Goal: Information Seeking & Learning: Check status

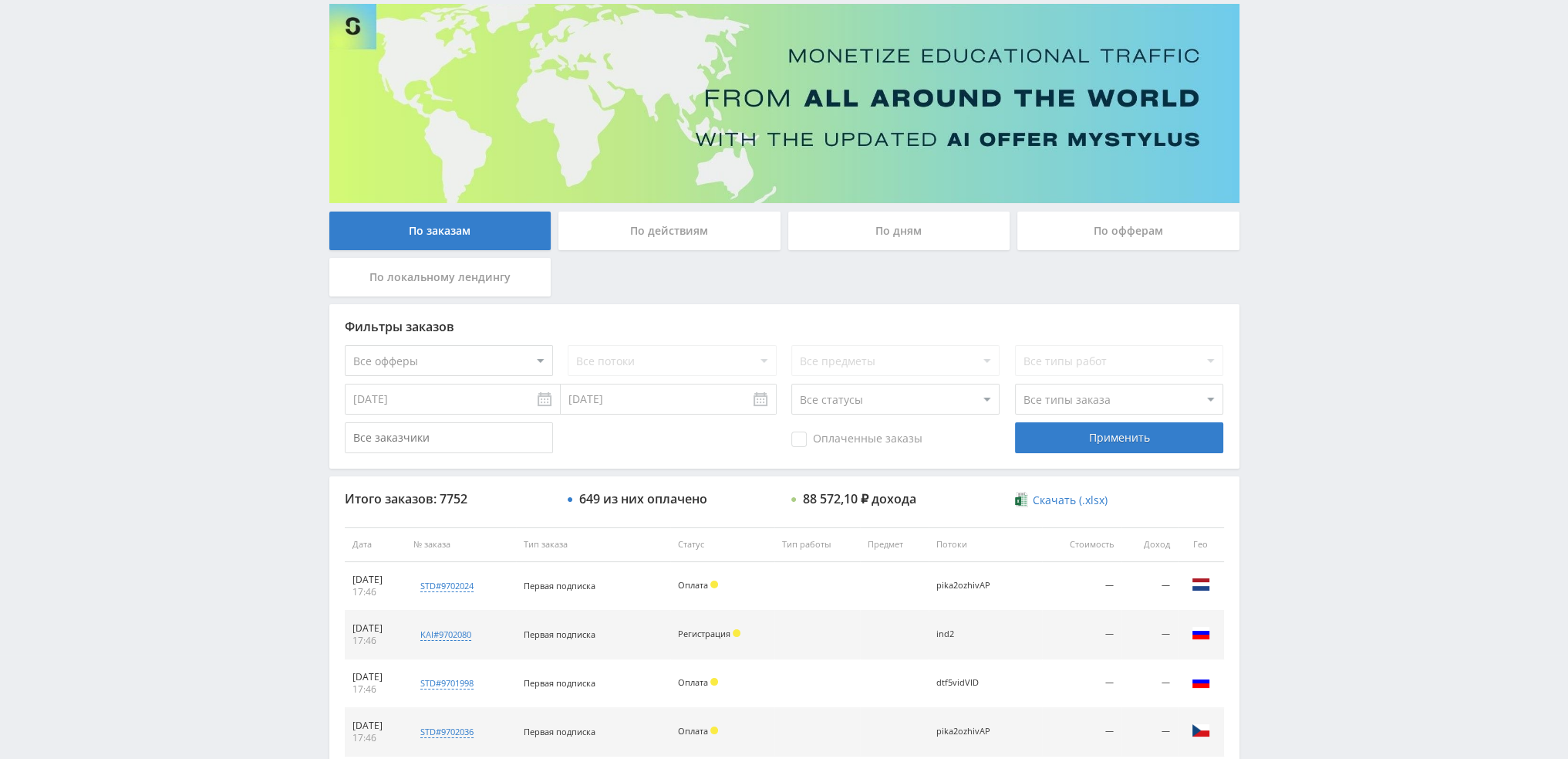
scroll to position [534, 0]
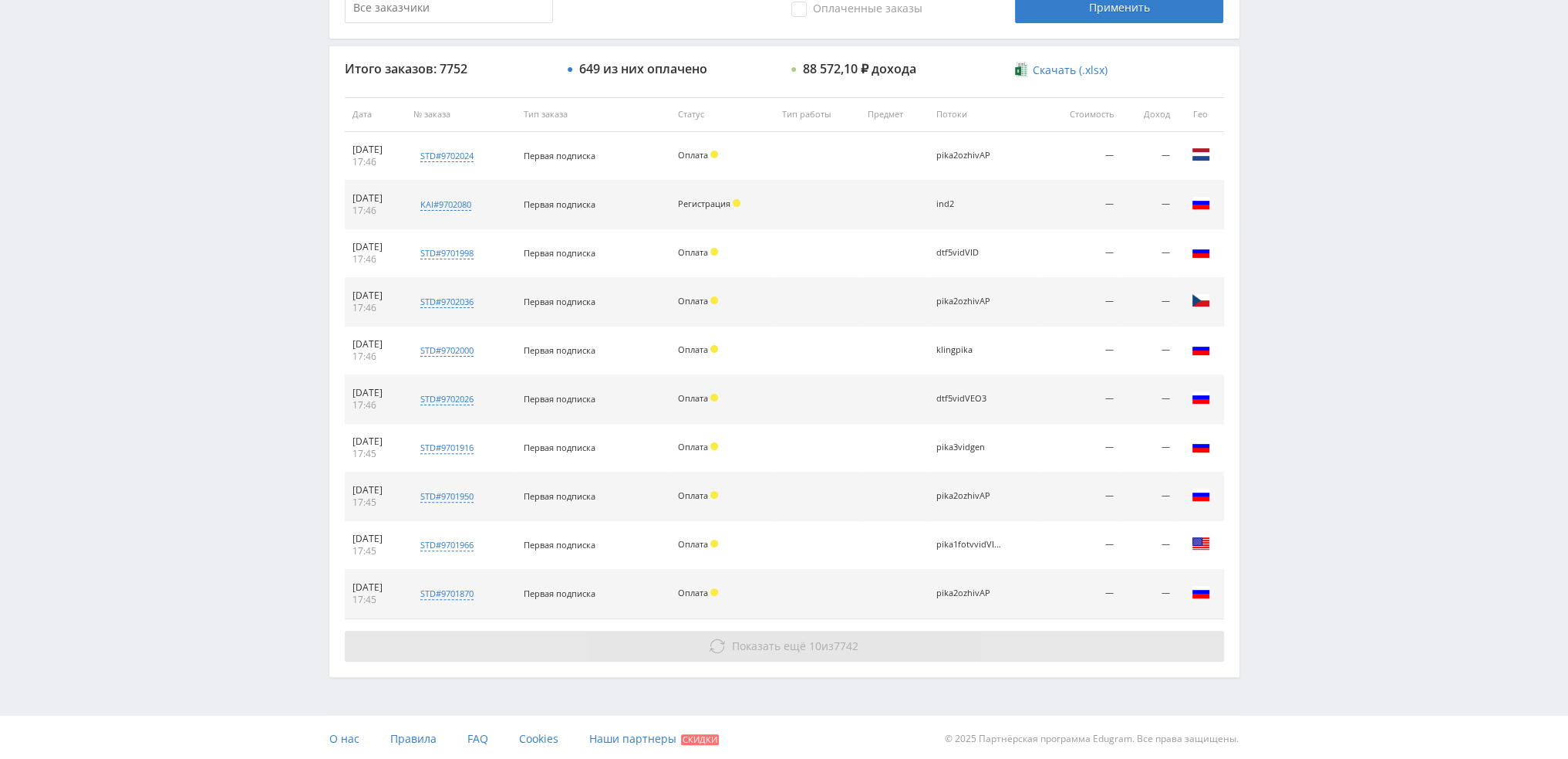
click at [861, 648] on button "Показать ещё 10 из 7742" at bounding box center [784, 646] width 879 height 30
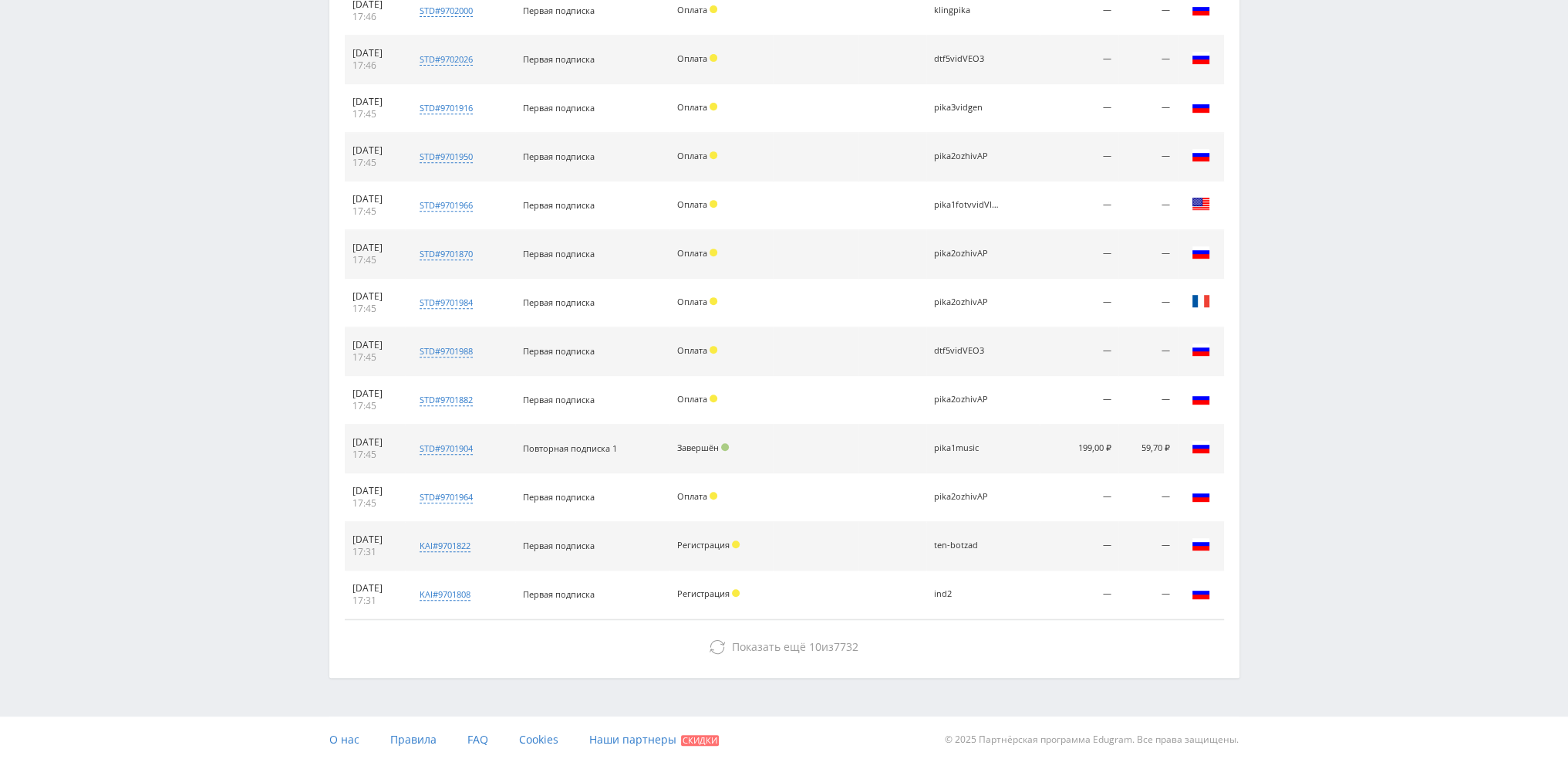
scroll to position [256, 0]
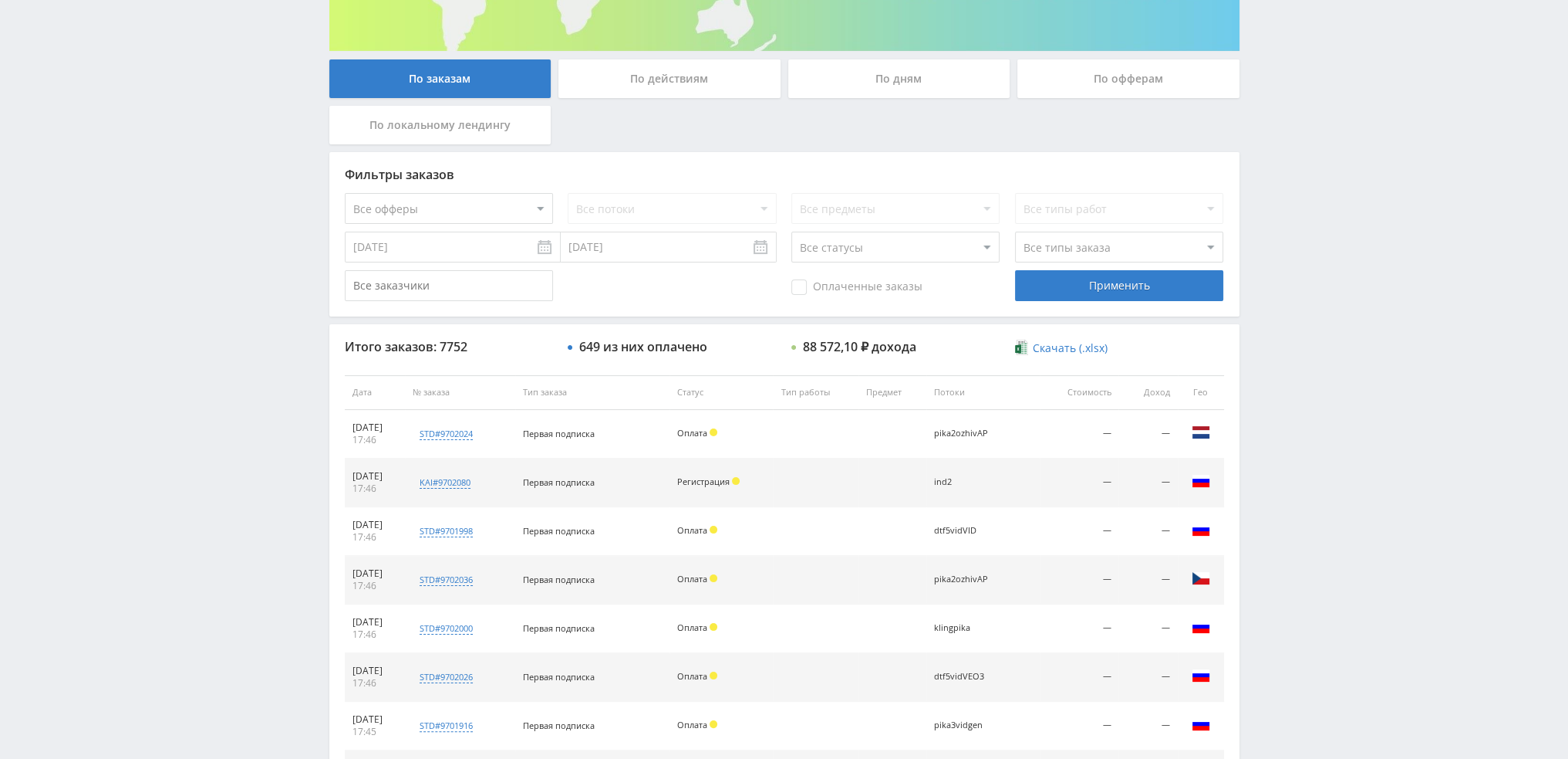
click at [896, 86] on div "По дням" at bounding box center [899, 78] width 222 height 38
click at [0, 0] on input "По дням" at bounding box center [0, 0] width 0 height 0
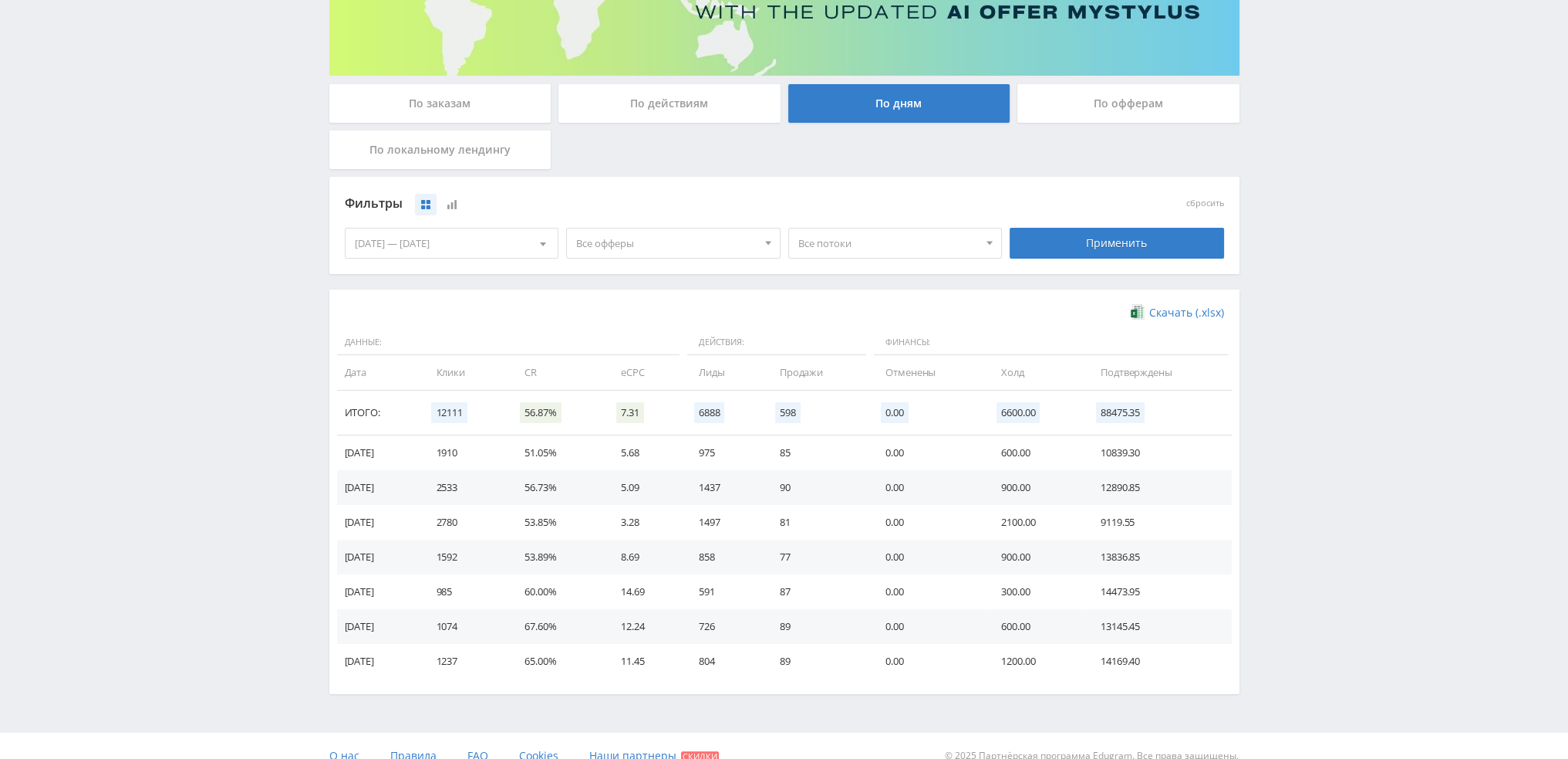
scroll to position [0, 0]
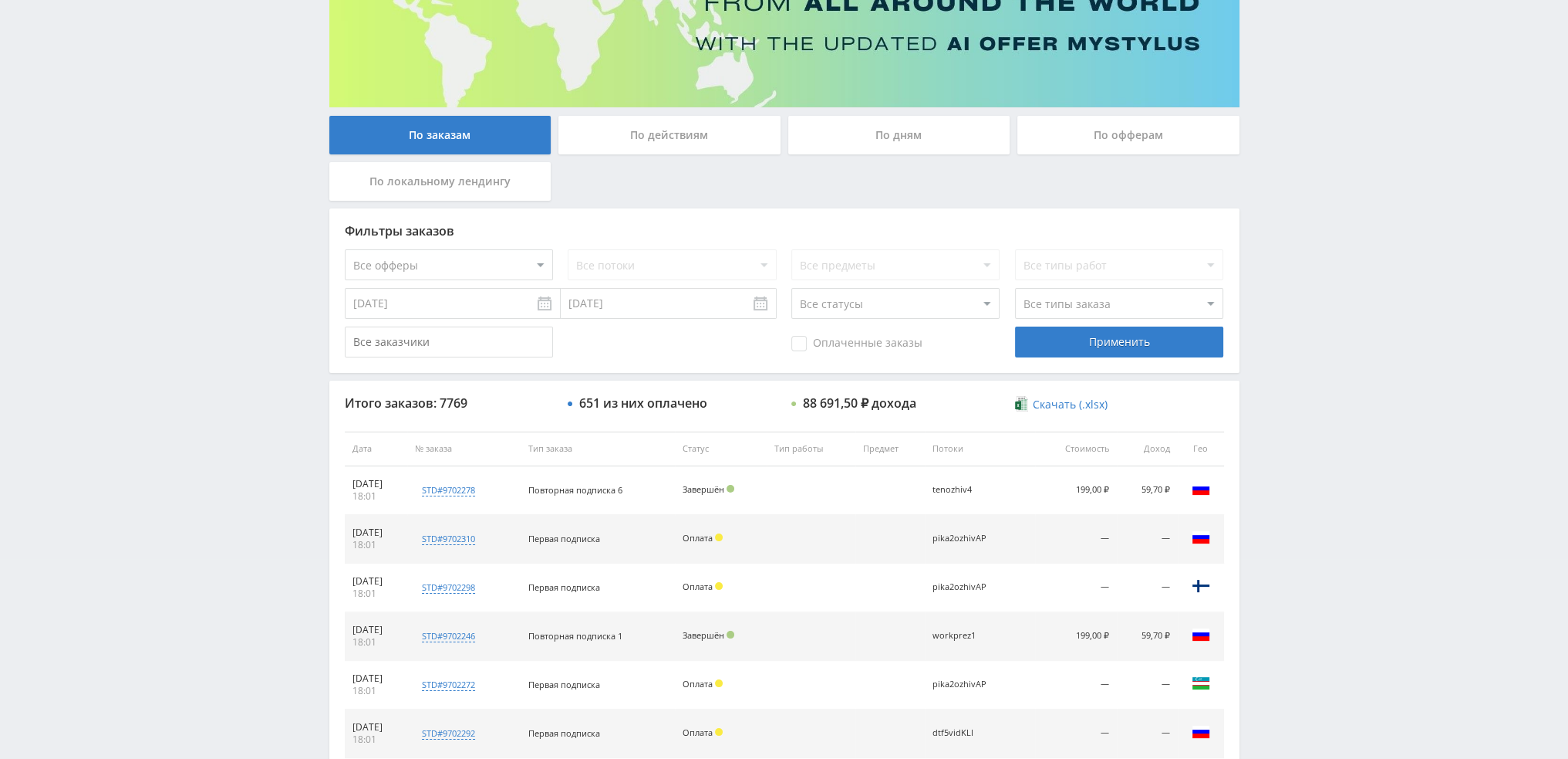
scroll to position [149, 0]
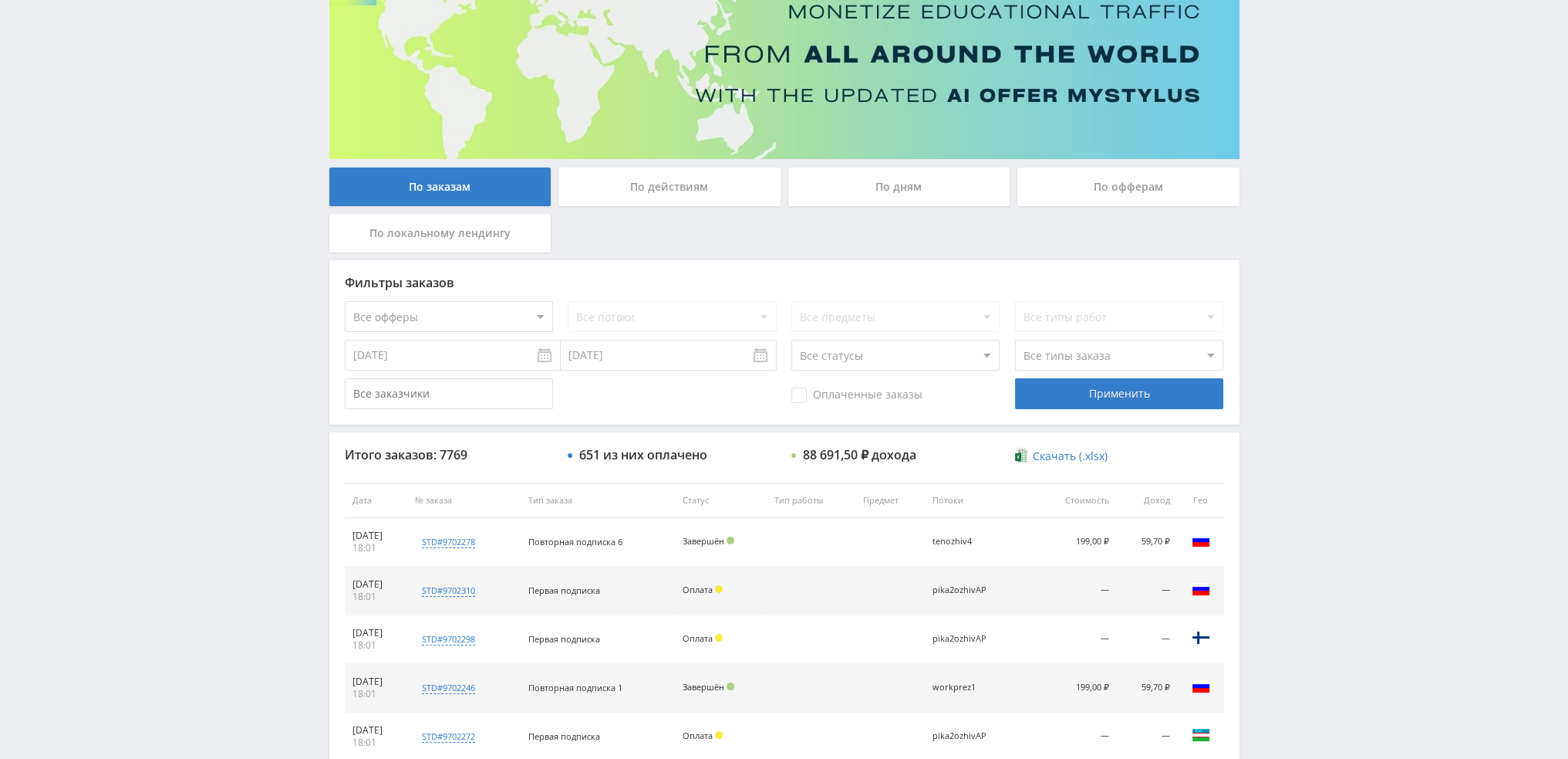
click at [870, 196] on div "По дням" at bounding box center [899, 186] width 222 height 38
click at [0, 0] on input "По дням" at bounding box center [0, 0] width 0 height 0
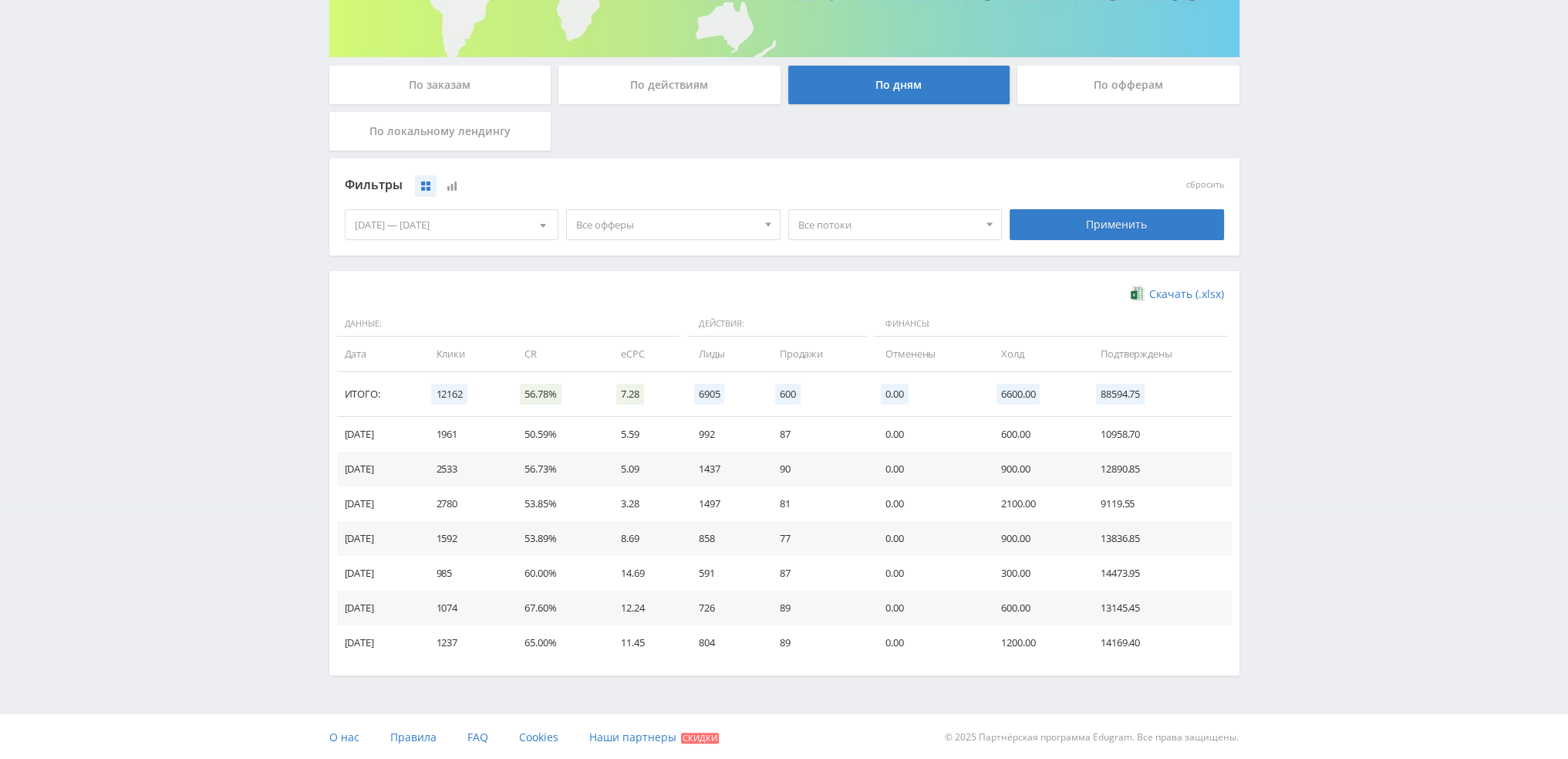
scroll to position [0, 0]
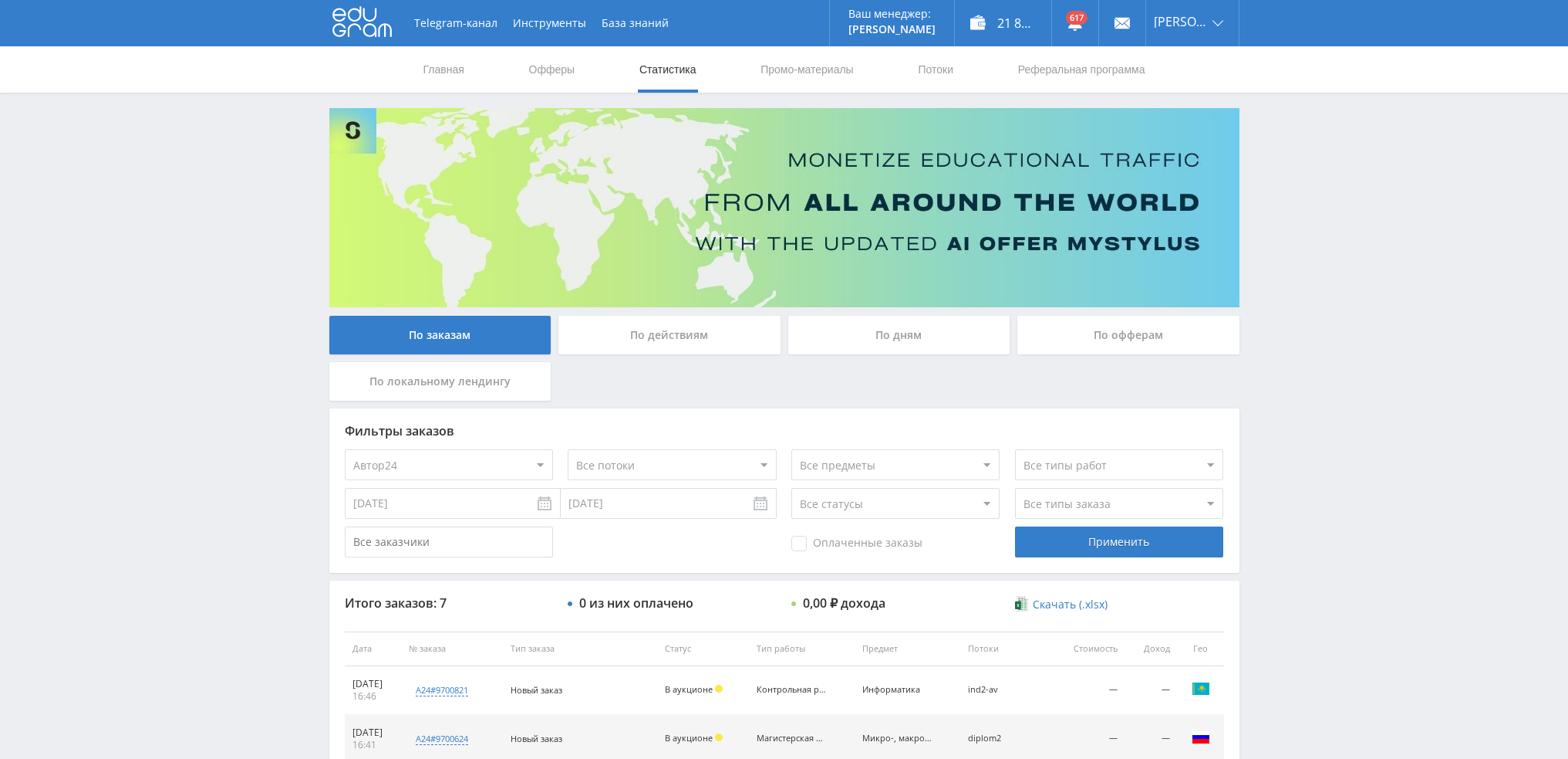
select select "1"
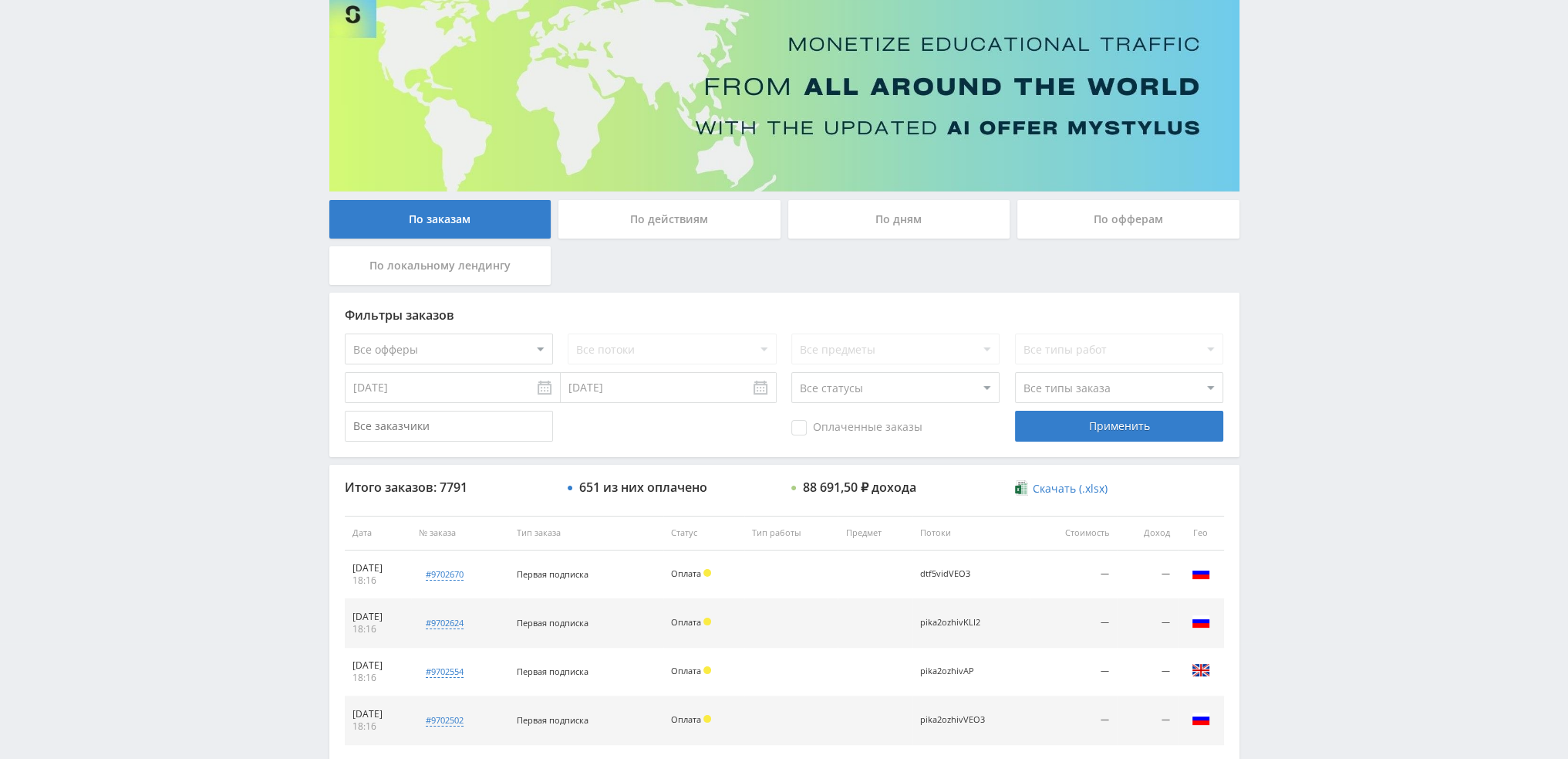
scroll to position [71, 0]
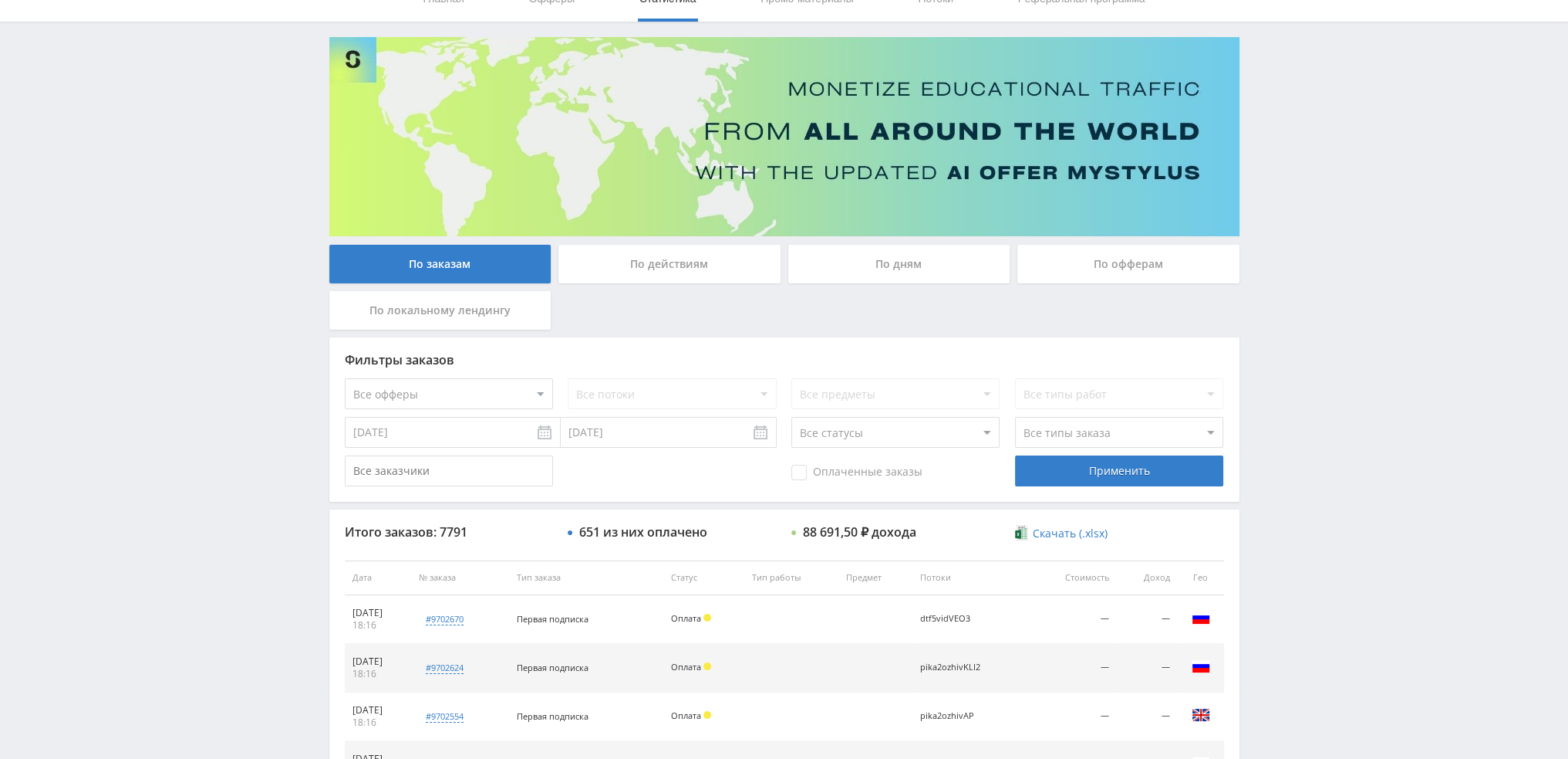
click at [890, 261] on div "По дням" at bounding box center [899, 263] width 222 height 38
click at [0, 0] on input "По дням" at bounding box center [0, 0] width 0 height 0
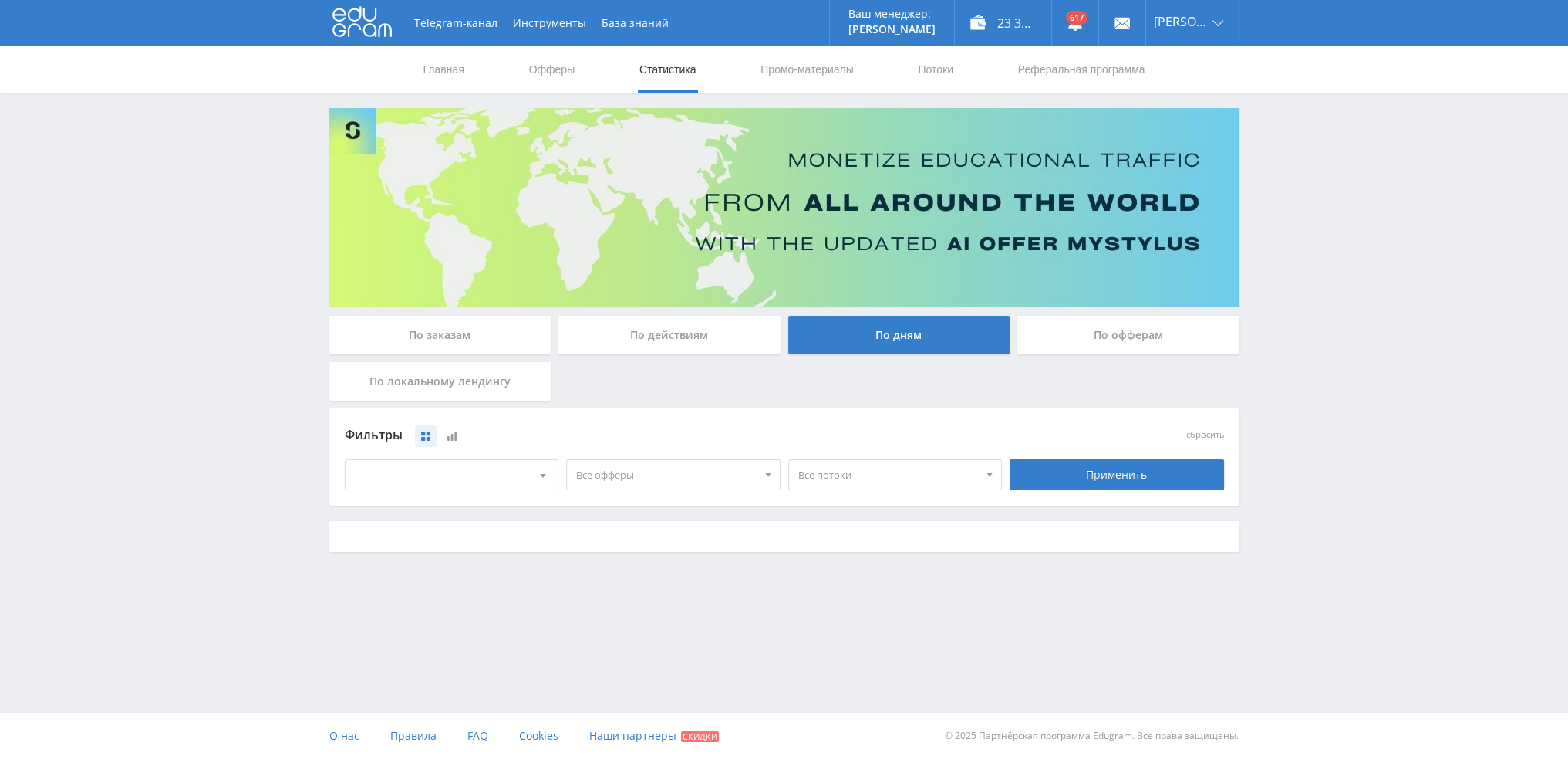
scroll to position [0, 0]
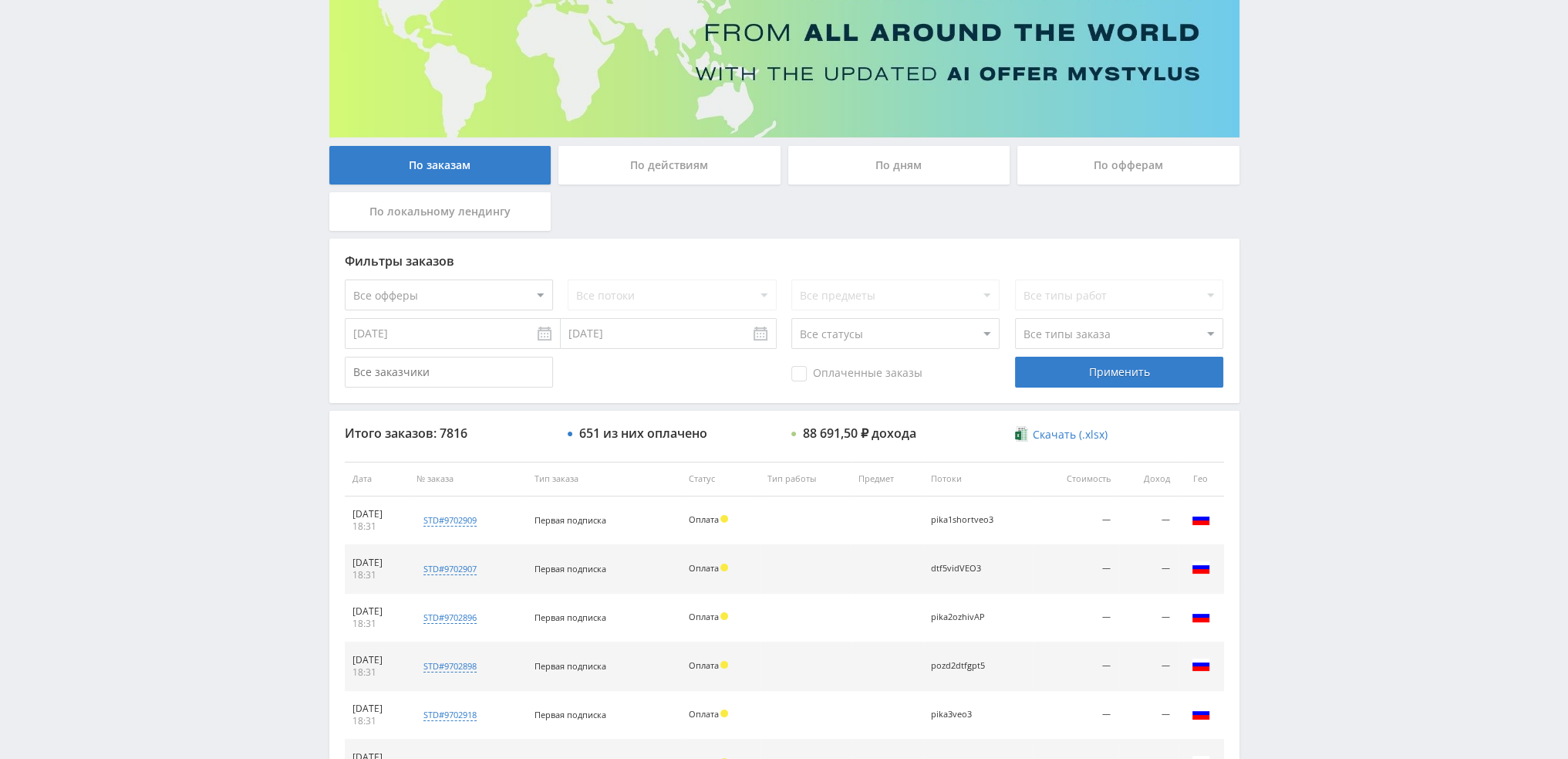
scroll to position [149, 0]
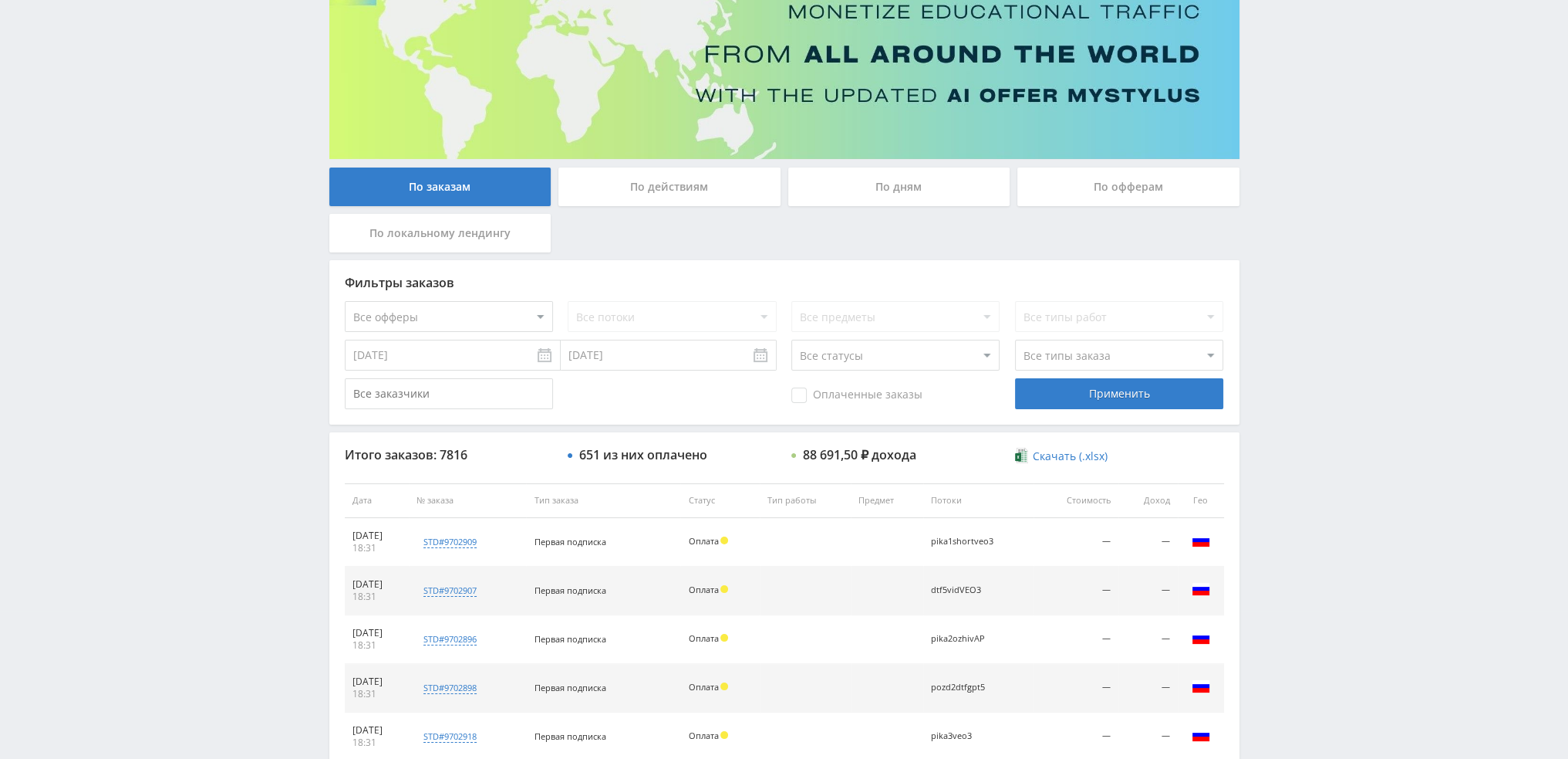
click at [954, 193] on div "По дням" at bounding box center [899, 186] width 222 height 38
click at [0, 0] on input "По дням" at bounding box center [0, 0] width 0 height 0
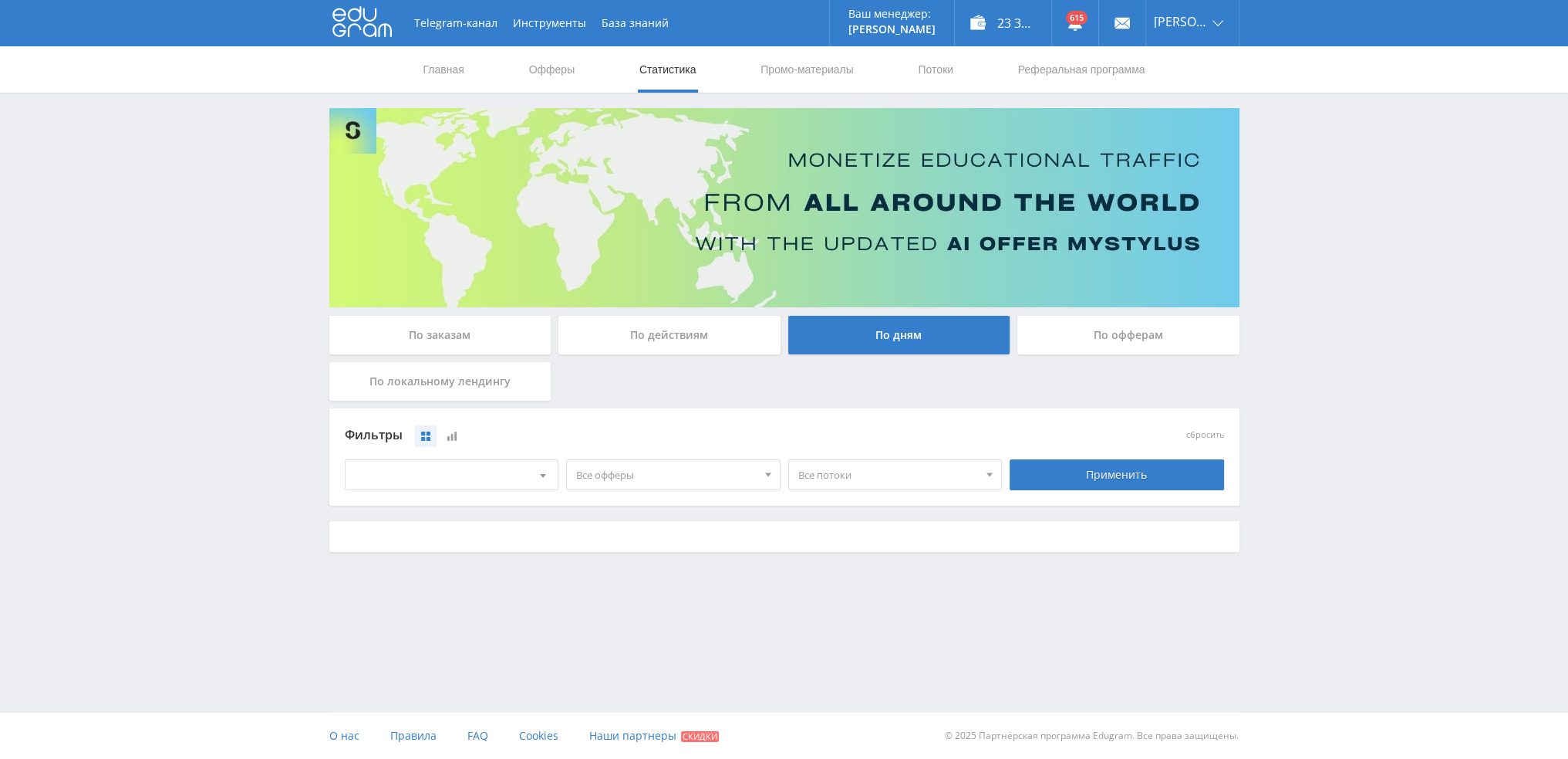
scroll to position [0, 0]
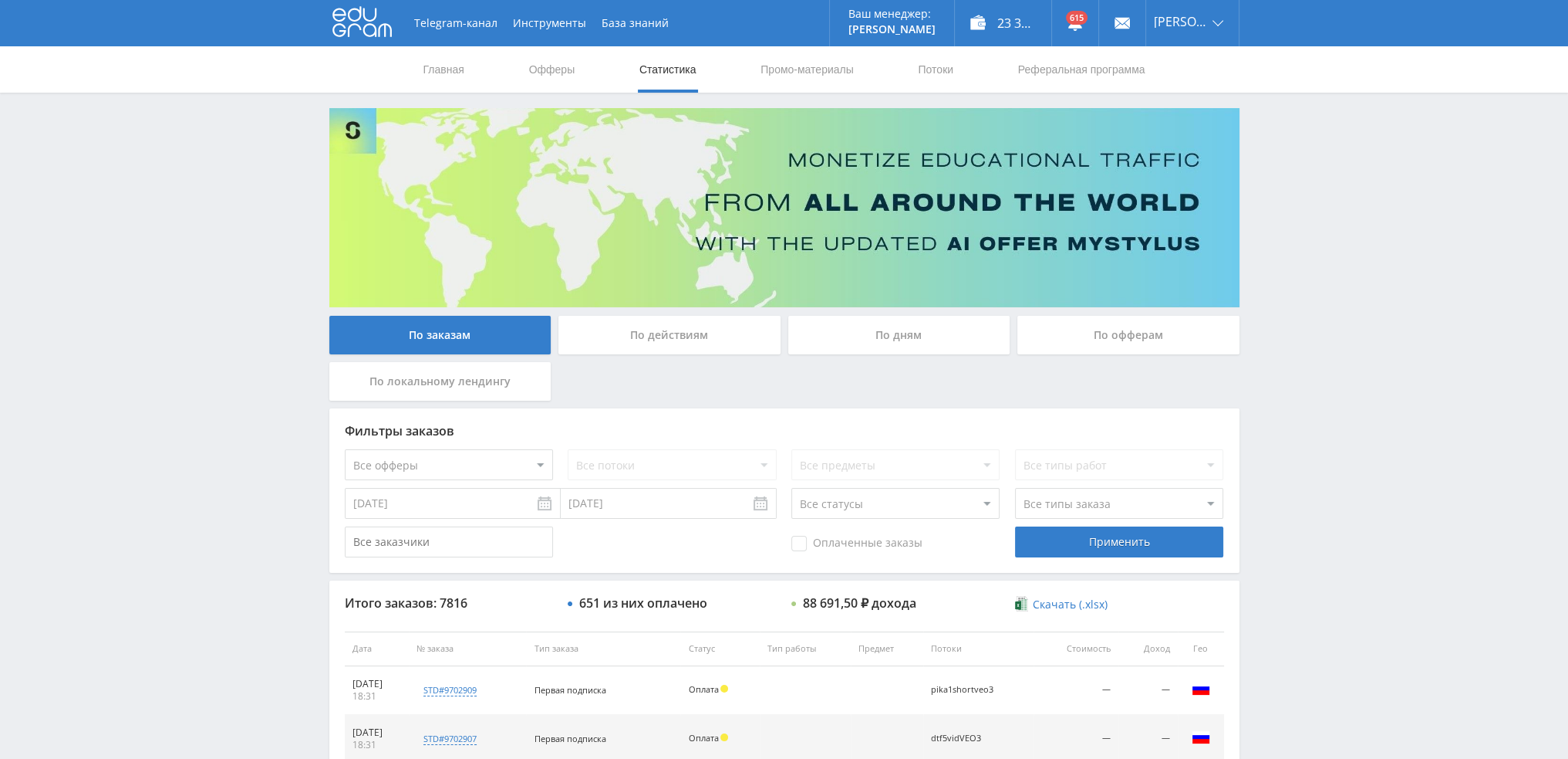
click at [892, 341] on div "По дням" at bounding box center [899, 335] width 222 height 38
click at [0, 0] on input "По дням" at bounding box center [0, 0] width 0 height 0
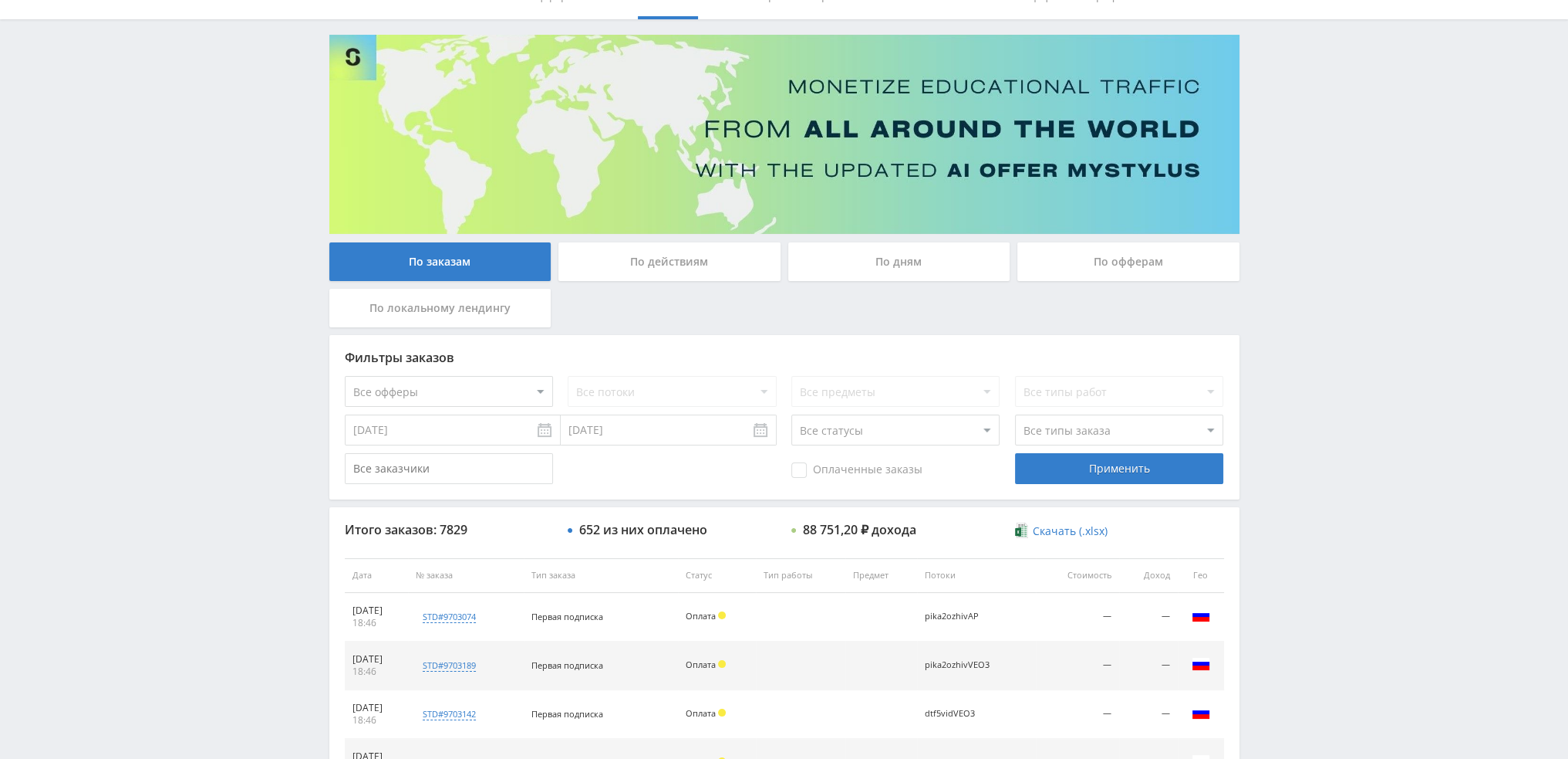
scroll to position [71, 0]
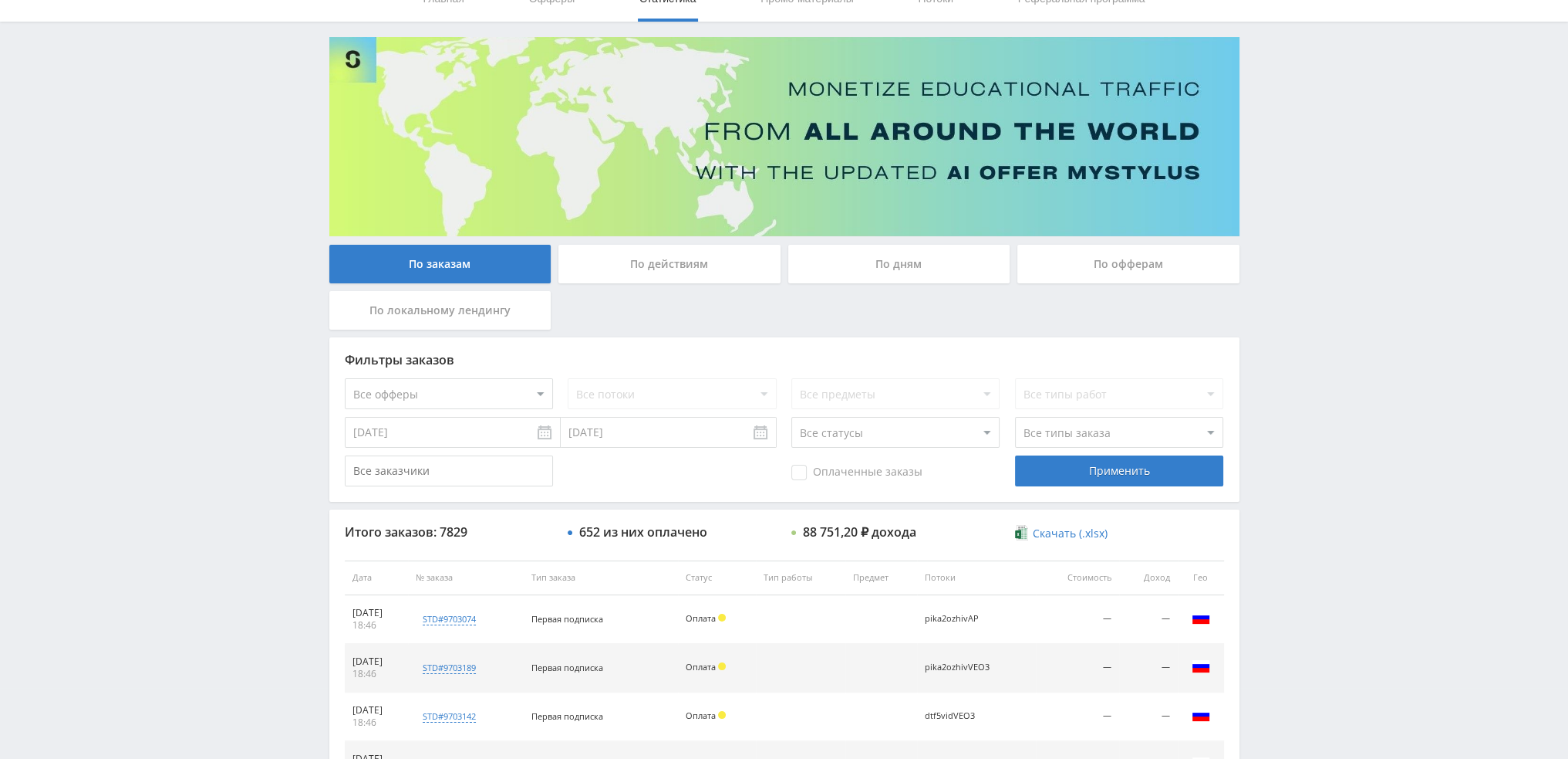
click at [903, 255] on div "По дням" at bounding box center [899, 263] width 222 height 38
click at [0, 0] on input "По дням" at bounding box center [0, 0] width 0 height 0
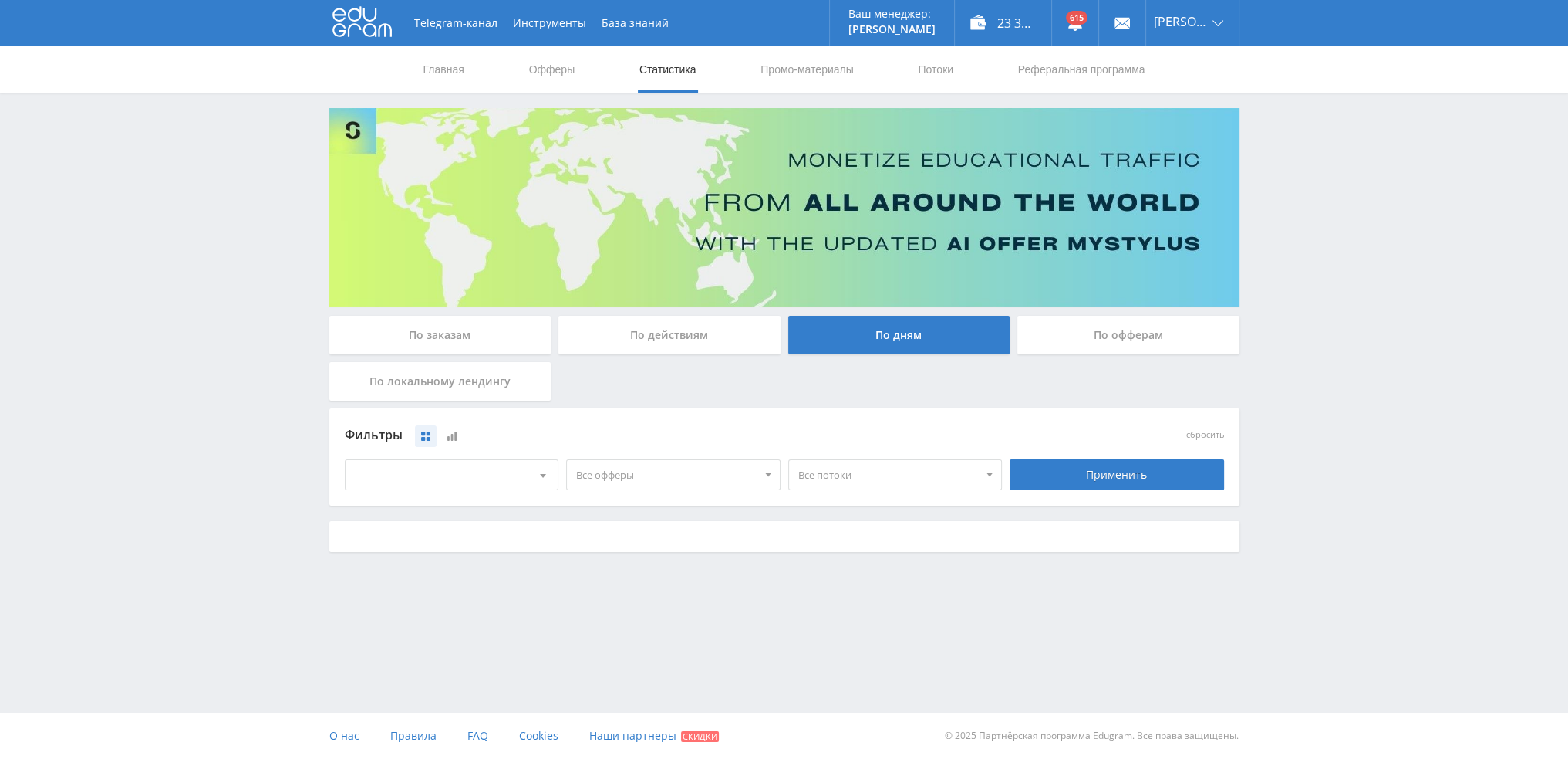
scroll to position [0, 0]
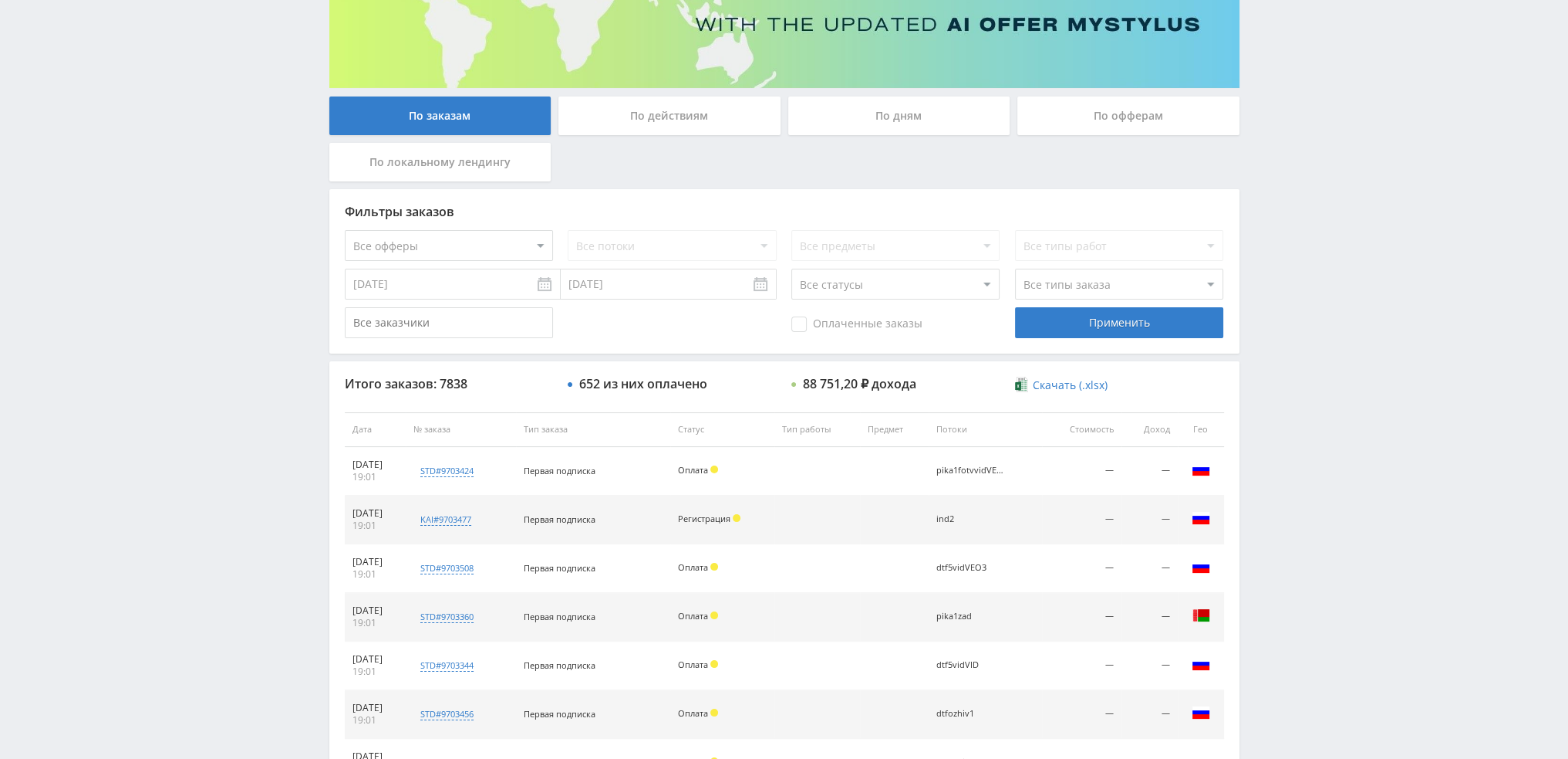
scroll to position [463, 0]
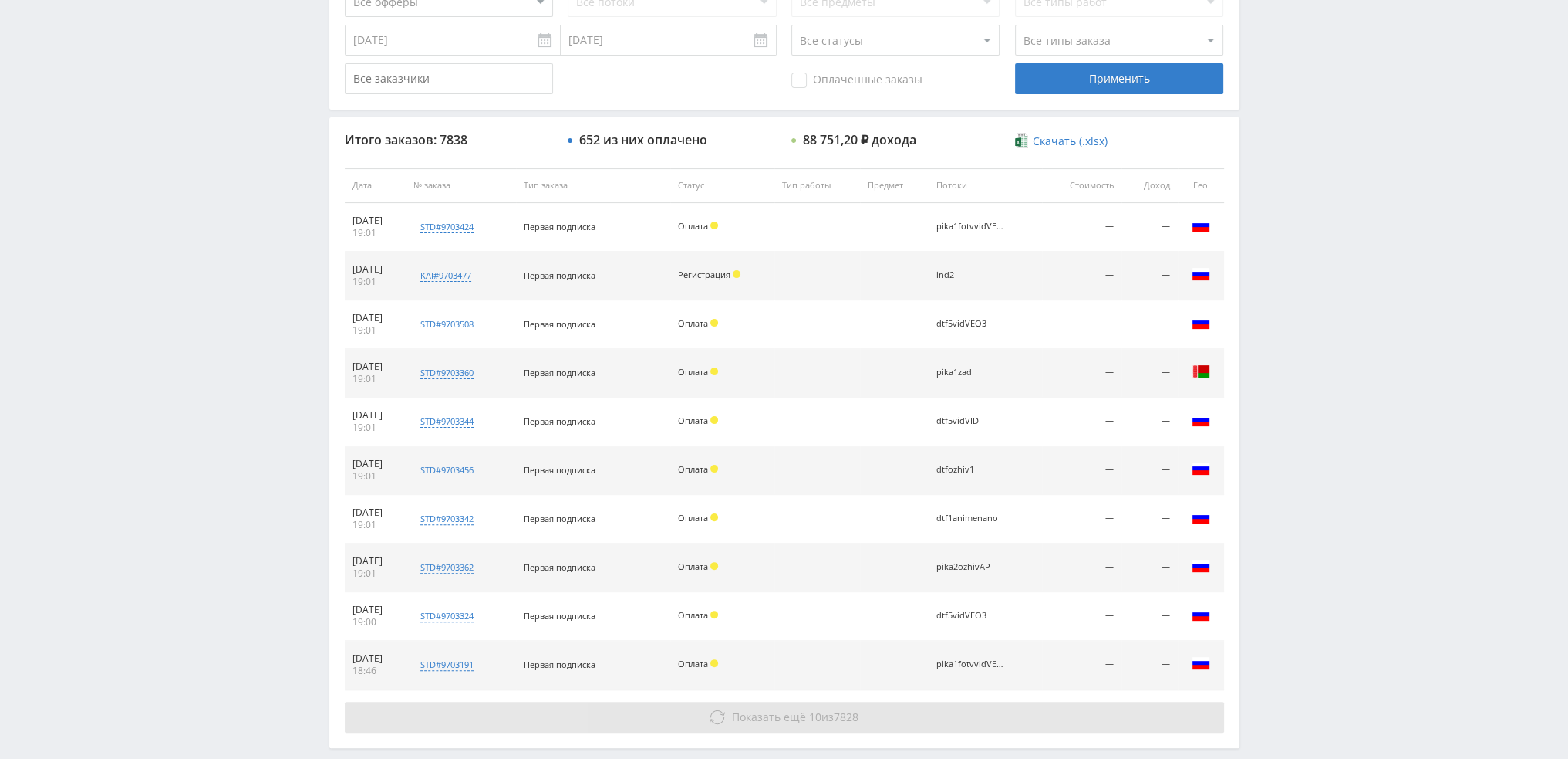
click at [883, 716] on button "Показать ещё 10 из 7828" at bounding box center [784, 717] width 879 height 30
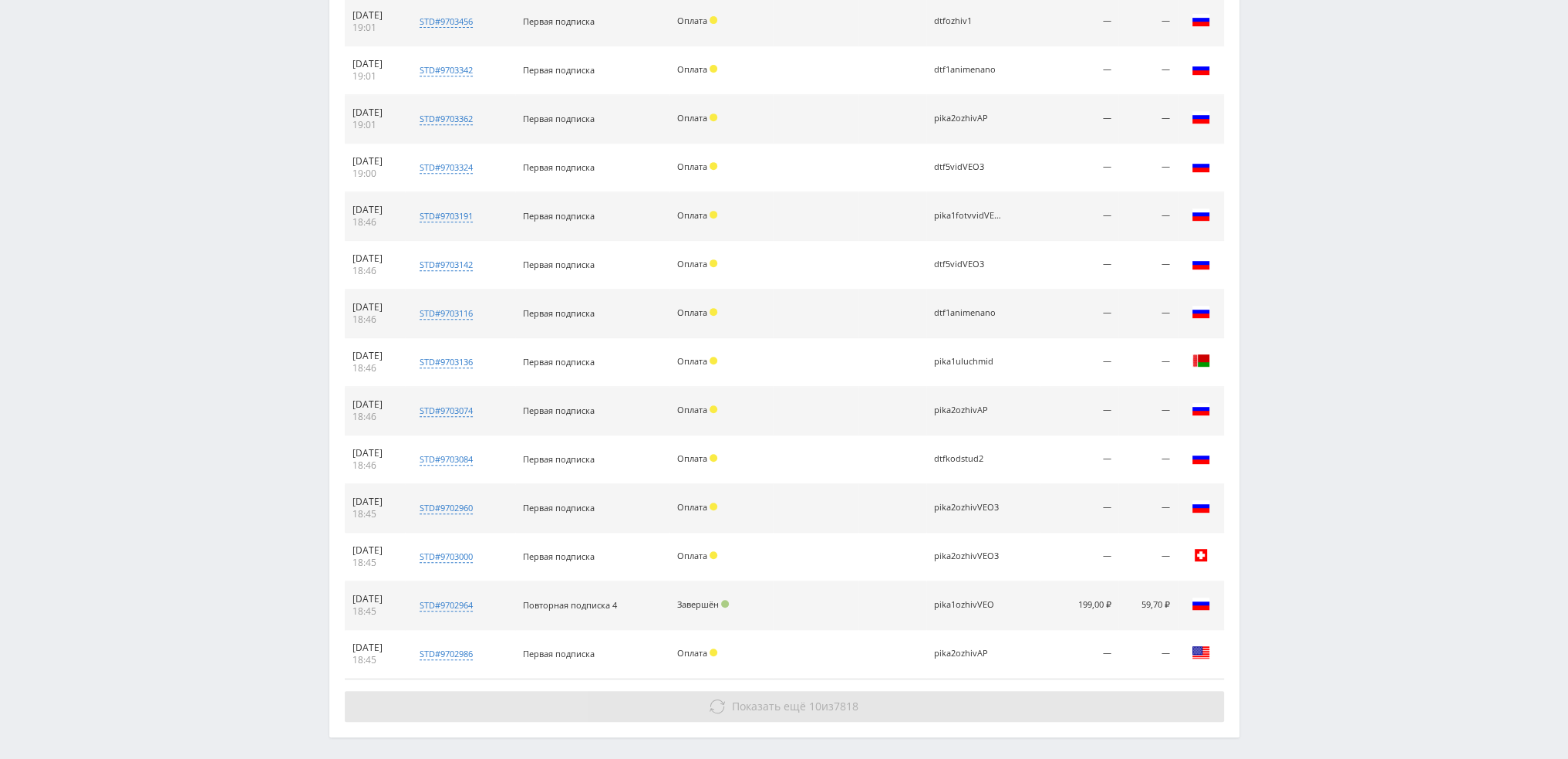
scroll to position [971, 0]
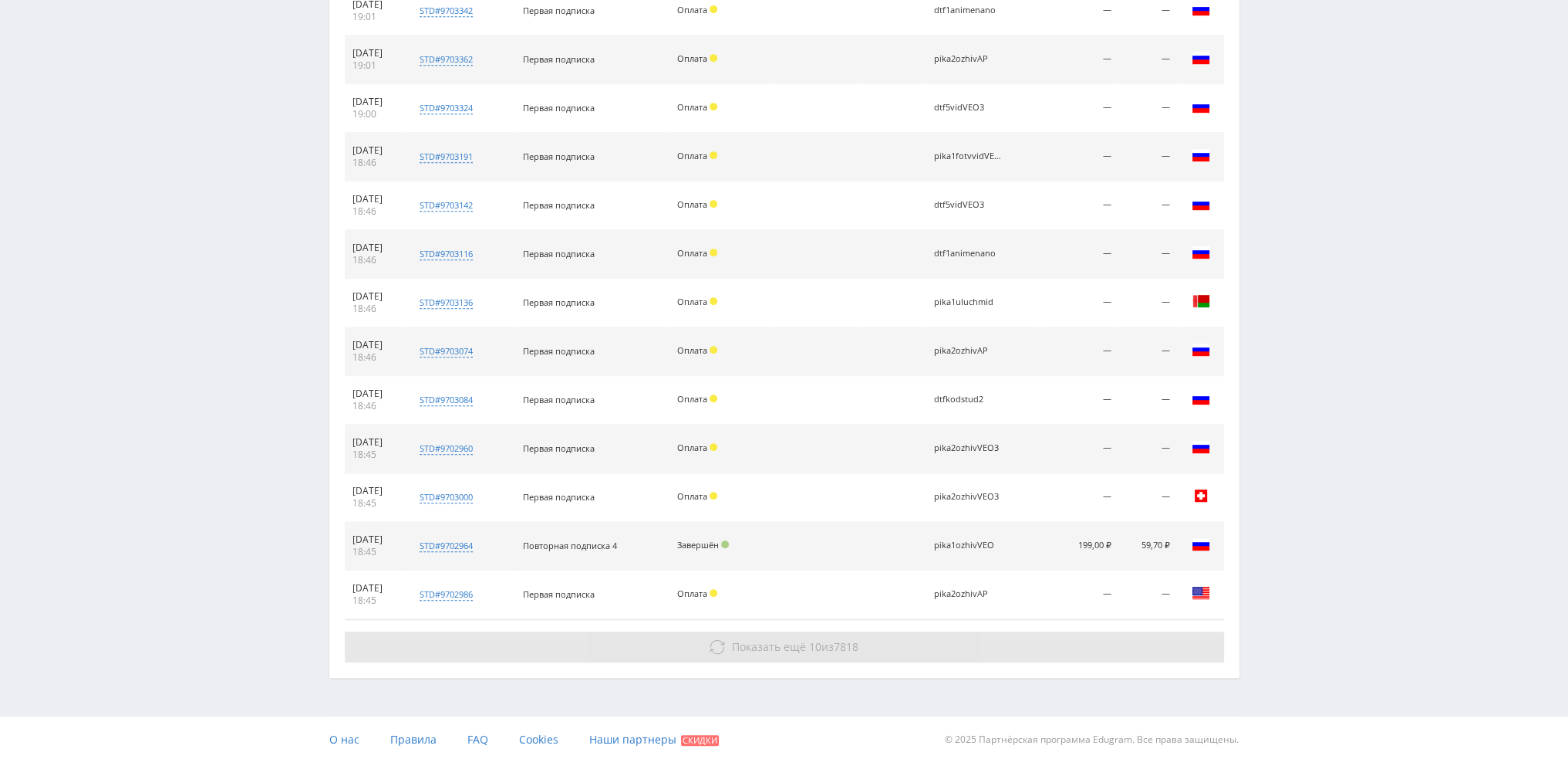
click at [865, 649] on button "Показать ещё 10 из 7818" at bounding box center [784, 646] width 879 height 30
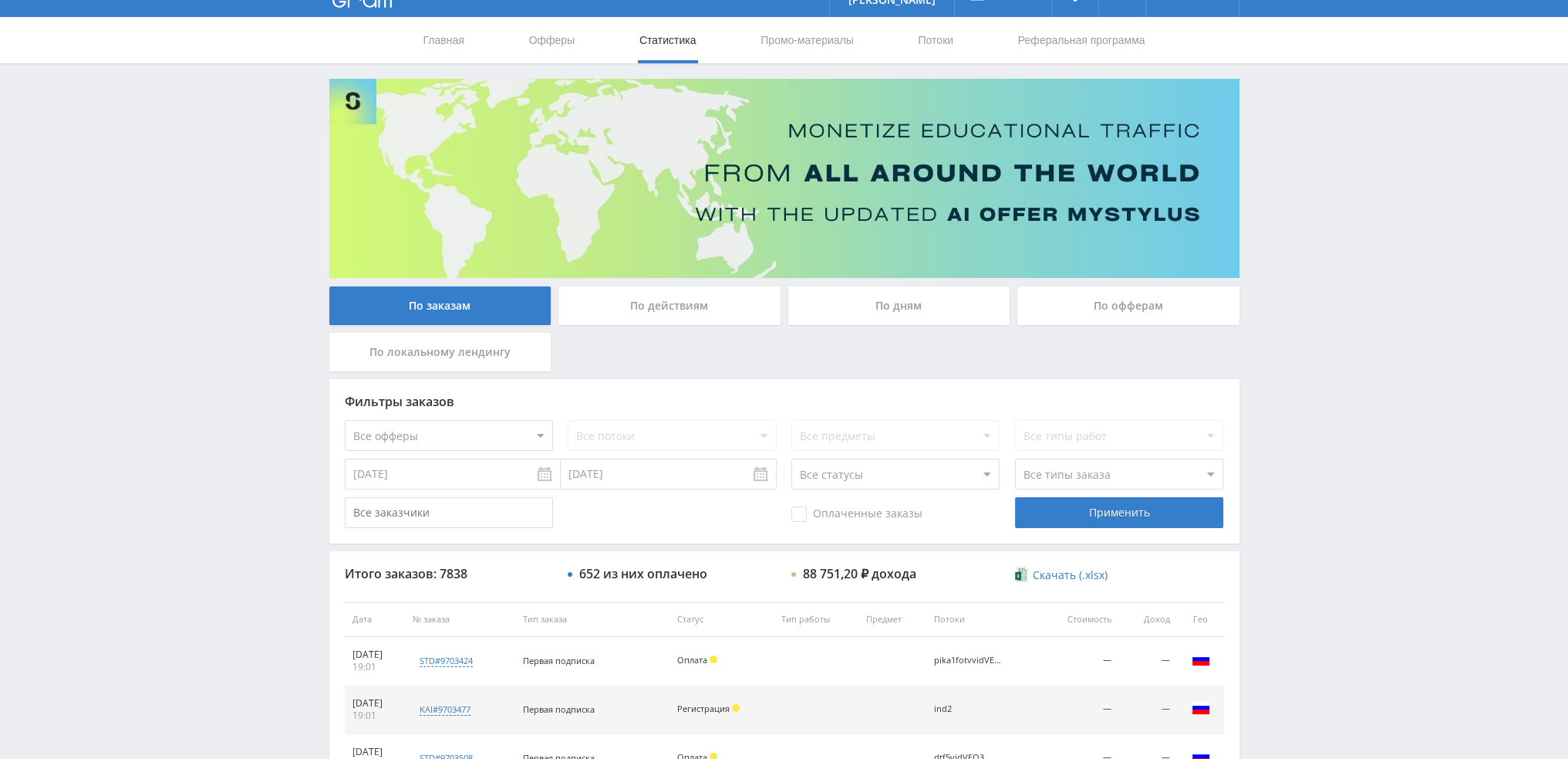
scroll to position [0, 0]
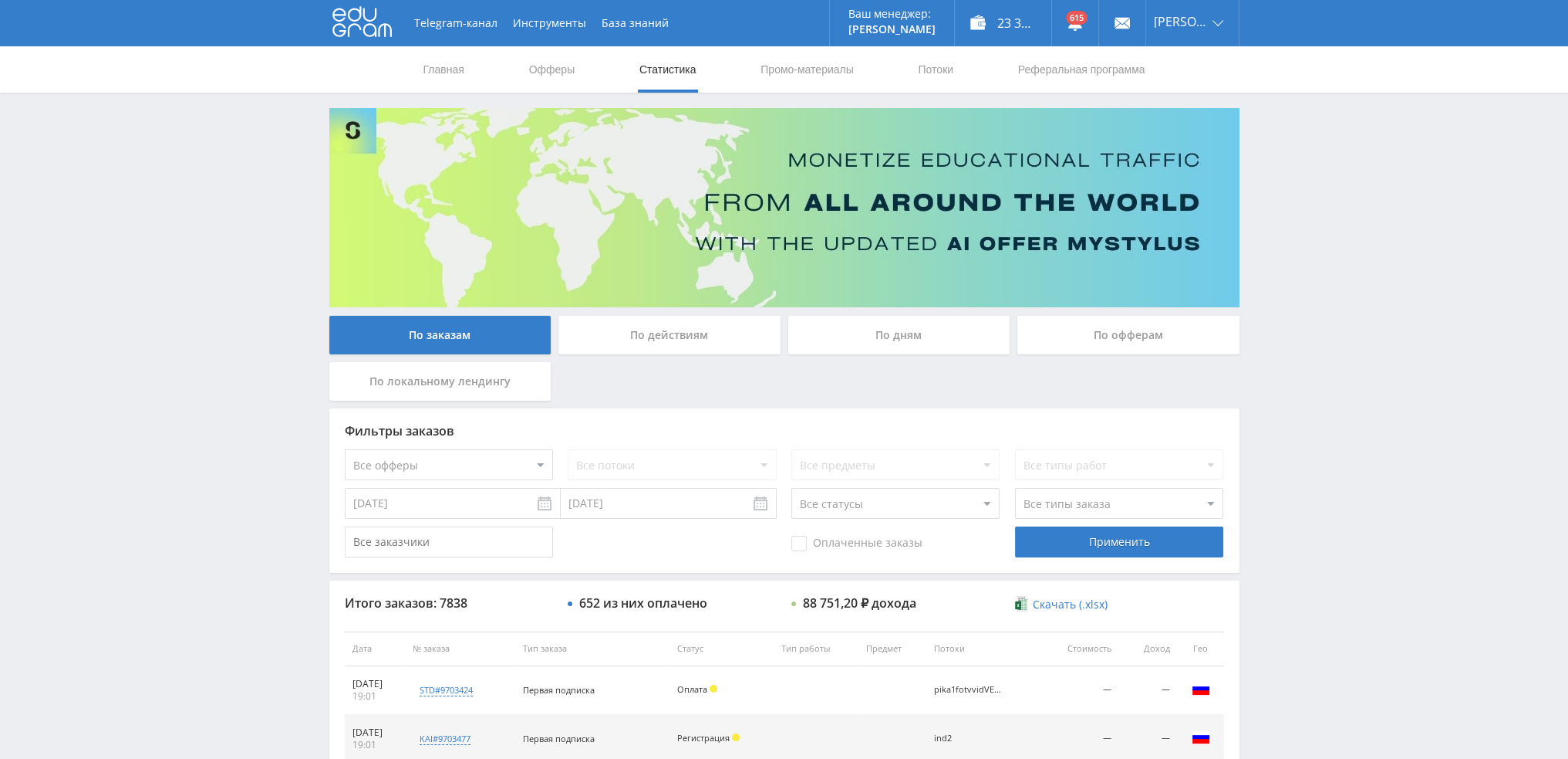
click at [909, 325] on div "По дням" at bounding box center [899, 335] width 222 height 38
click at [0, 0] on input "По дням" at bounding box center [0, 0] width 0 height 0
click at [858, 336] on div "По дням" at bounding box center [899, 335] width 222 height 38
click at [0, 0] on input "По дням" at bounding box center [0, 0] width 0 height 0
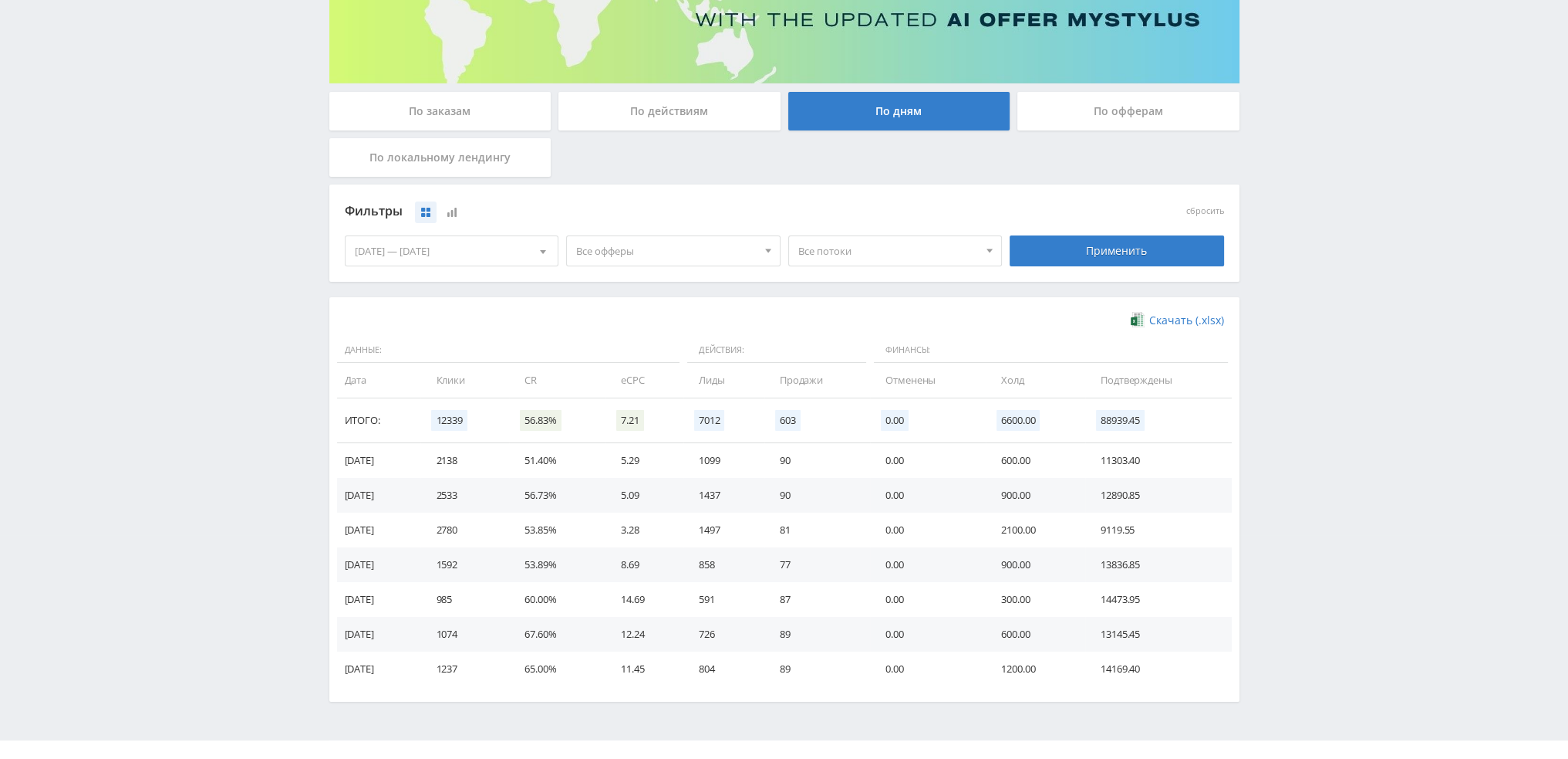
scroll to position [232, 0]
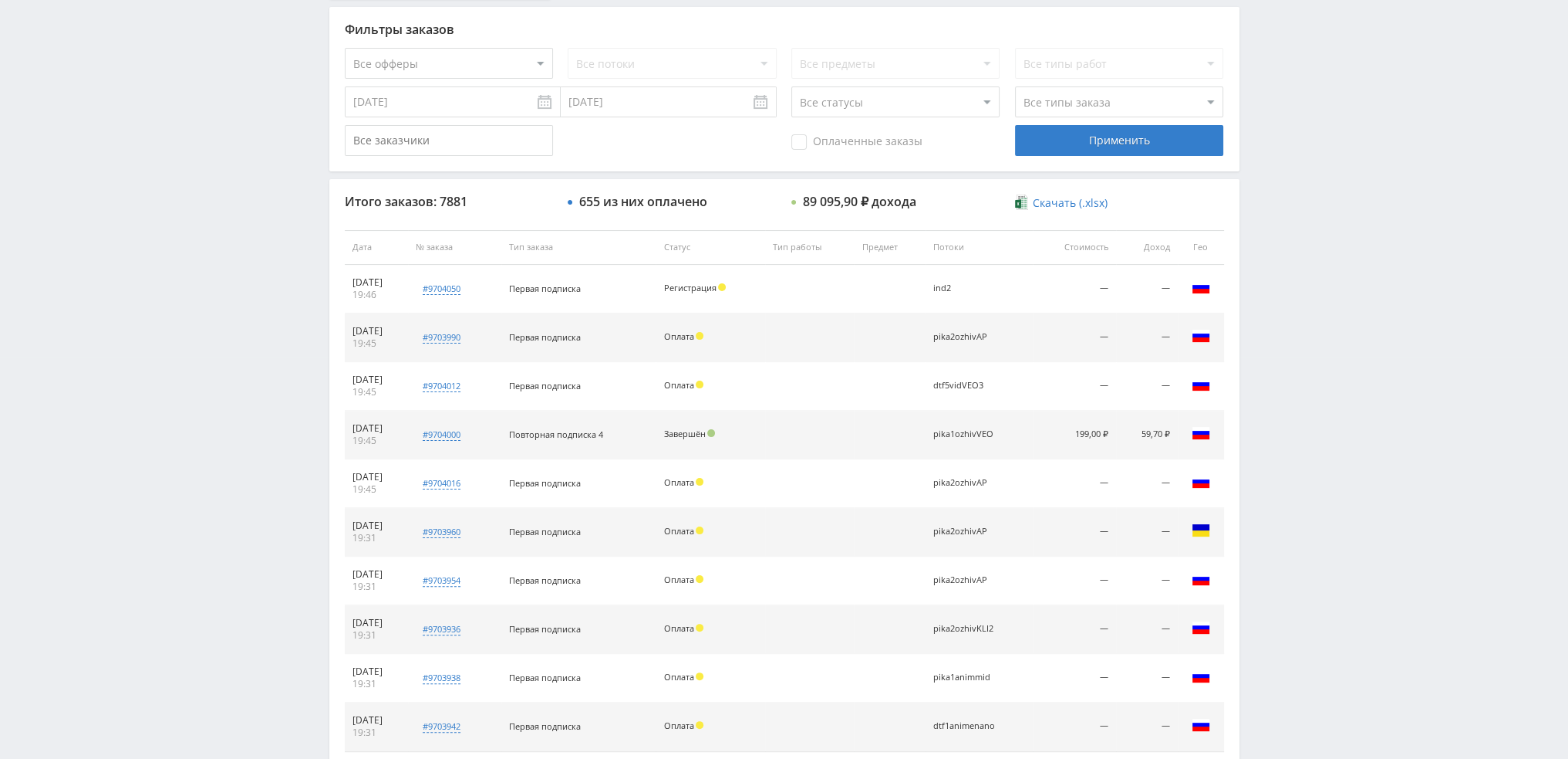
scroll to position [71, 0]
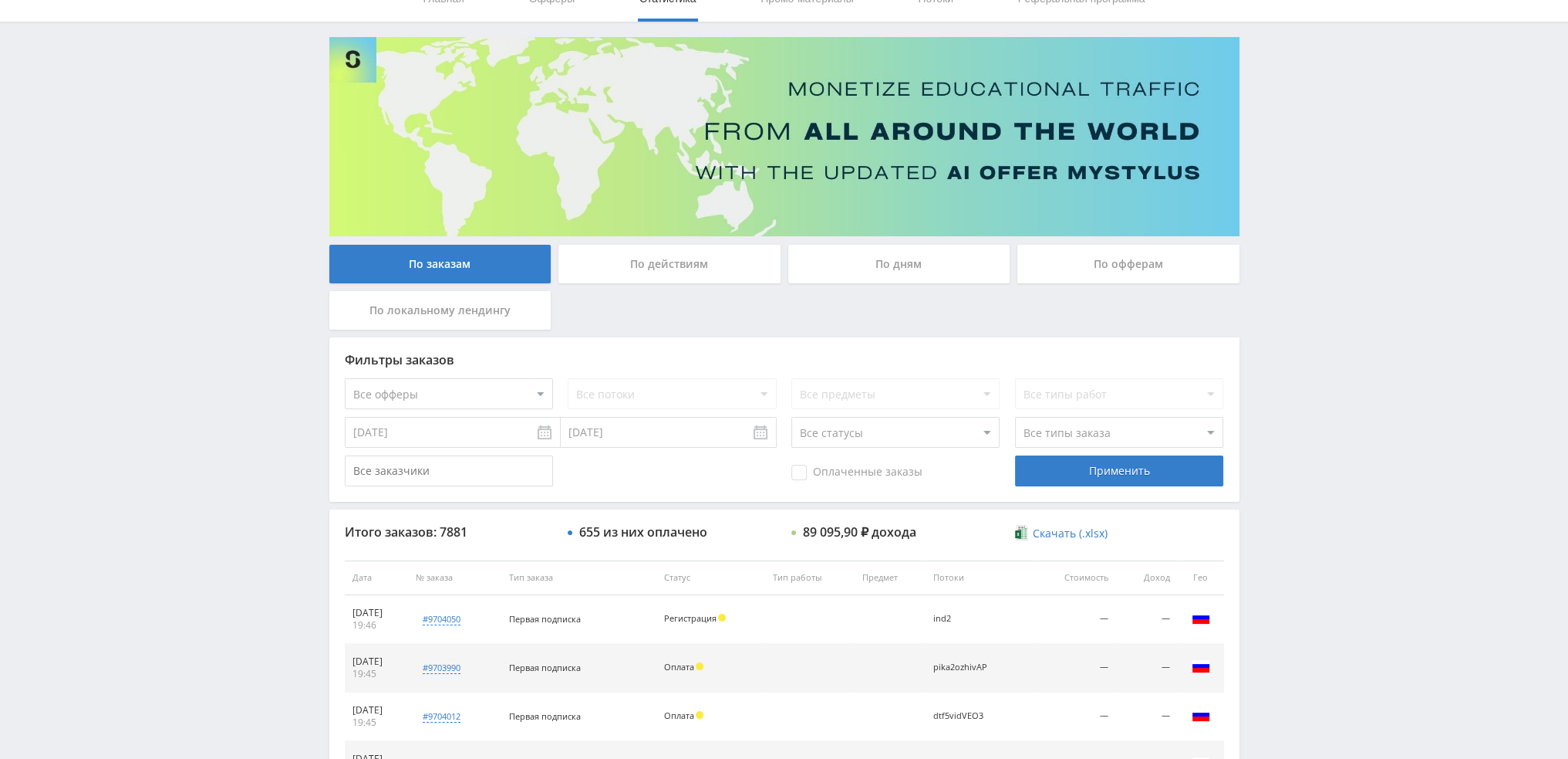
click at [933, 260] on div "По дням" at bounding box center [899, 263] width 222 height 38
click at [0, 0] on input "По дням" at bounding box center [0, 0] width 0 height 0
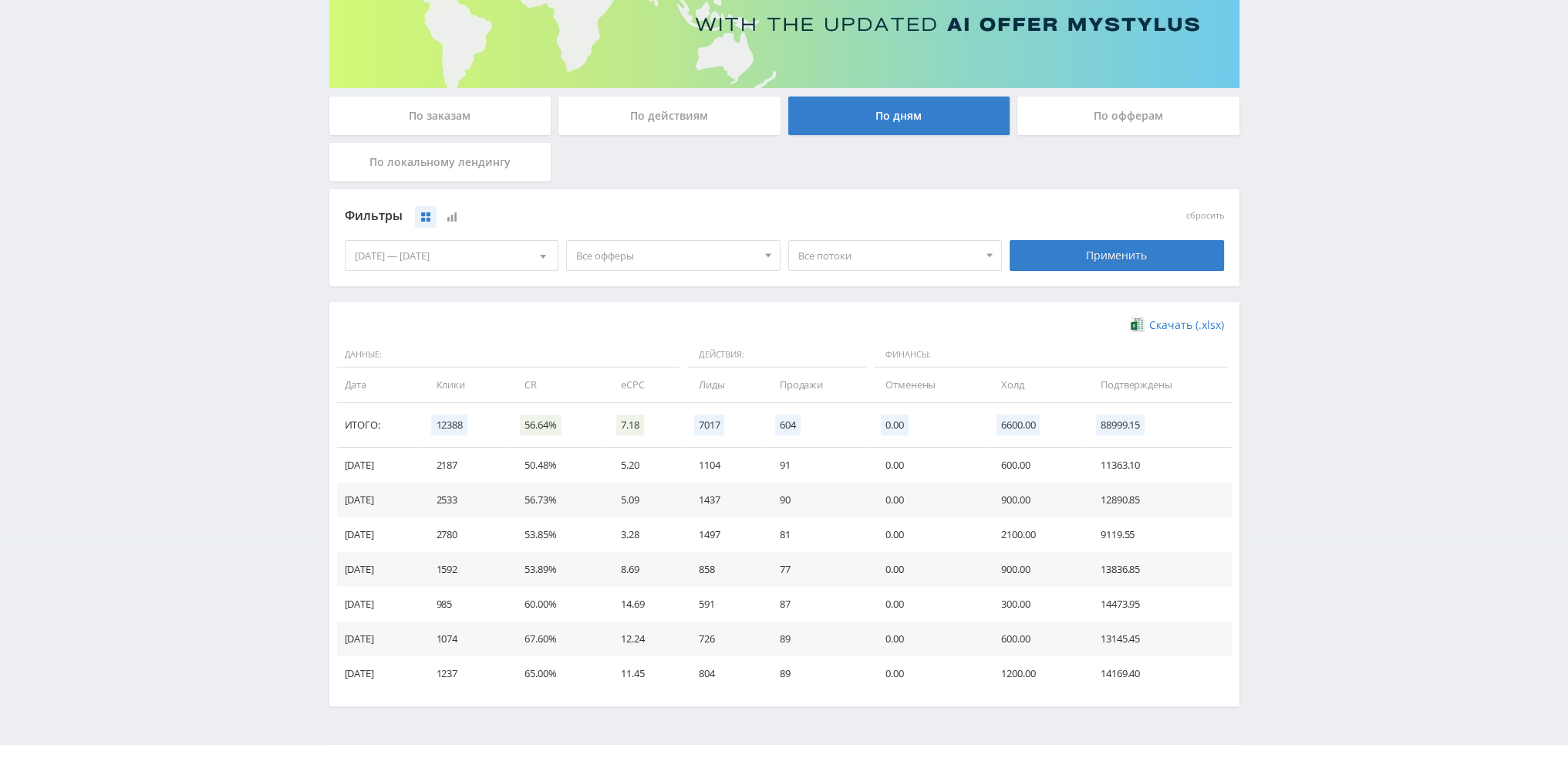
scroll to position [250, 0]
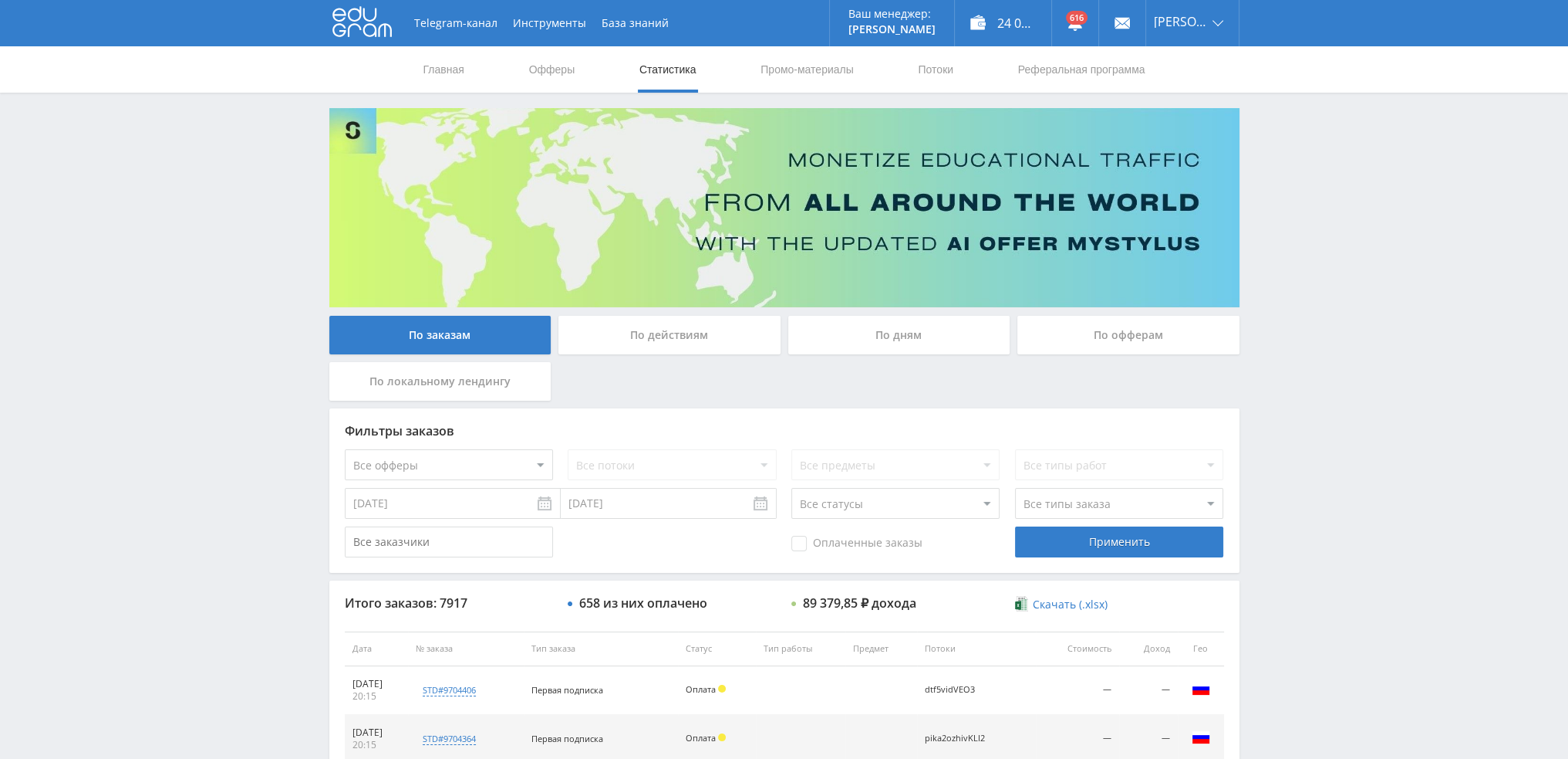
click at [875, 323] on div "По дням" at bounding box center [899, 335] width 222 height 38
click at [0, 0] on input "По дням" at bounding box center [0, 0] width 0 height 0
click at [905, 331] on div "По дням" at bounding box center [899, 335] width 222 height 38
click at [0, 0] on input "По дням" at bounding box center [0, 0] width 0 height 0
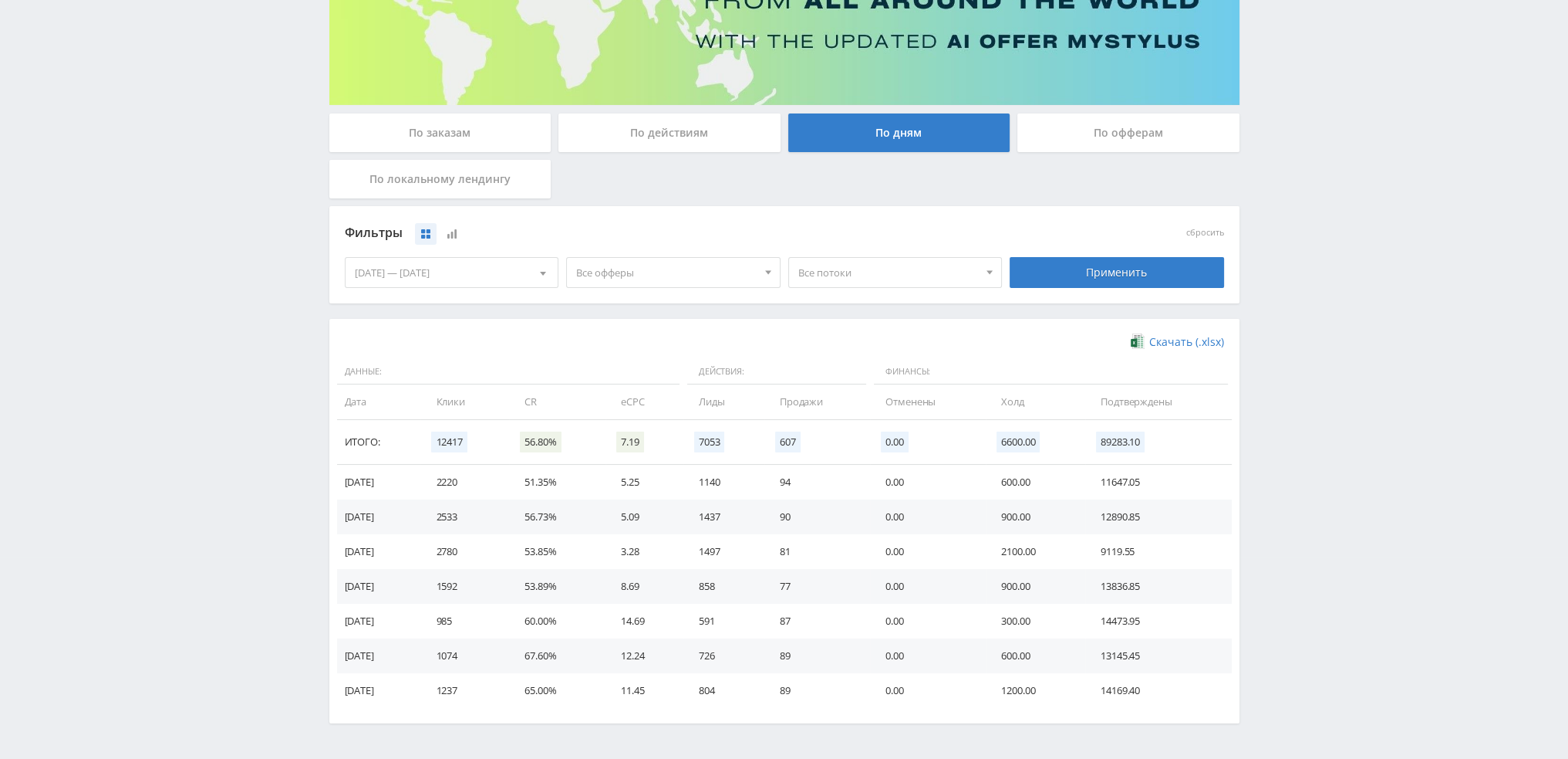
scroll to position [232, 0]
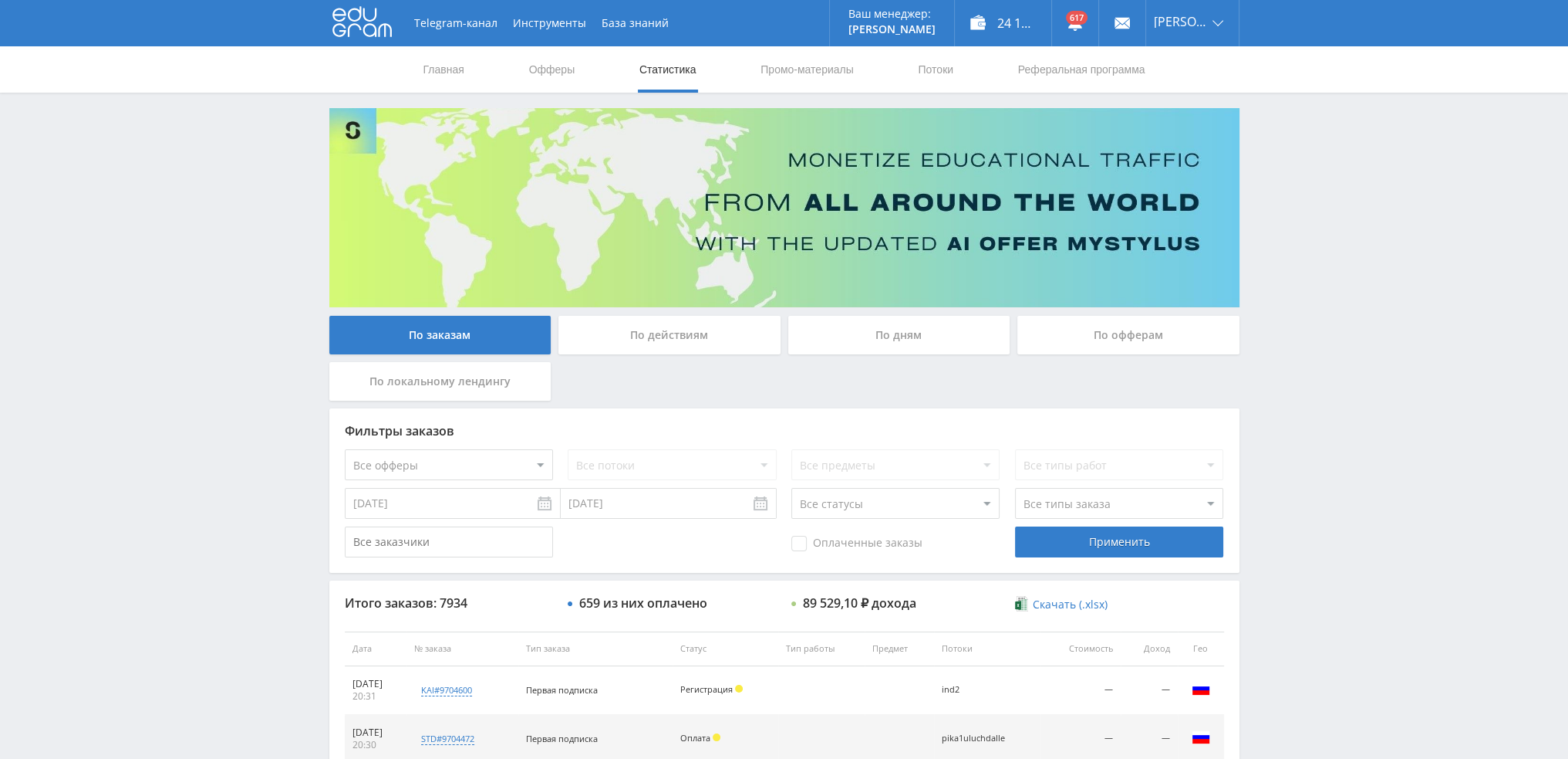
click at [873, 333] on div "По дням" at bounding box center [899, 335] width 222 height 38
click at [0, 0] on input "По дням" at bounding box center [0, 0] width 0 height 0
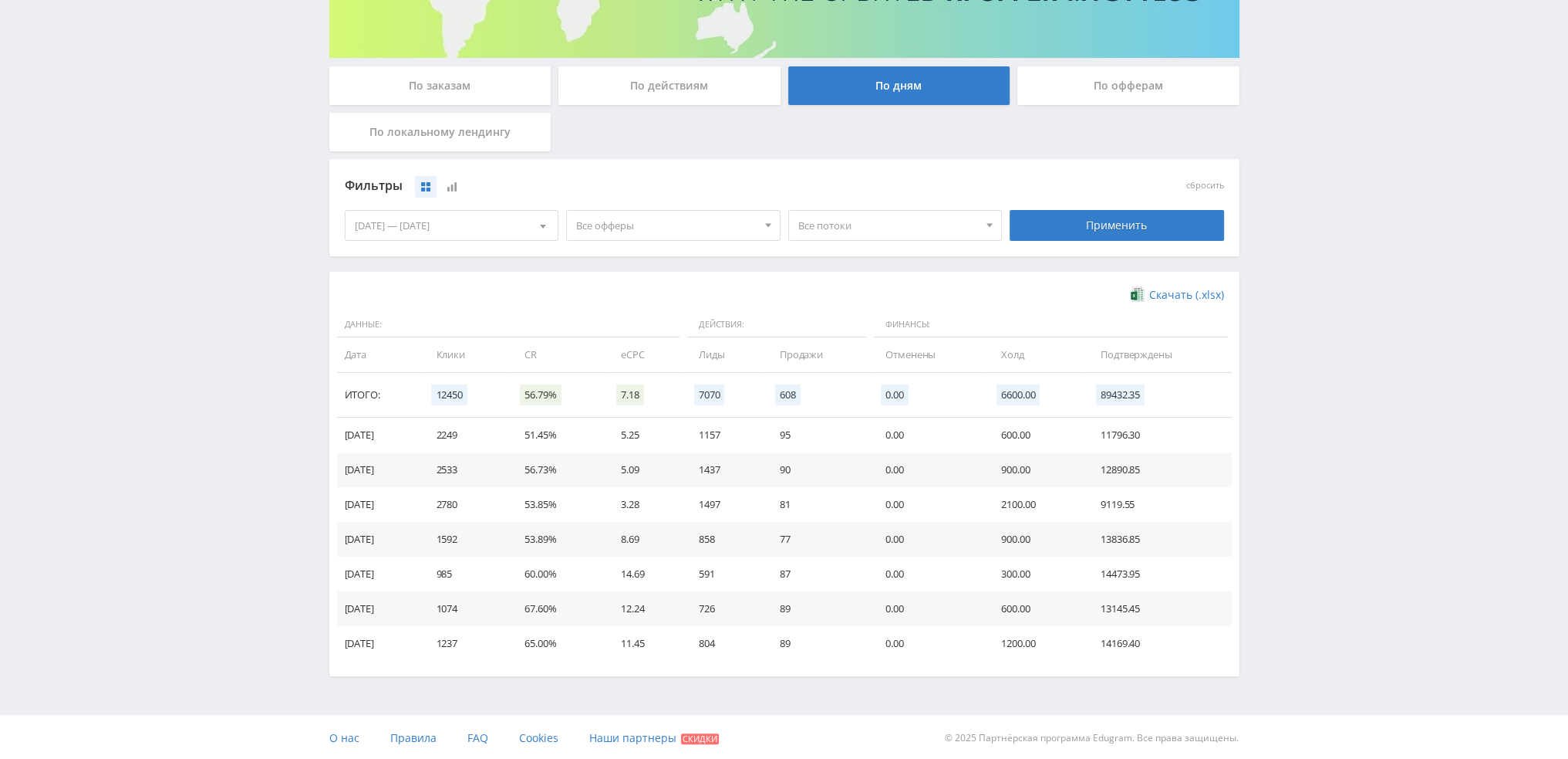
scroll to position [250, 0]
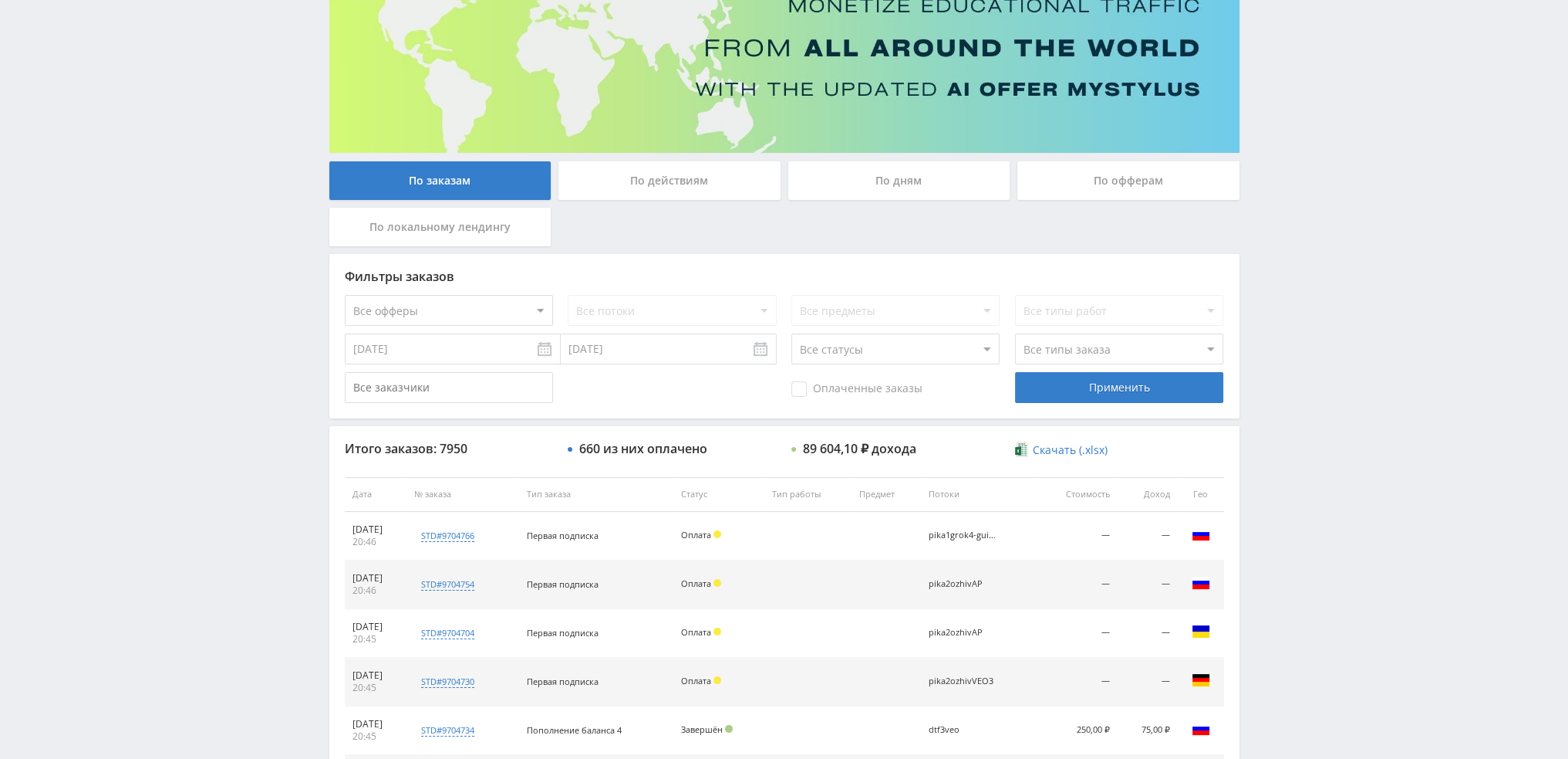
scroll to position [149, 0]
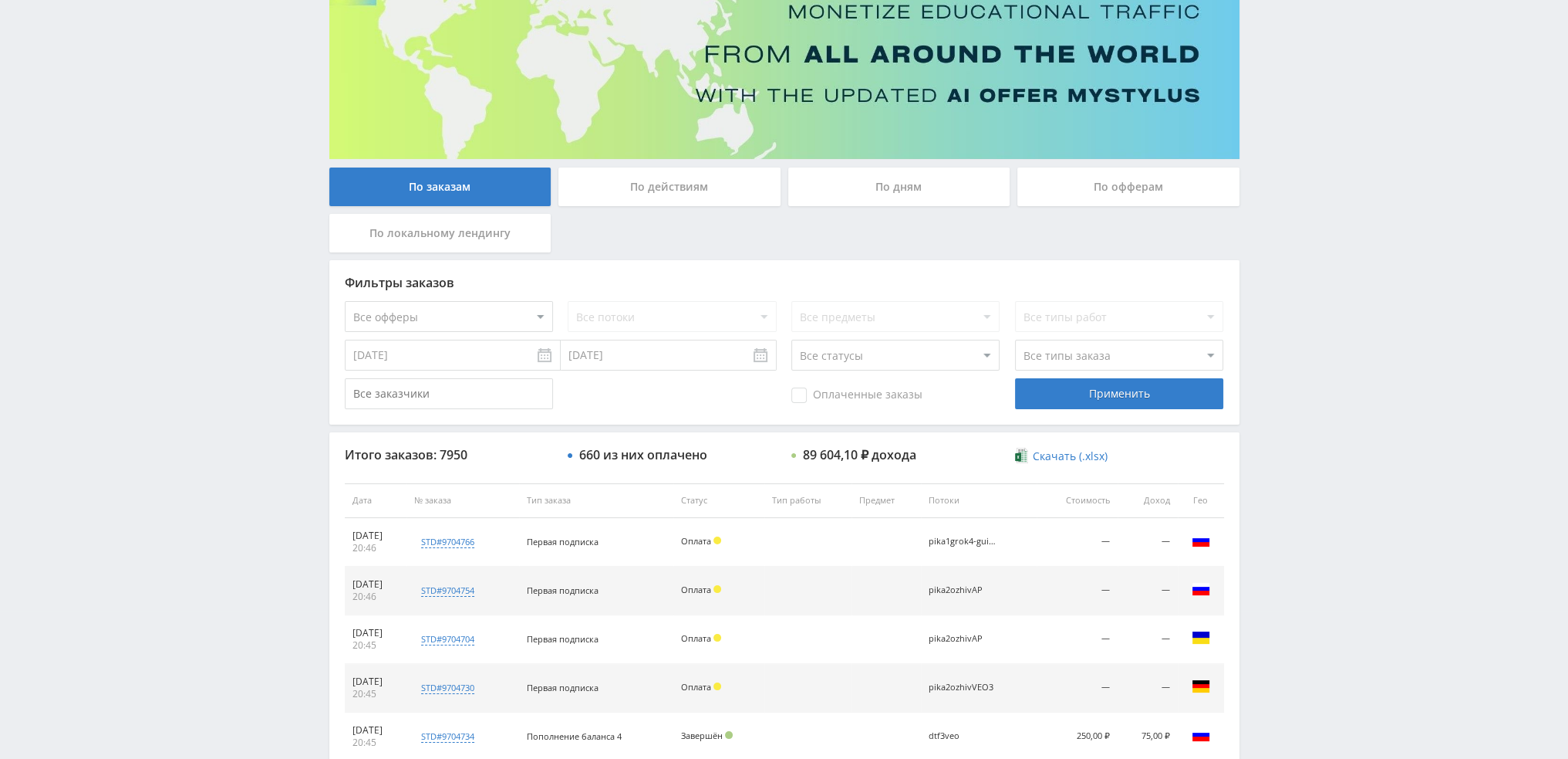
click at [865, 191] on div "По дням" at bounding box center [899, 186] width 222 height 38
click at [0, 0] on input "По дням" at bounding box center [0, 0] width 0 height 0
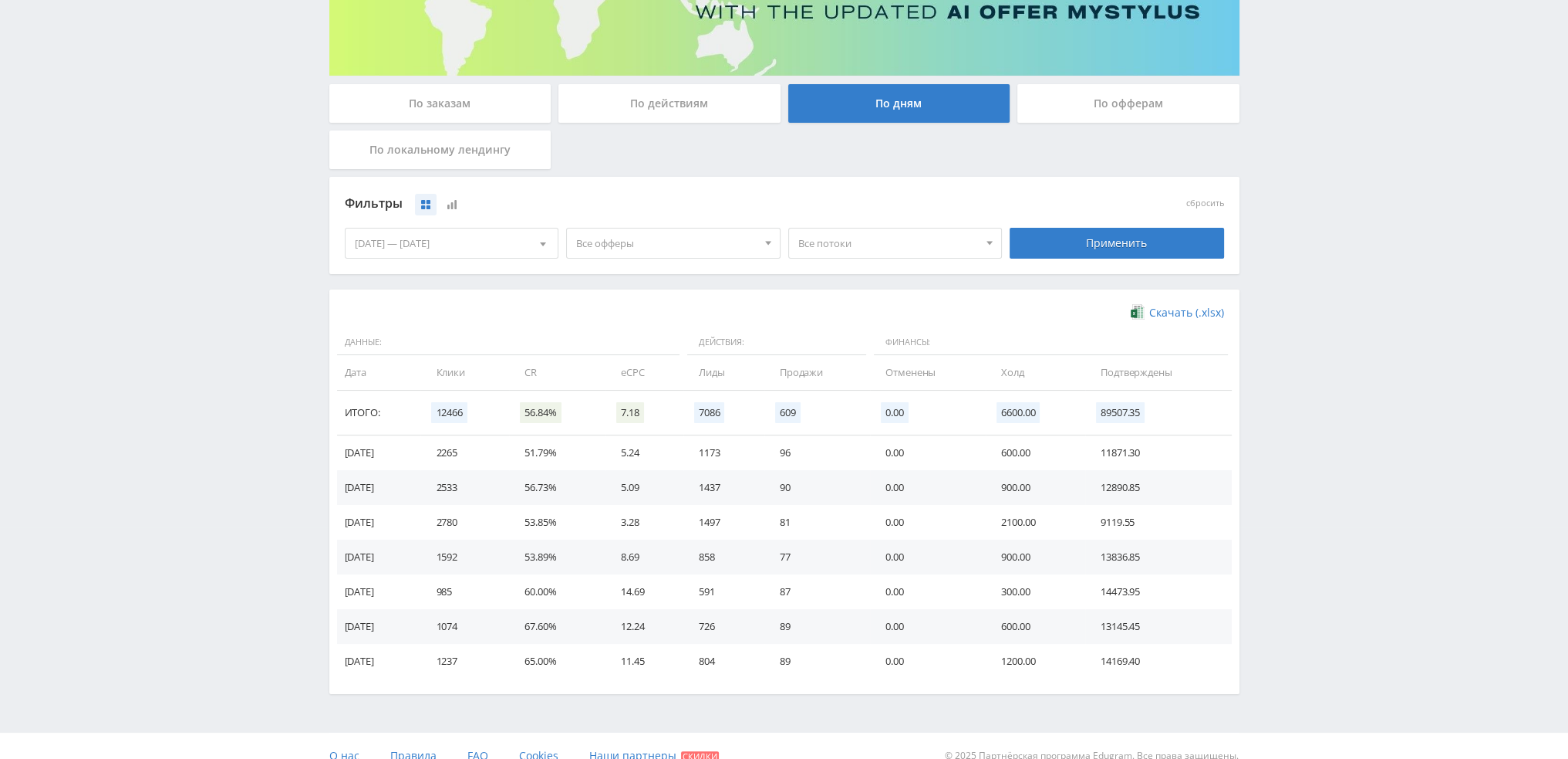
scroll to position [250, 0]
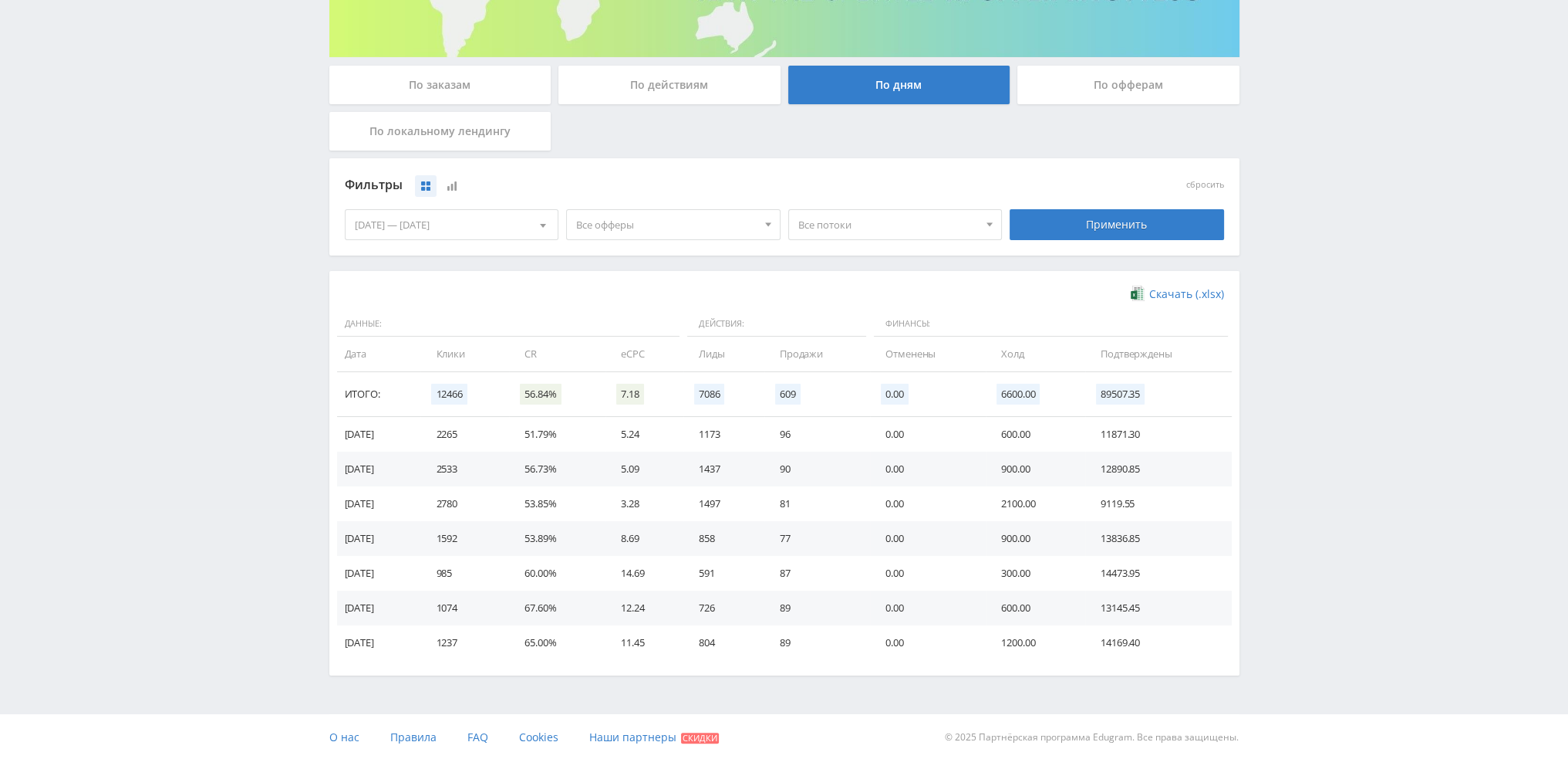
click at [639, 221] on span "Все офферы" at bounding box center [666, 225] width 181 height 30
click at [590, 316] on button "Кэмп" at bounding box center [674, 318] width 213 height 21
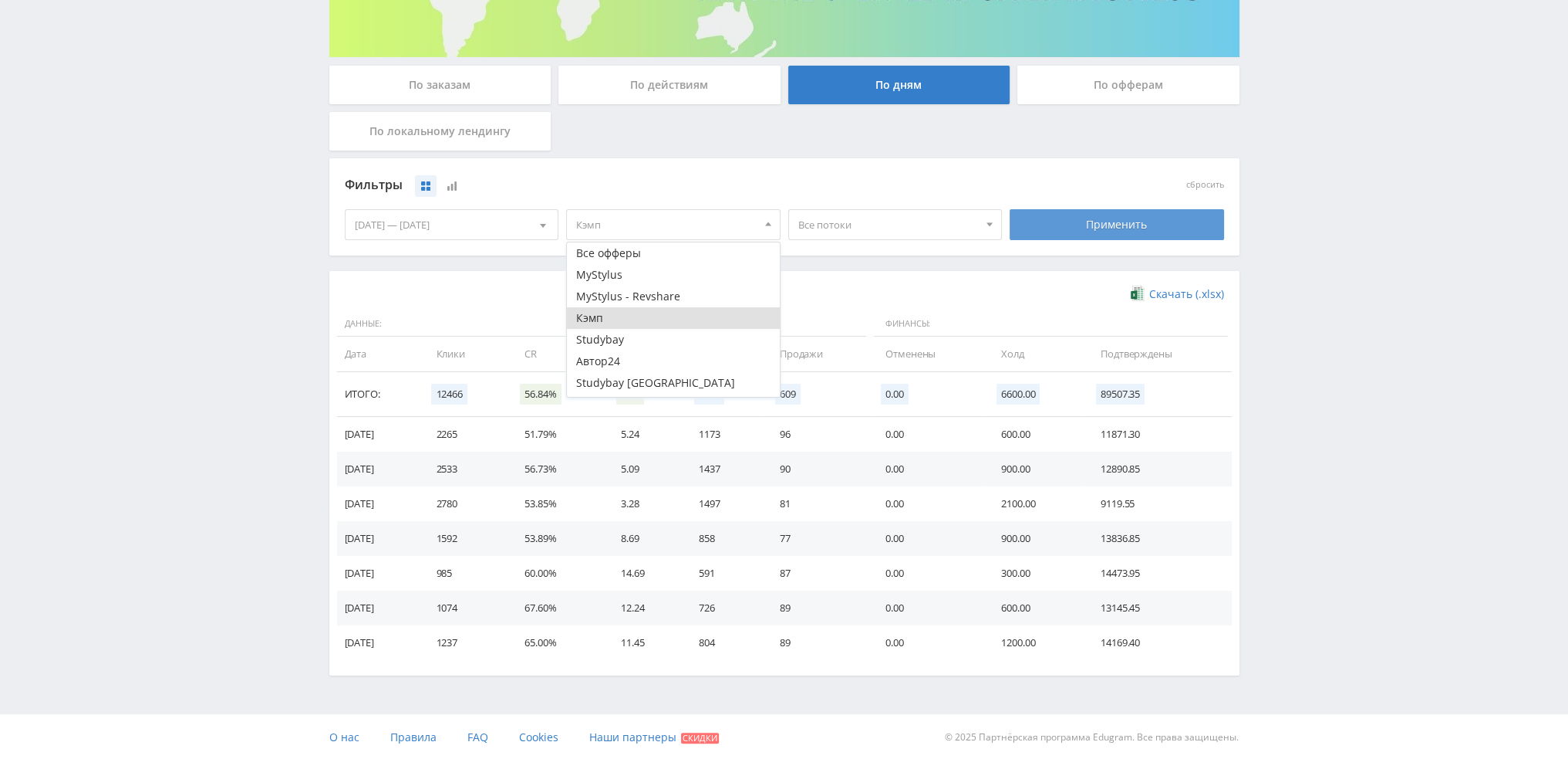
click at [1089, 220] on div "Применить" at bounding box center [1117, 225] width 215 height 30
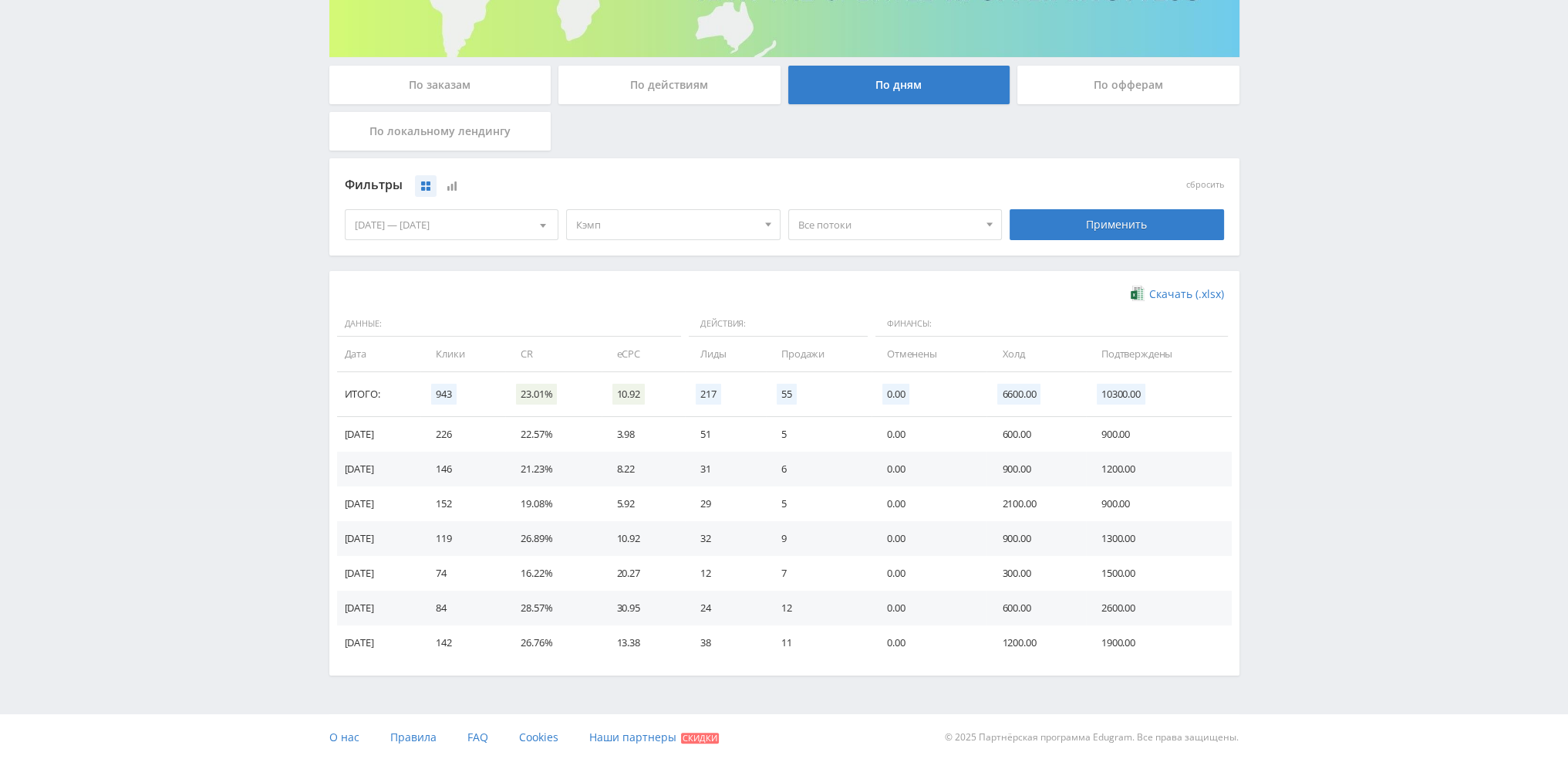
click at [701, 227] on span "Кэмп" at bounding box center [666, 225] width 181 height 30
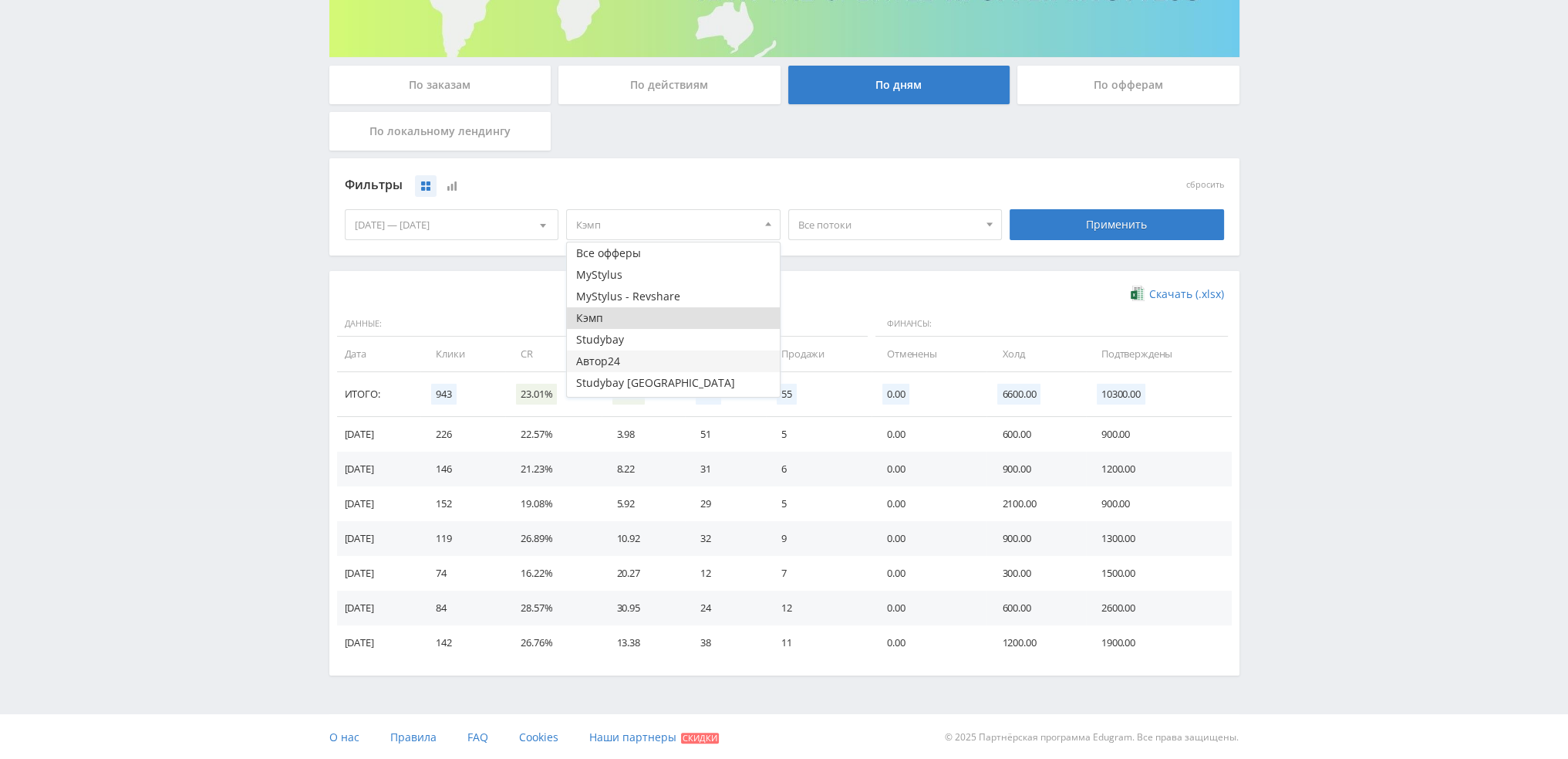
click at [616, 351] on button "Автор24" at bounding box center [674, 362] width 213 height 21
click at [614, 311] on button "Кэмп" at bounding box center [674, 318] width 213 height 21
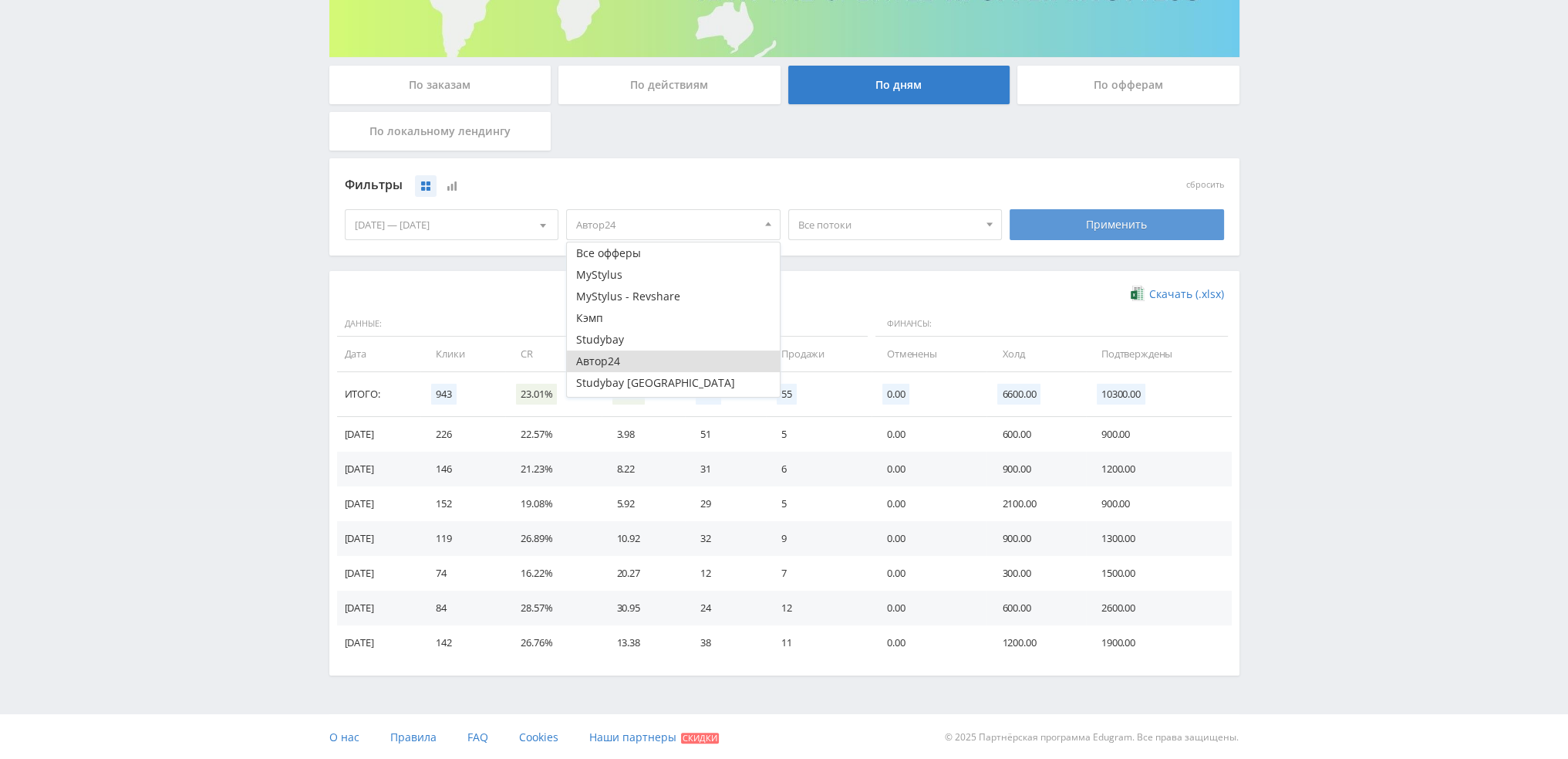
click at [1091, 228] on div "Применить" at bounding box center [1117, 225] width 215 height 30
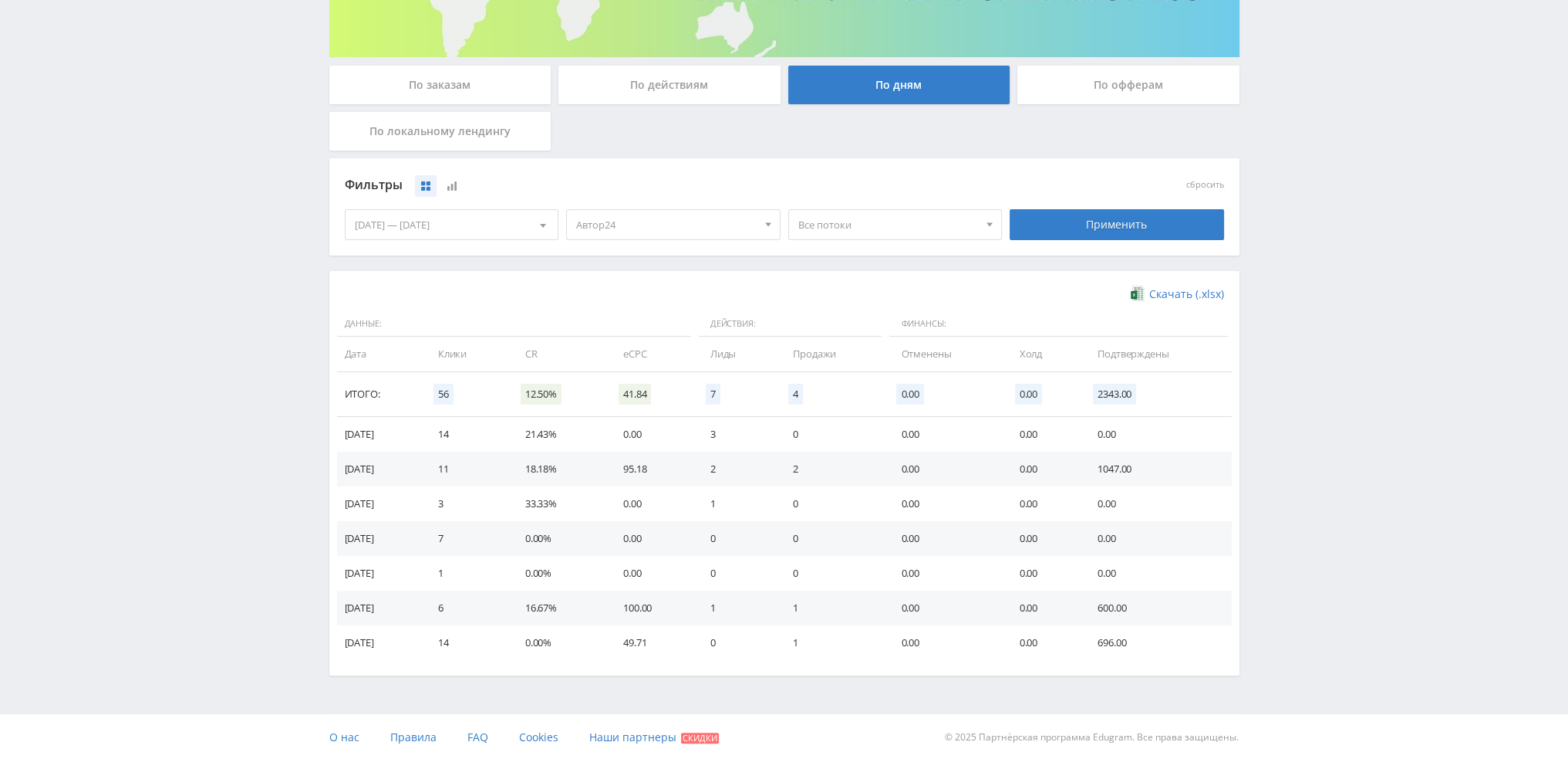
click at [462, 221] on div "[DATE] — [DATE]" at bounding box center [452, 225] width 213 height 30
click at [435, 252] on span "Период" at bounding box center [436, 258] width 37 height 30
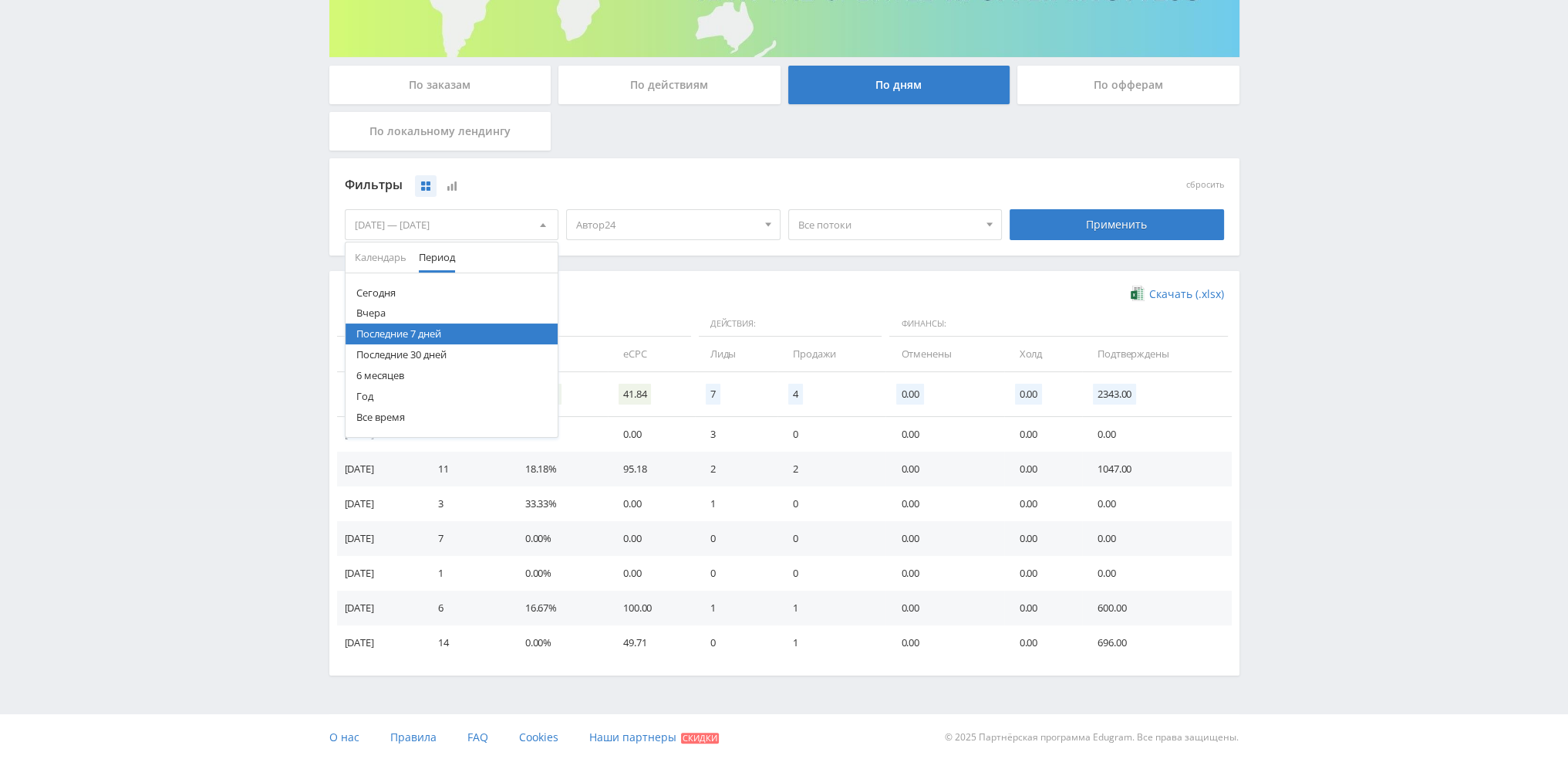
click at [413, 373] on button "6 месяцев" at bounding box center [452, 375] width 213 height 21
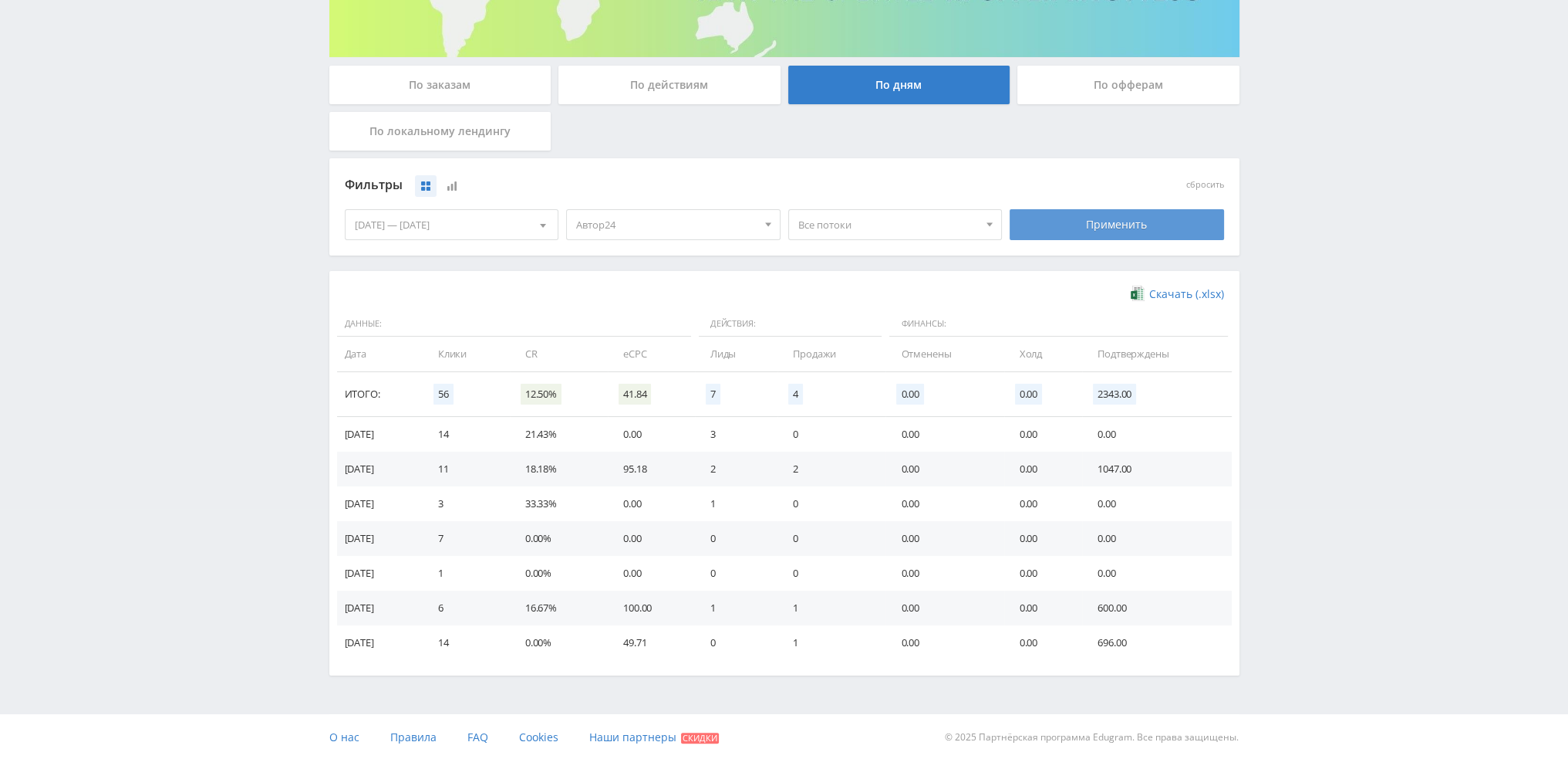
click at [1071, 226] on div "Применить" at bounding box center [1117, 225] width 215 height 30
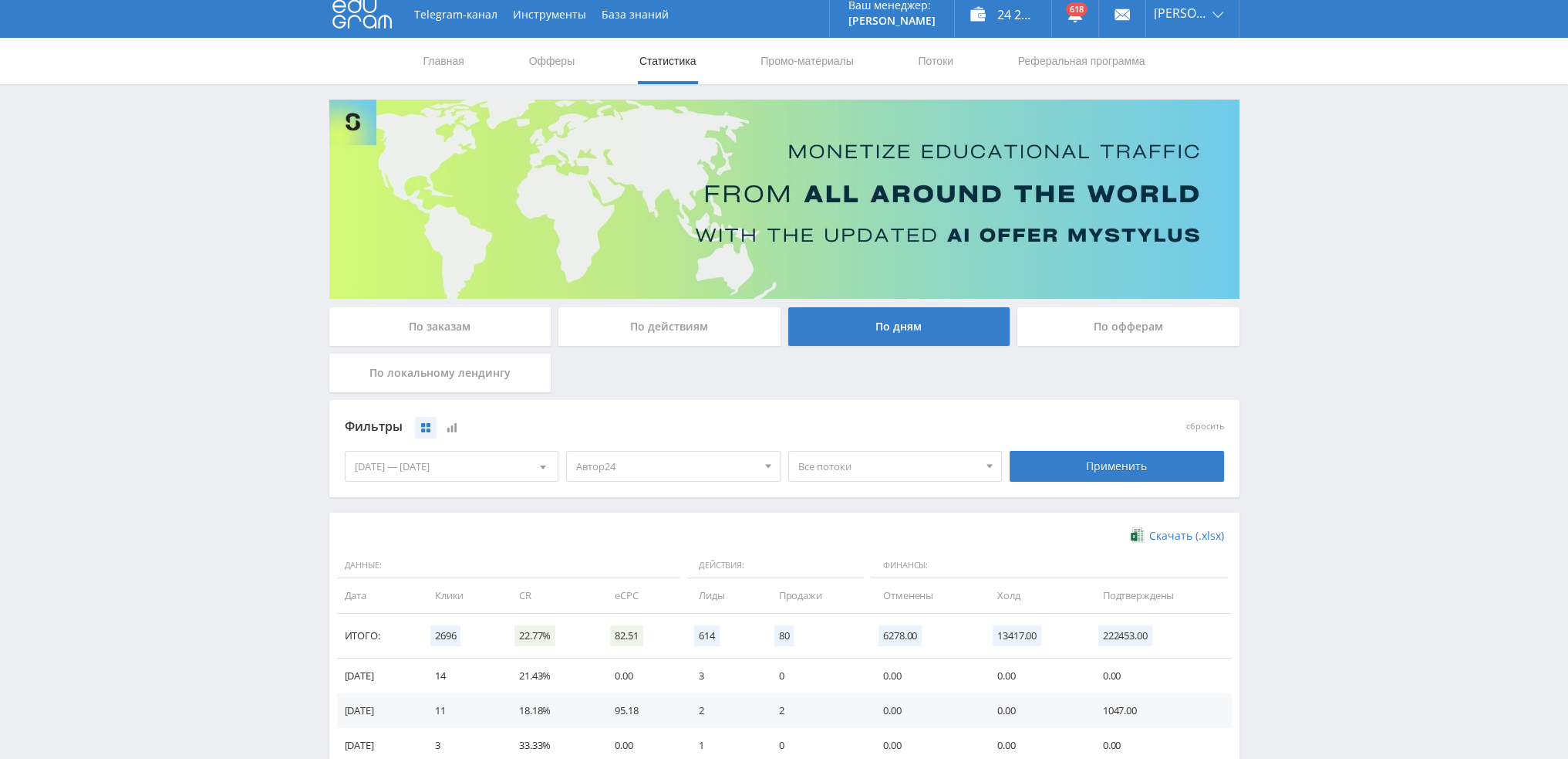
scroll to position [0, 0]
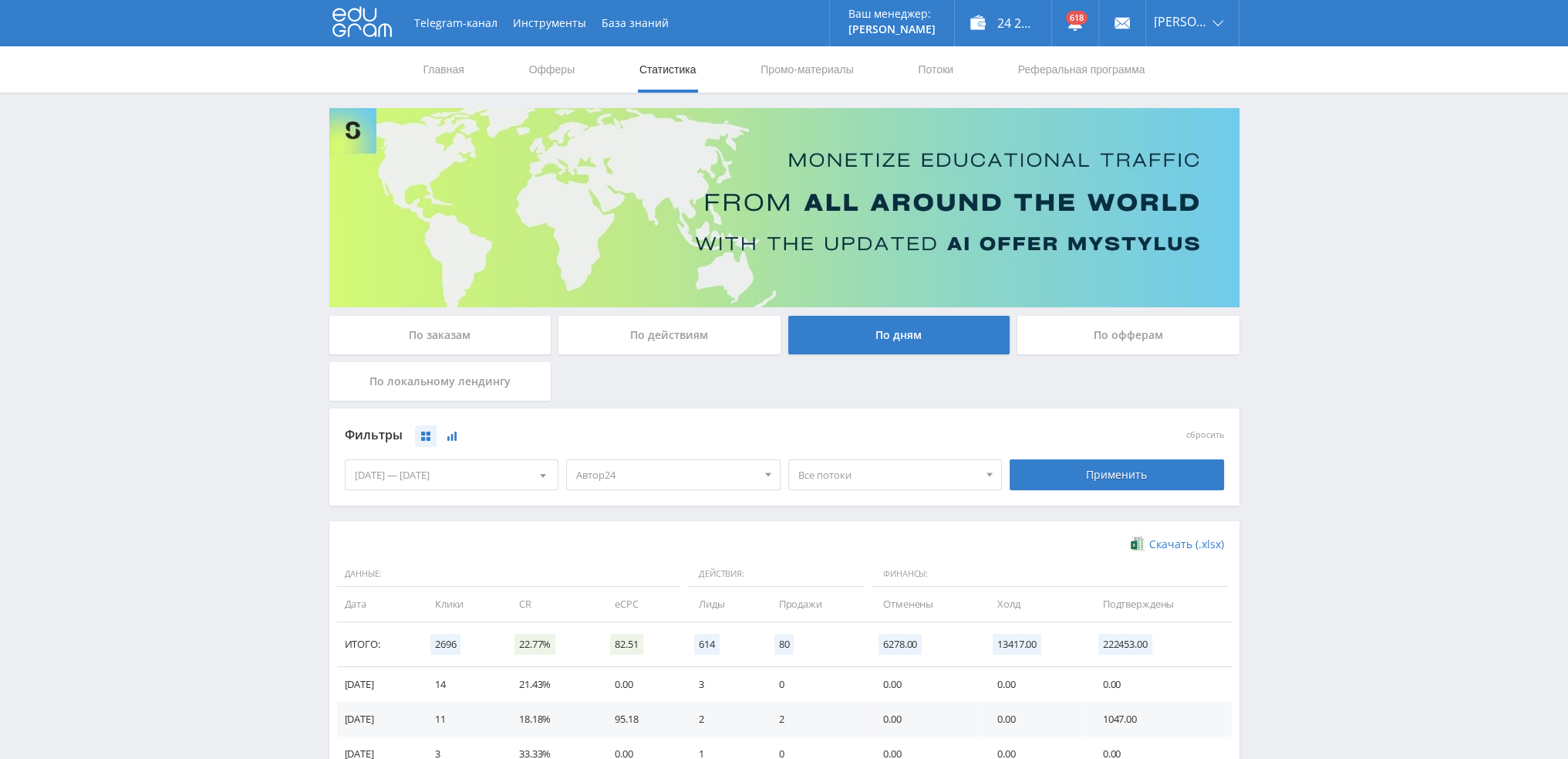
click at [449, 438] on icon at bounding box center [452, 436] width 9 height 9
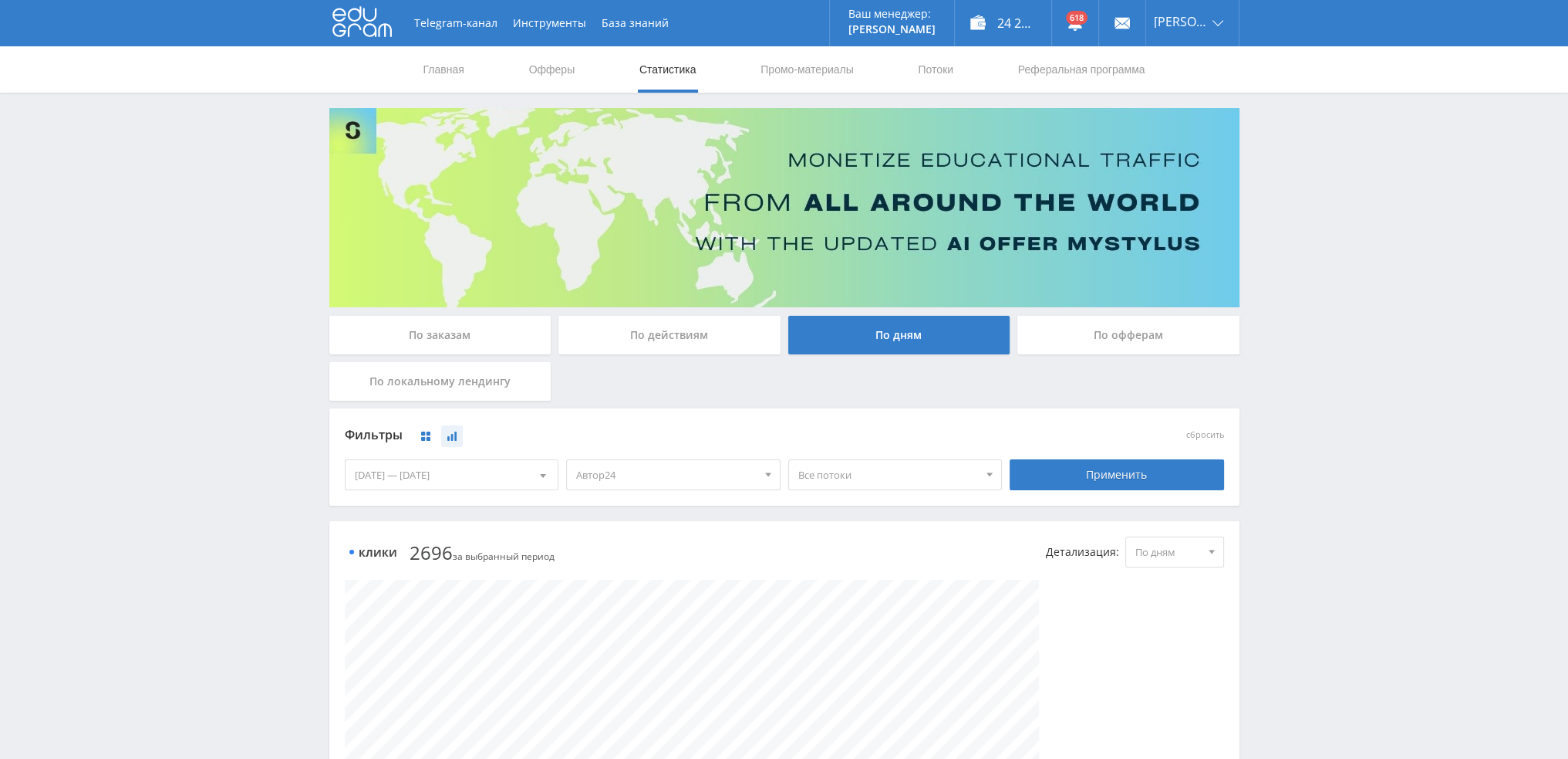
click at [427, 441] on button at bounding box center [426, 436] width 21 height 21
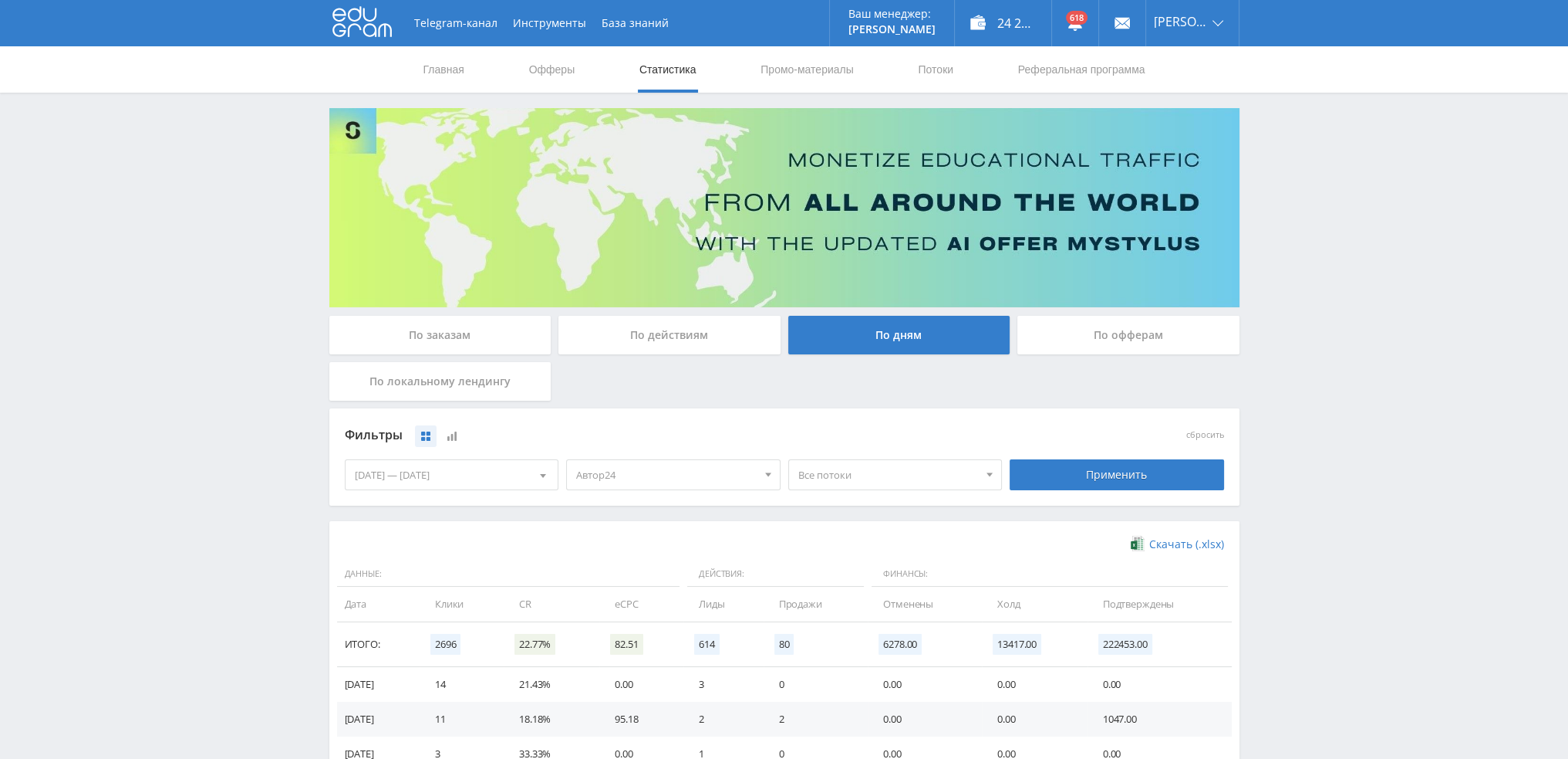
click at [437, 480] on div "[DATE] — [DATE]" at bounding box center [452, 474] width 213 height 30
click at [606, 437] on div "Фильтры" at bounding box center [674, 435] width 658 height 23
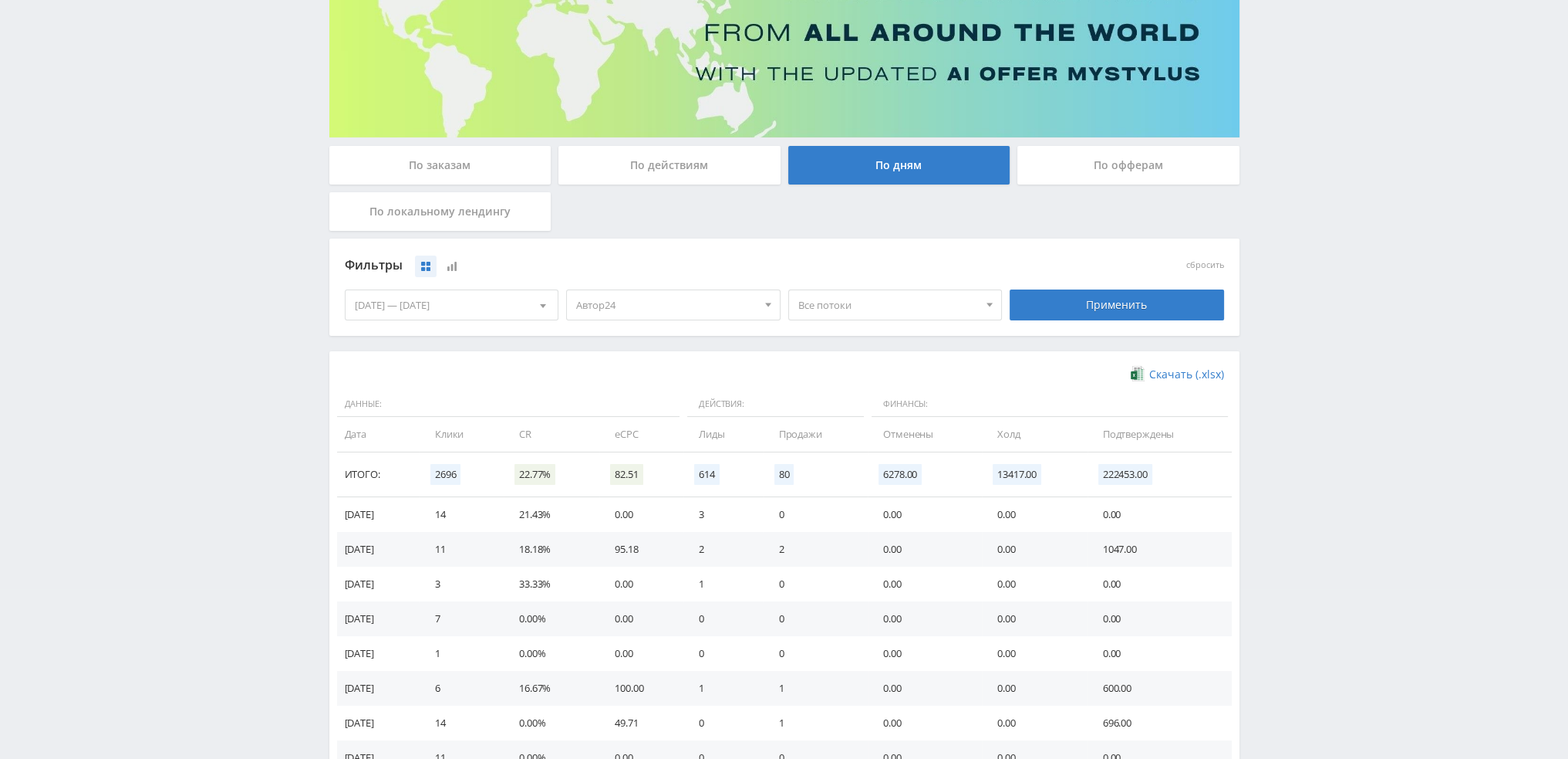
scroll to position [232, 0]
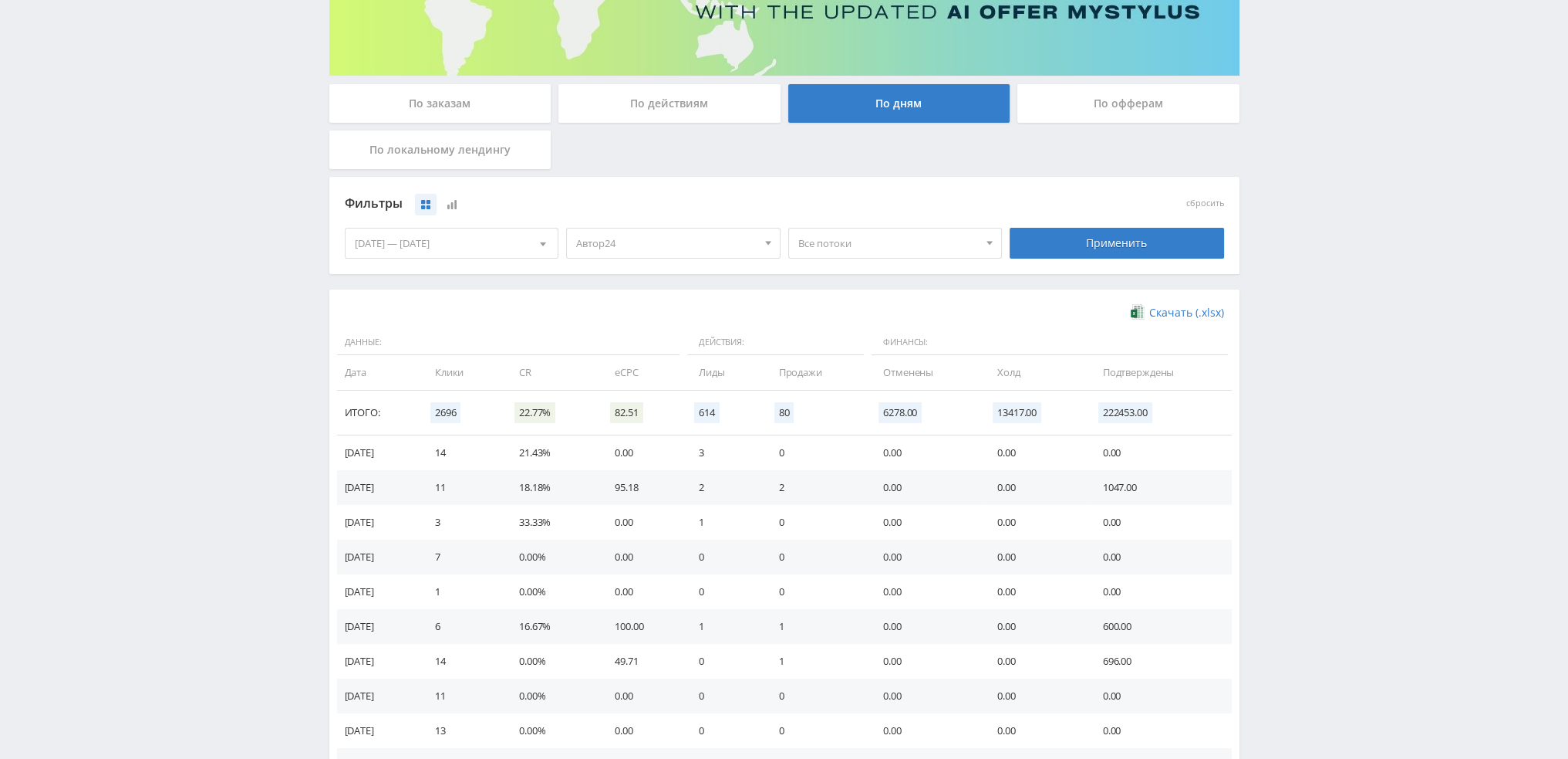
click at [1102, 105] on div "По офферам" at bounding box center [1129, 103] width 222 height 38
click at [0, 0] on input "По офферам" at bounding box center [0, 0] width 0 height 0
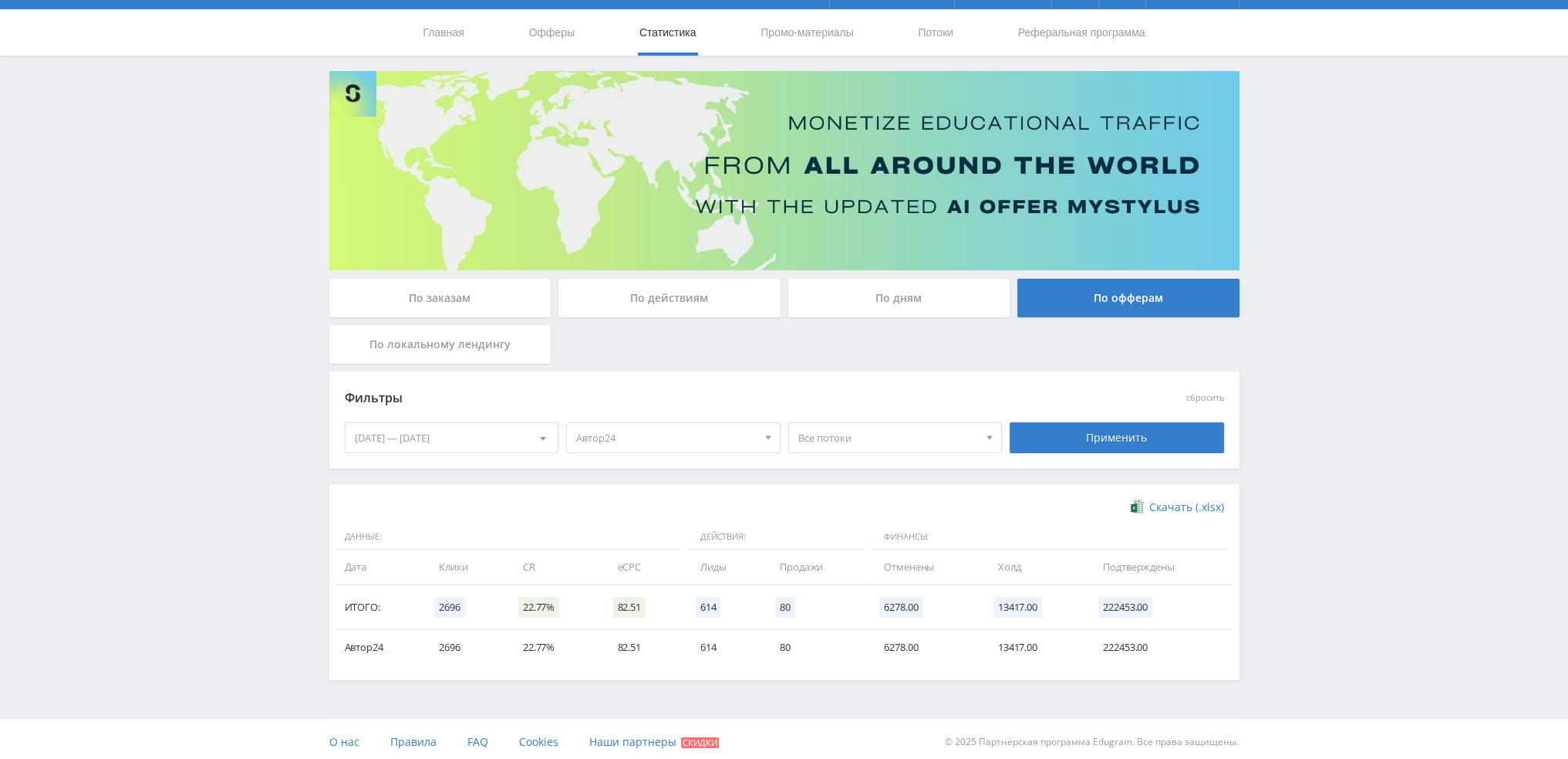
scroll to position [42, 0]
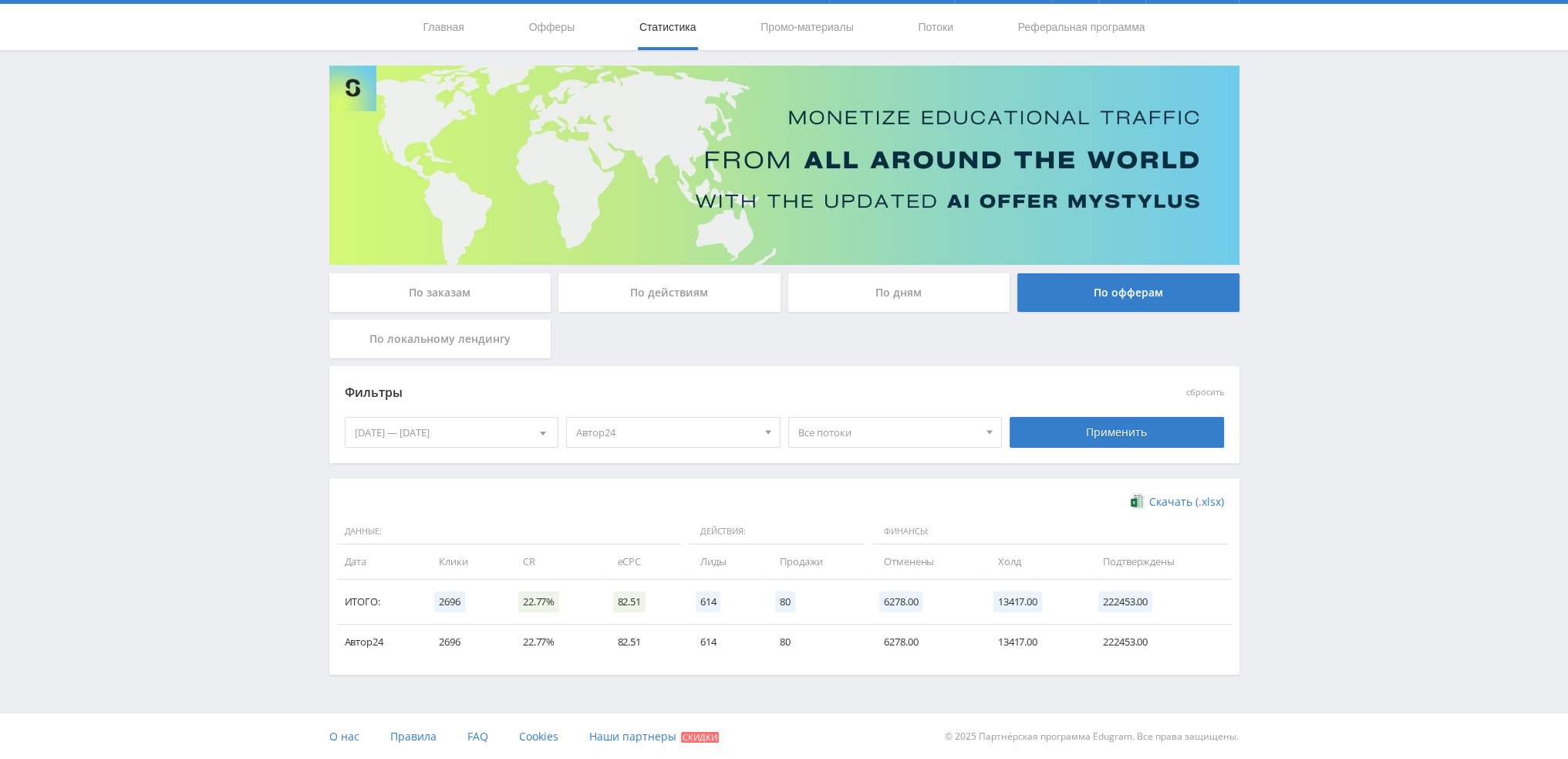
click at [401, 435] on div "[DATE] — [DATE]" at bounding box center [452, 432] width 213 height 30
click at [429, 470] on span "Период" at bounding box center [436, 465] width 37 height 30
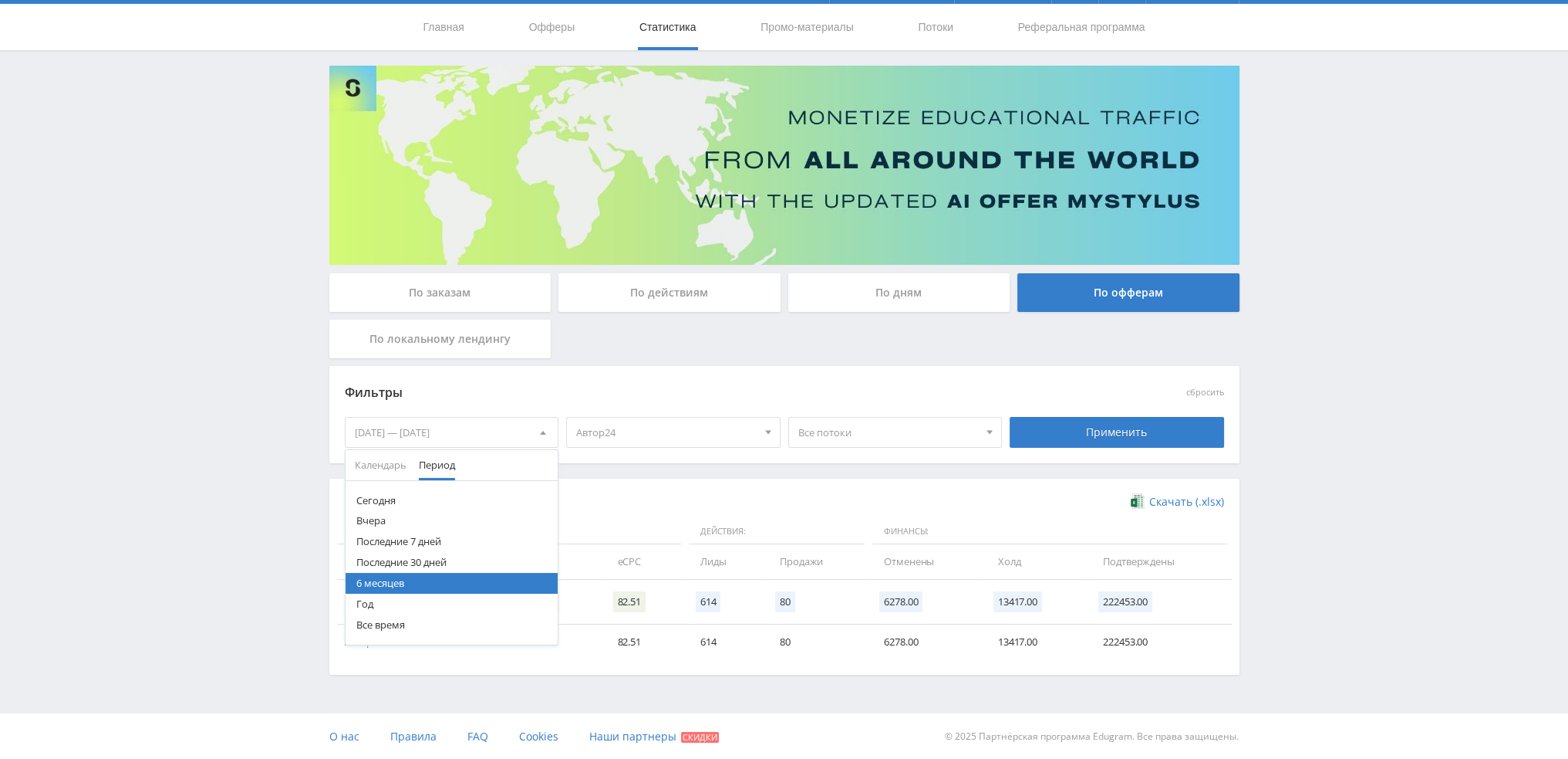
click at [397, 586] on button "6 месяцев" at bounding box center [452, 583] width 213 height 21
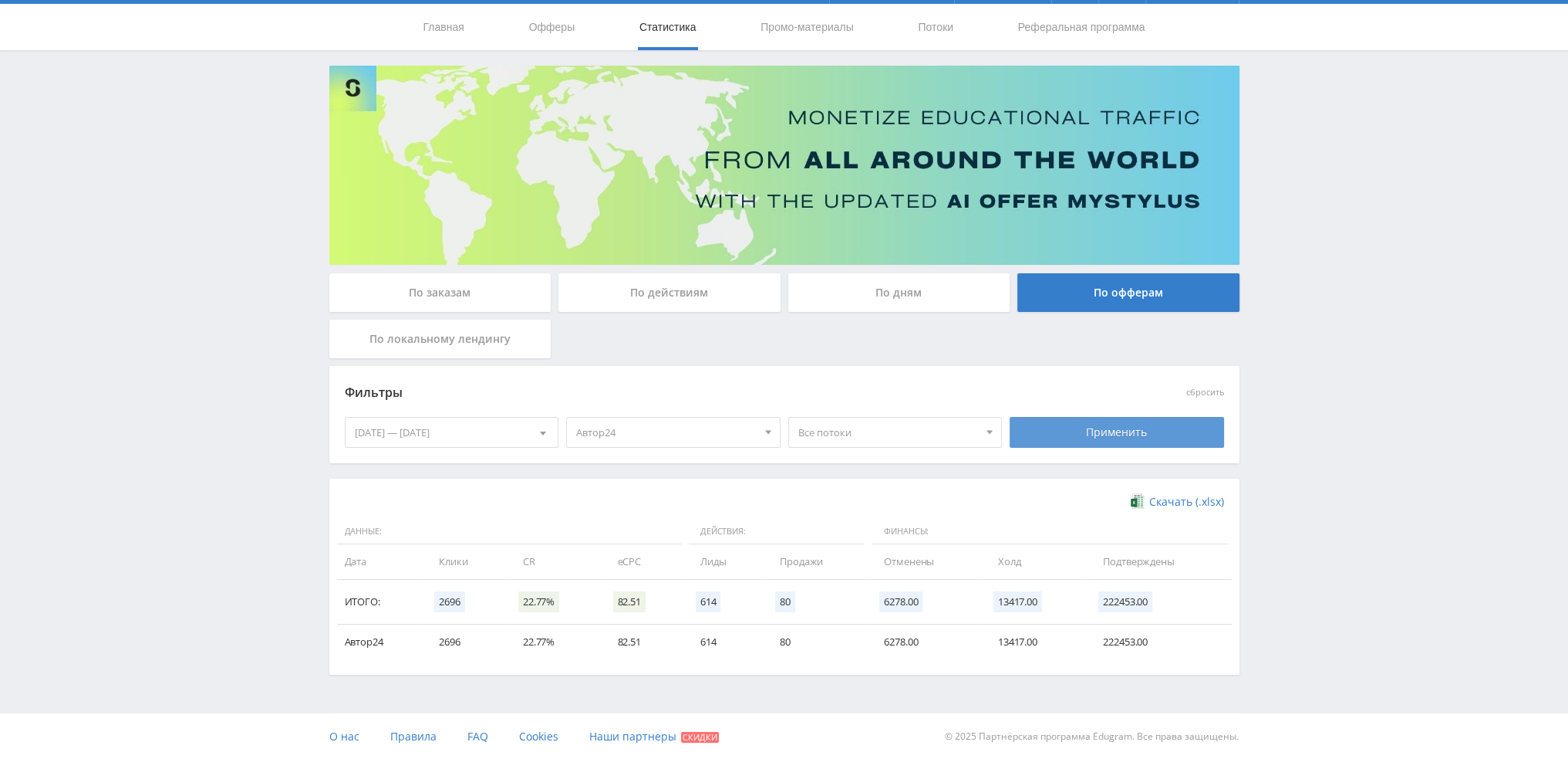
click at [1040, 427] on div "Применить" at bounding box center [1117, 432] width 215 height 30
click at [472, 303] on div "По заказам" at bounding box center [440, 292] width 222 height 38
click at [0, 0] on input "По заказам" at bounding box center [0, 0] width 0 height 0
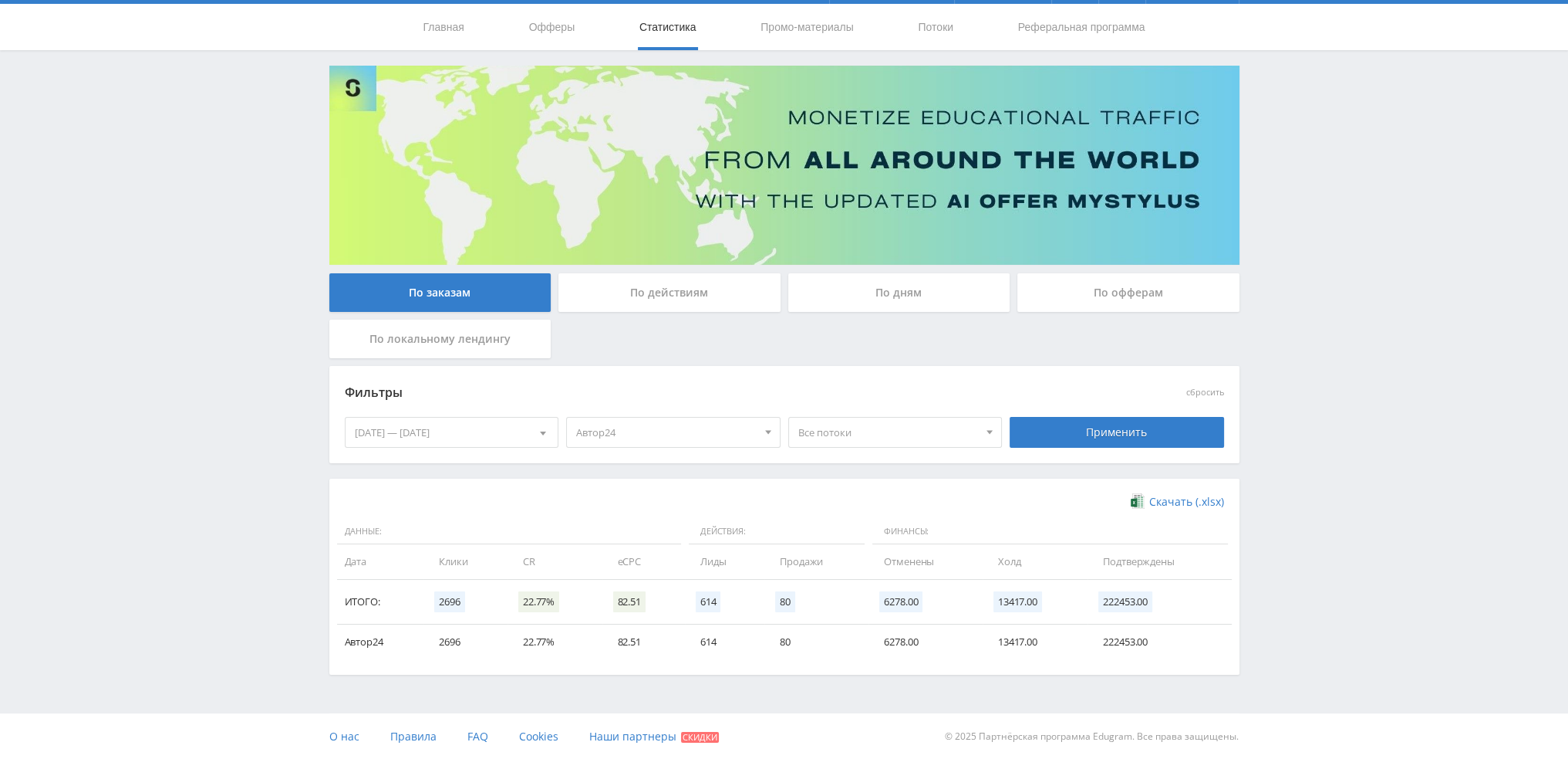
scroll to position [0, 0]
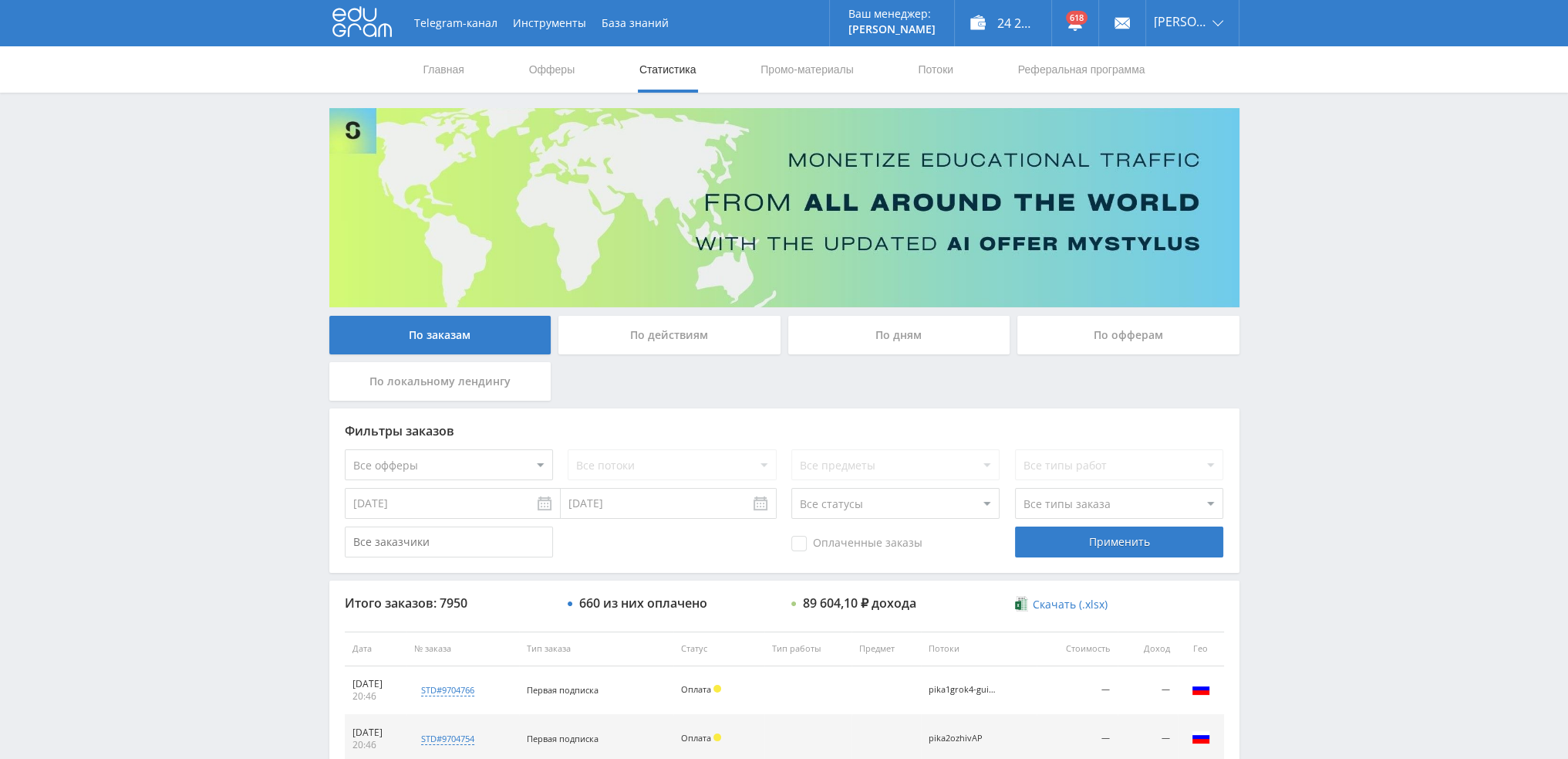
click at [536, 459] on select "Все офферы MyStylus MyStylus - Revshare Кэмп Studybay Автор24 Studybay [GEOGRAP…" at bounding box center [449, 465] width 208 height 30
select select "1"
click at [547, 506] on input "[DATE]" at bounding box center [453, 503] width 216 height 30
click at [543, 507] on input "[DATE]" at bounding box center [453, 503] width 216 height 30
click at [660, 337] on div "По действиям" at bounding box center [669, 335] width 222 height 38
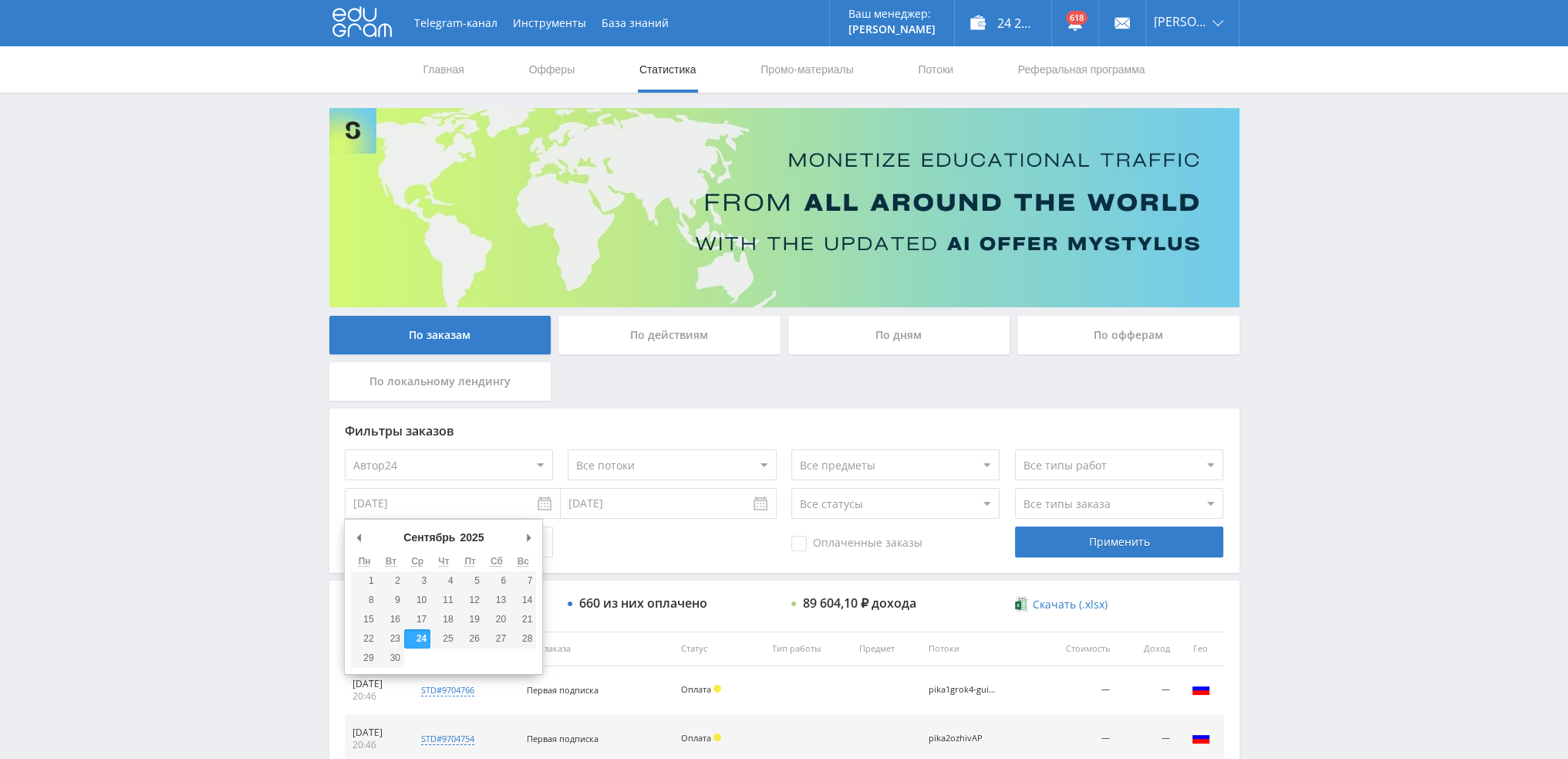
click at [0, 0] on input "По действиям" at bounding box center [0, 0] width 0 height 0
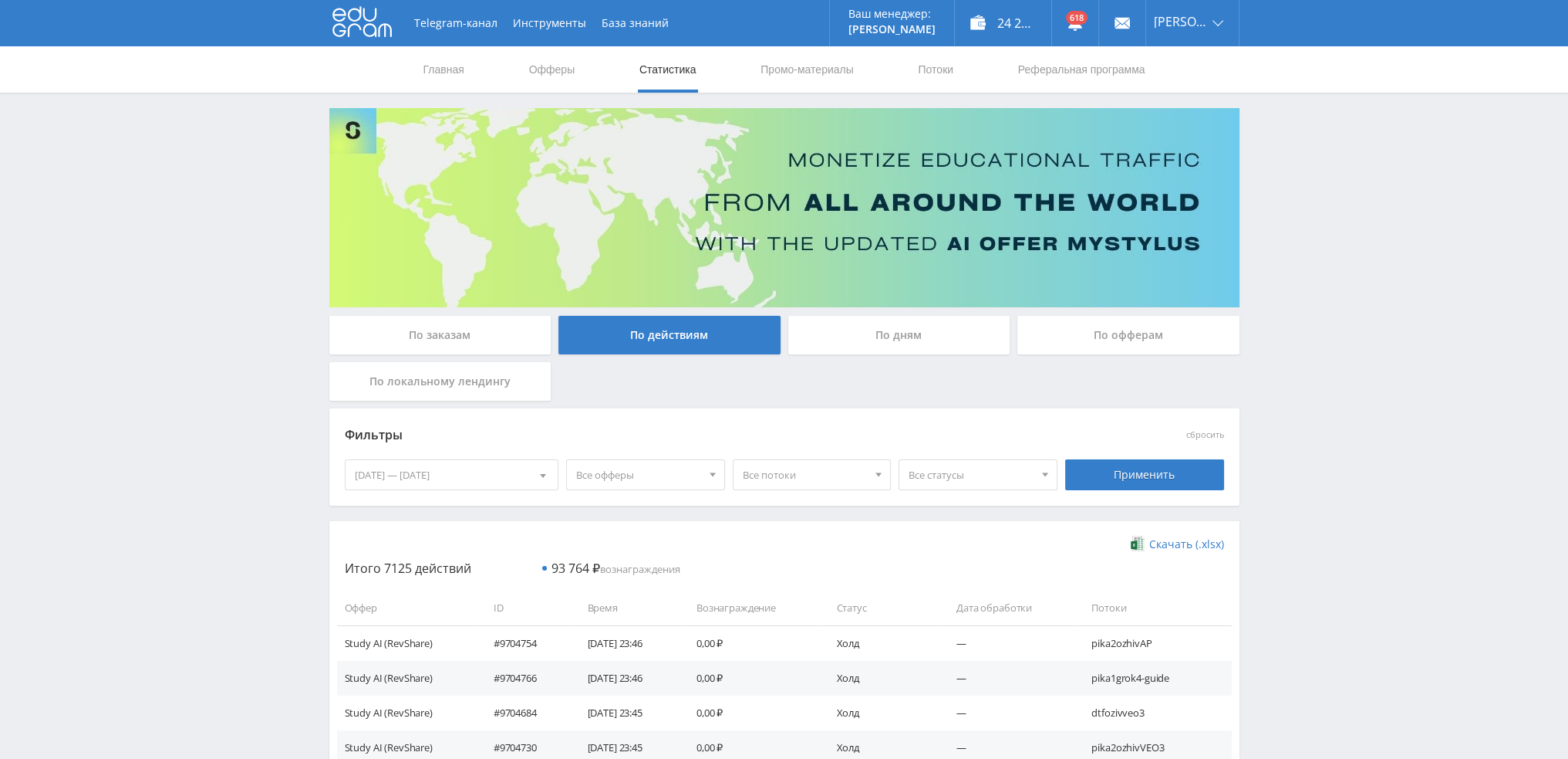
click at [867, 345] on div "По дням" at bounding box center [899, 335] width 222 height 38
click at [0, 0] on input "По дням" at bounding box center [0, 0] width 0 height 0
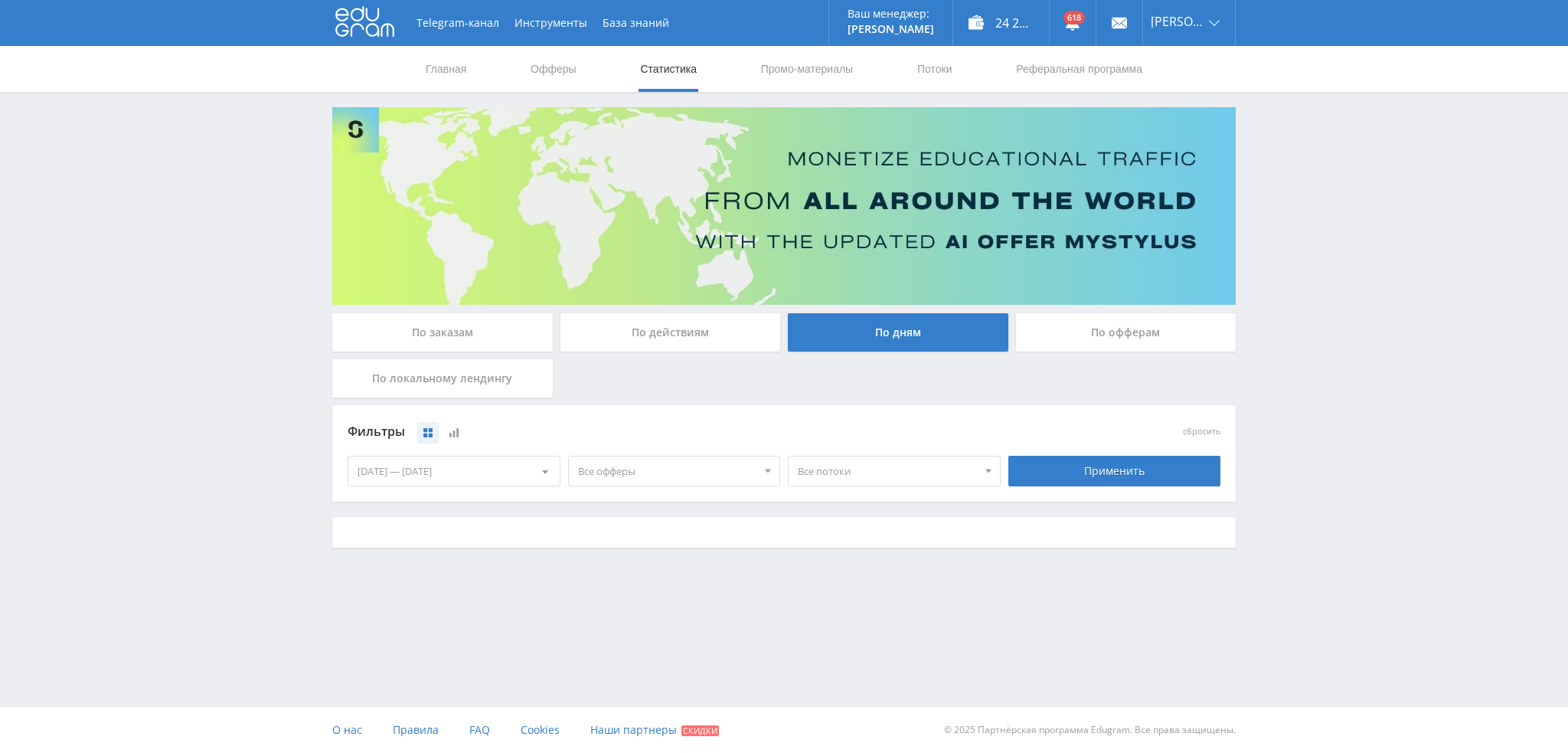
click at [543, 474] on span at bounding box center [545, 474] width 6 height 8
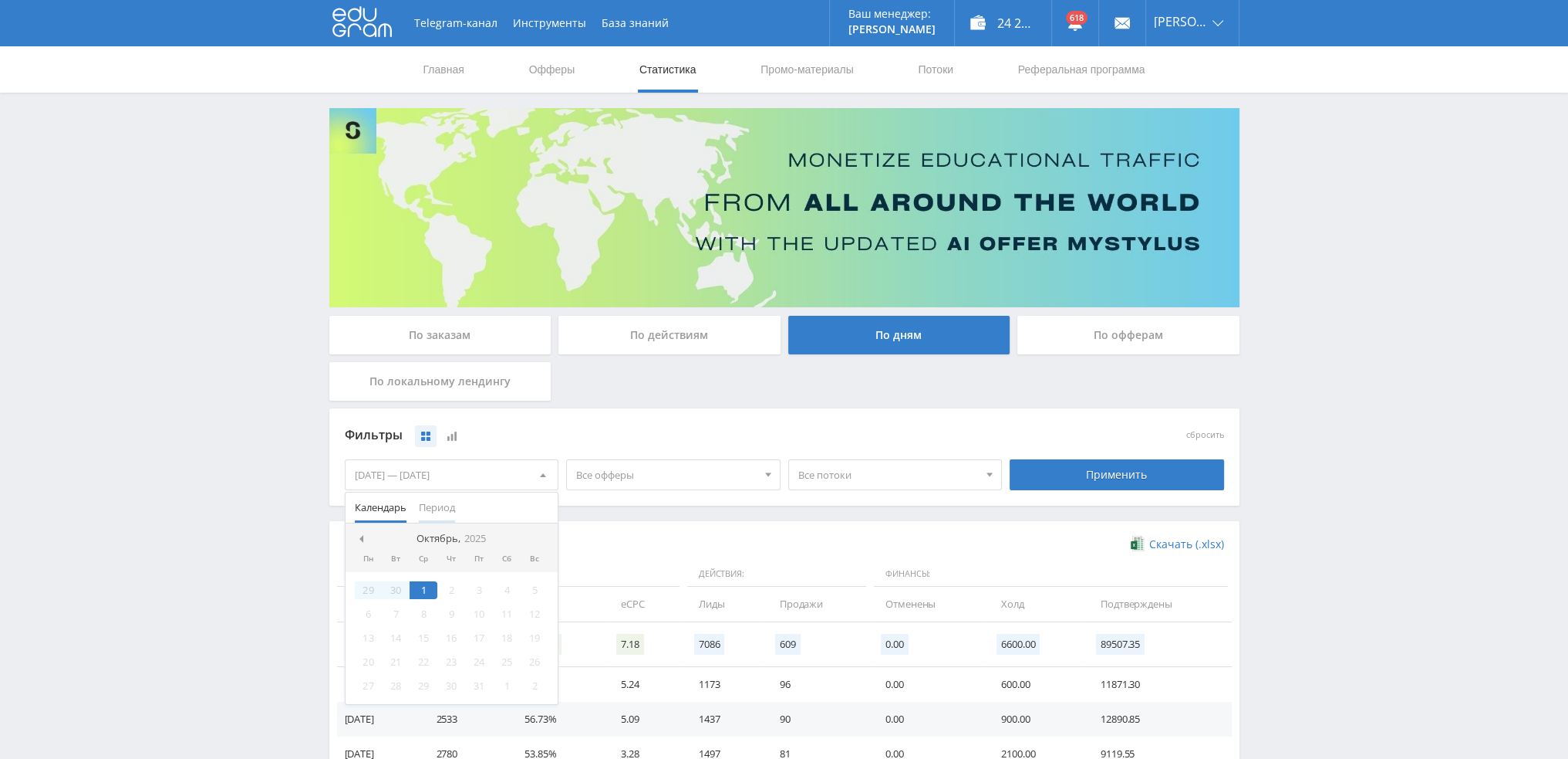
click at [455, 504] on span "Период" at bounding box center [436, 507] width 37 height 30
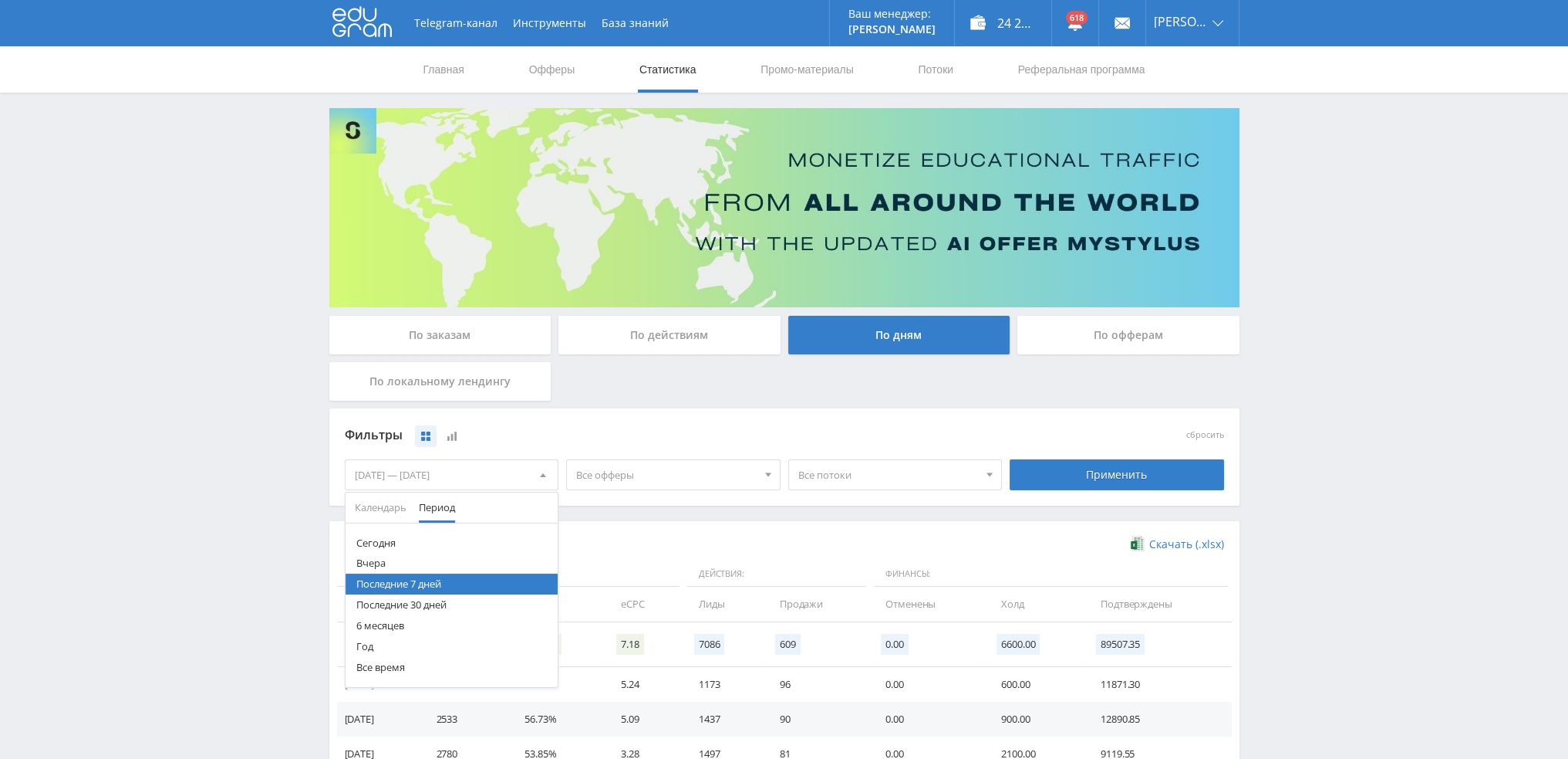
click at [408, 622] on button "6 месяцев" at bounding box center [452, 625] width 213 height 21
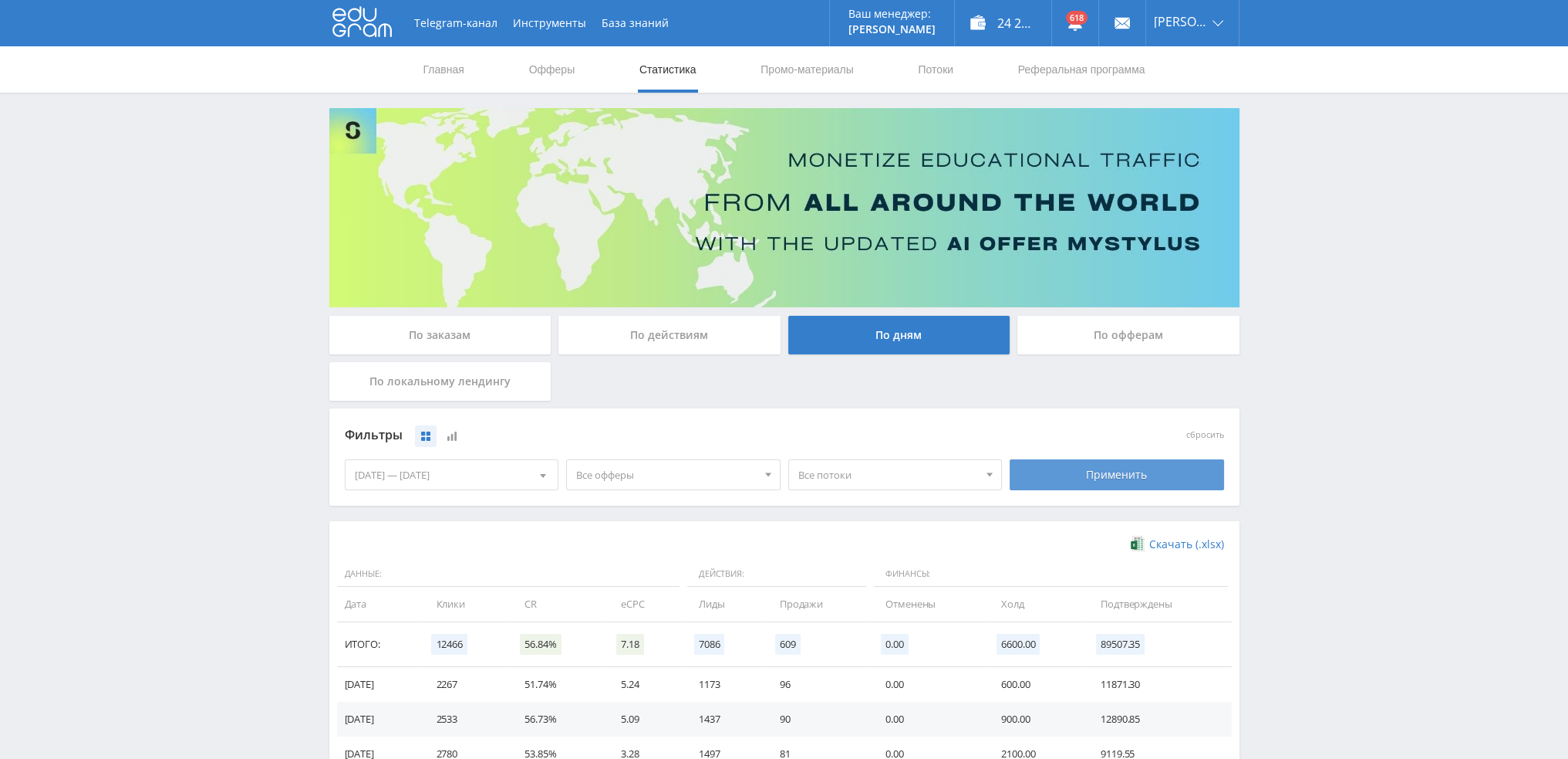
click at [1056, 476] on div "Применить" at bounding box center [1117, 474] width 215 height 30
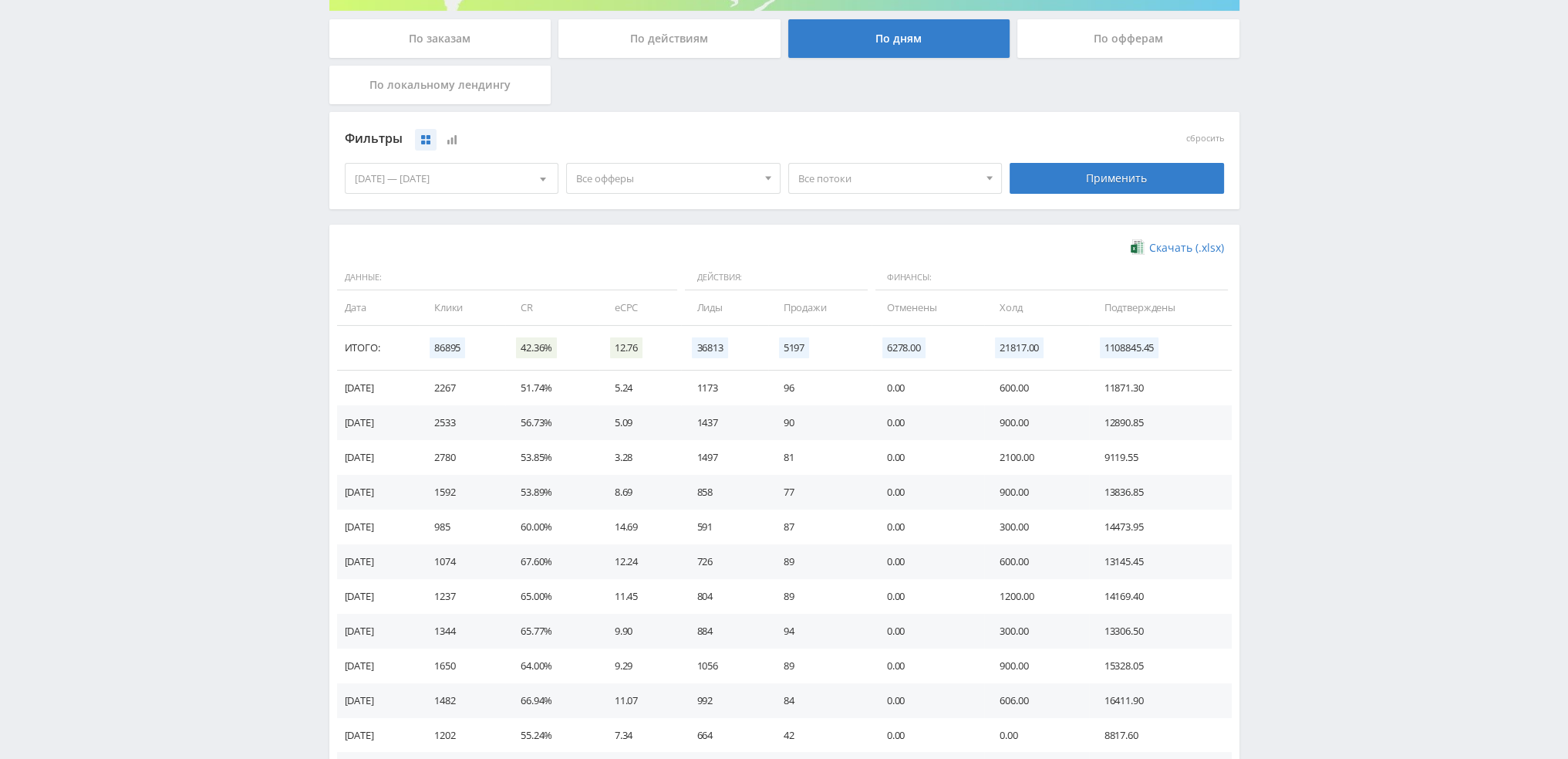
scroll to position [232, 0]
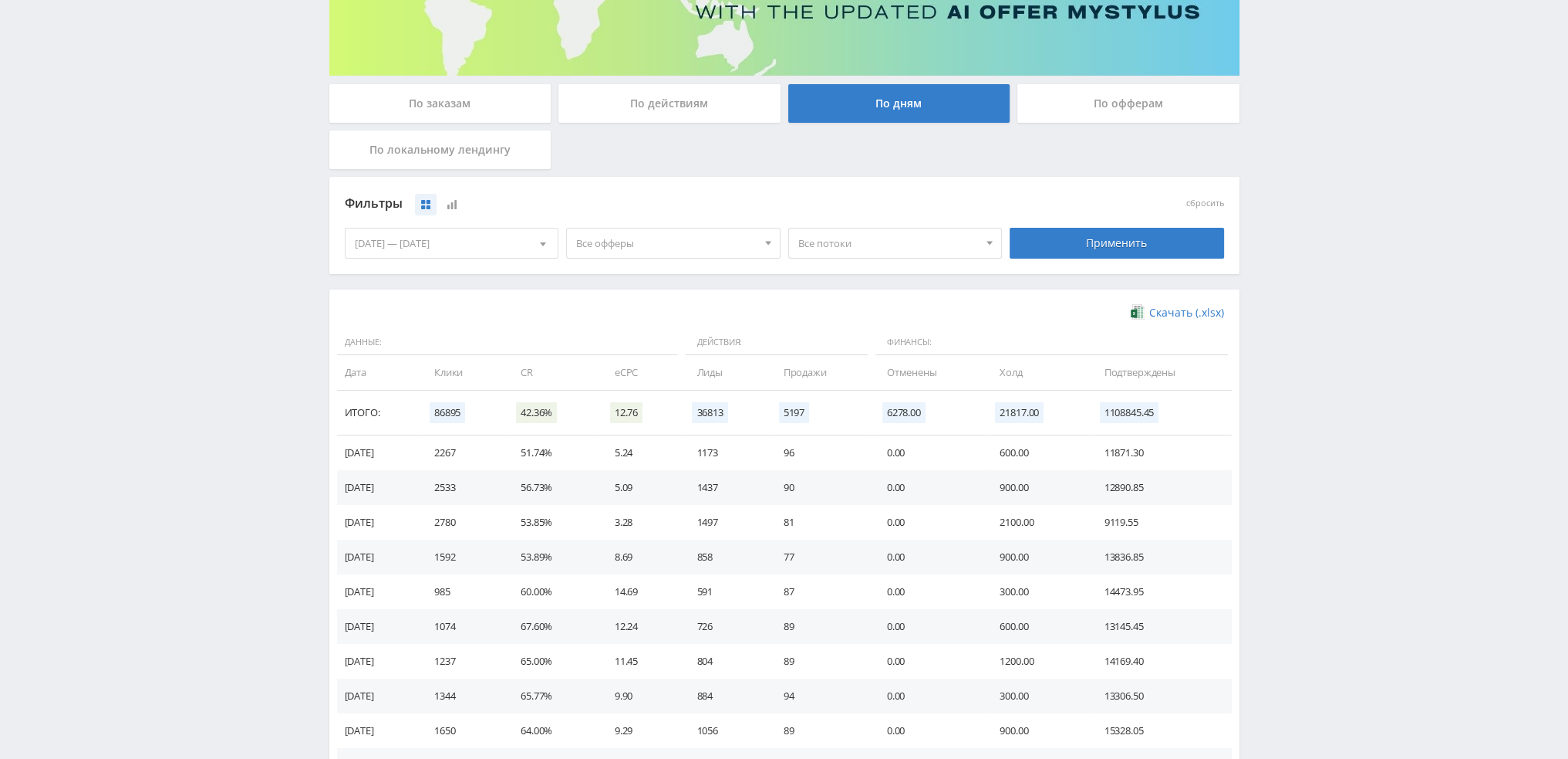
click at [657, 250] on span "Все офферы" at bounding box center [666, 243] width 181 height 30
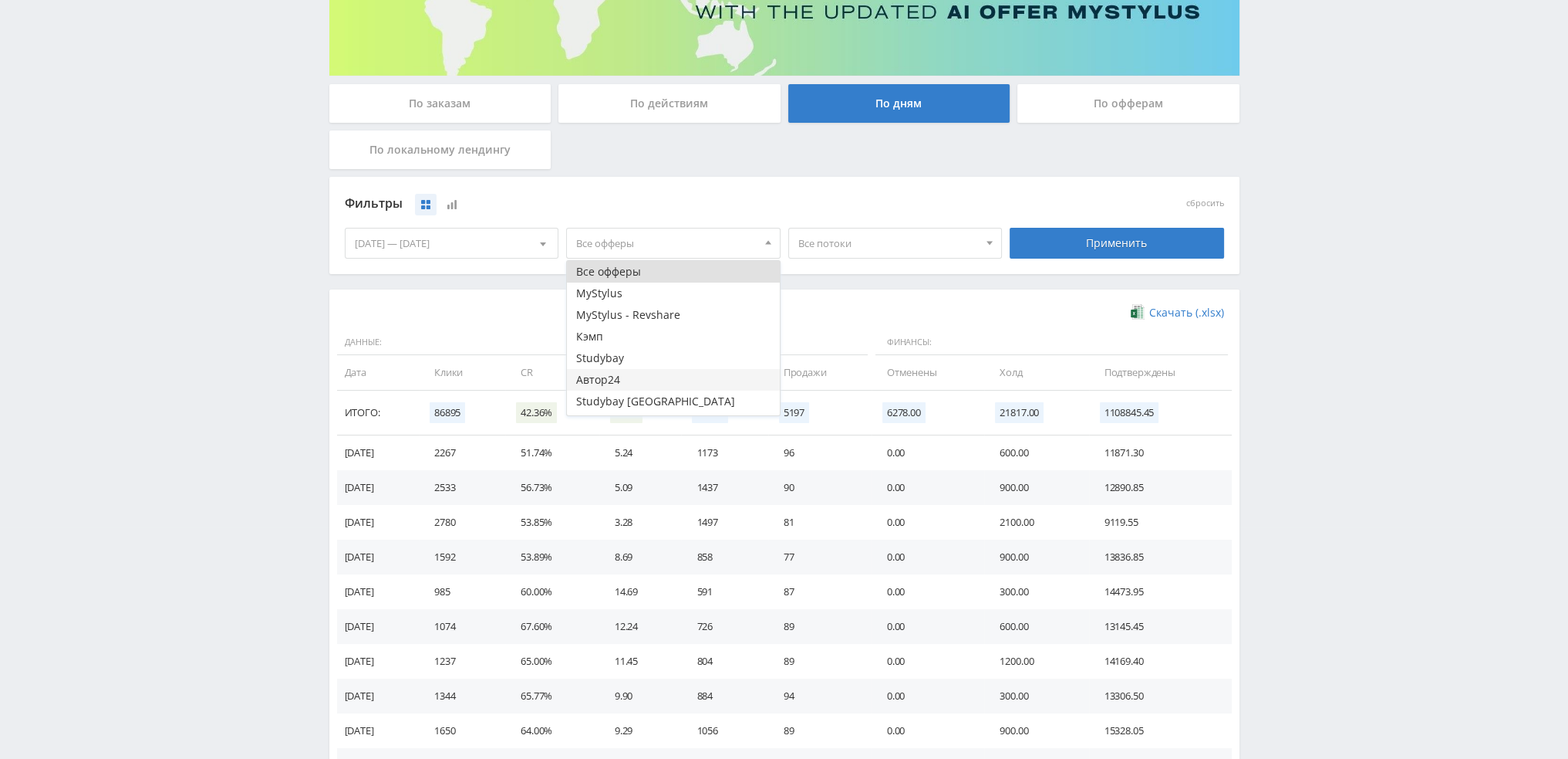
click at [608, 376] on button "Автор24" at bounding box center [674, 380] width 213 height 21
click at [1134, 239] on div "Применить" at bounding box center [1117, 243] width 215 height 30
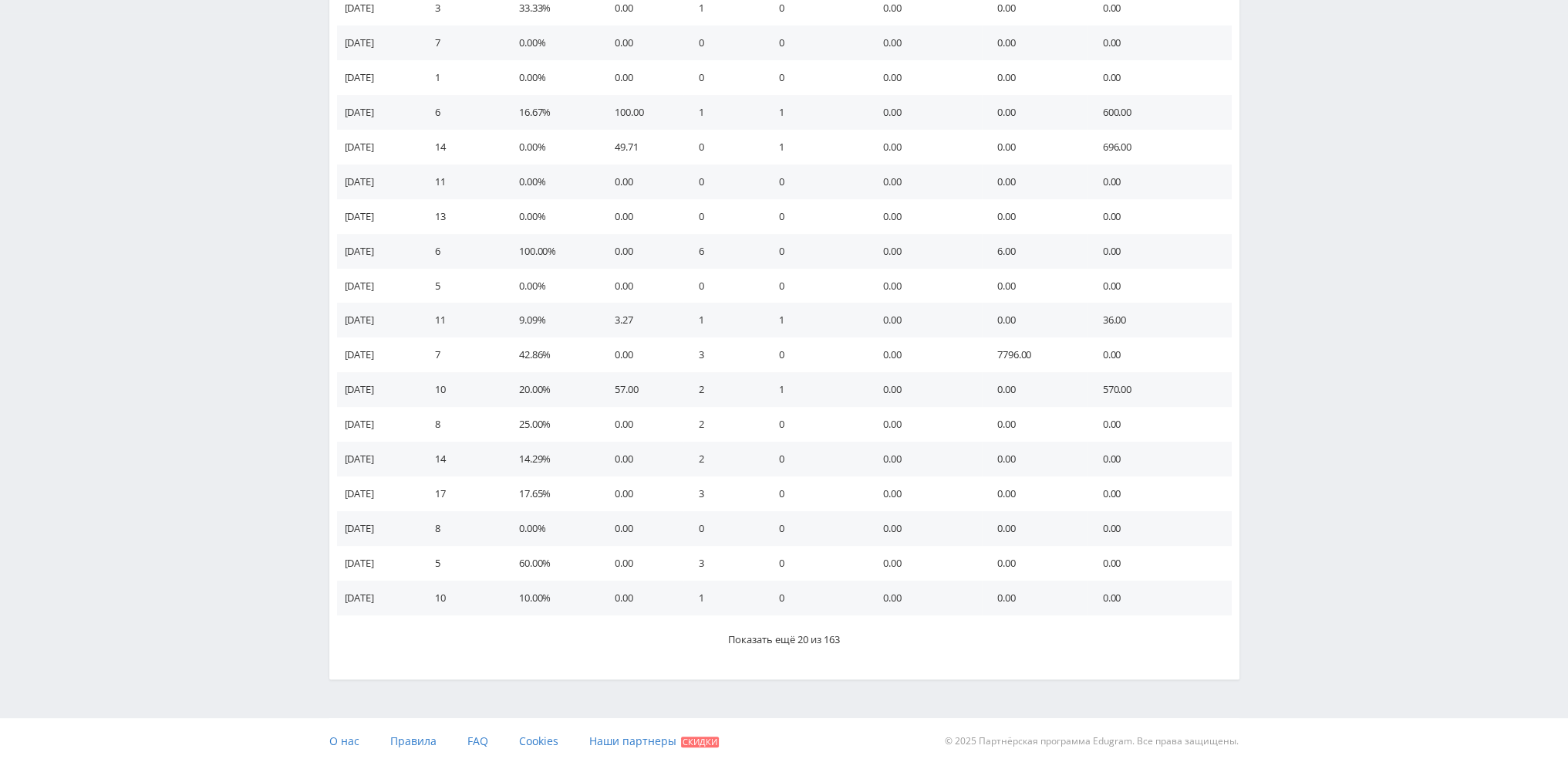
scroll to position [750, 0]
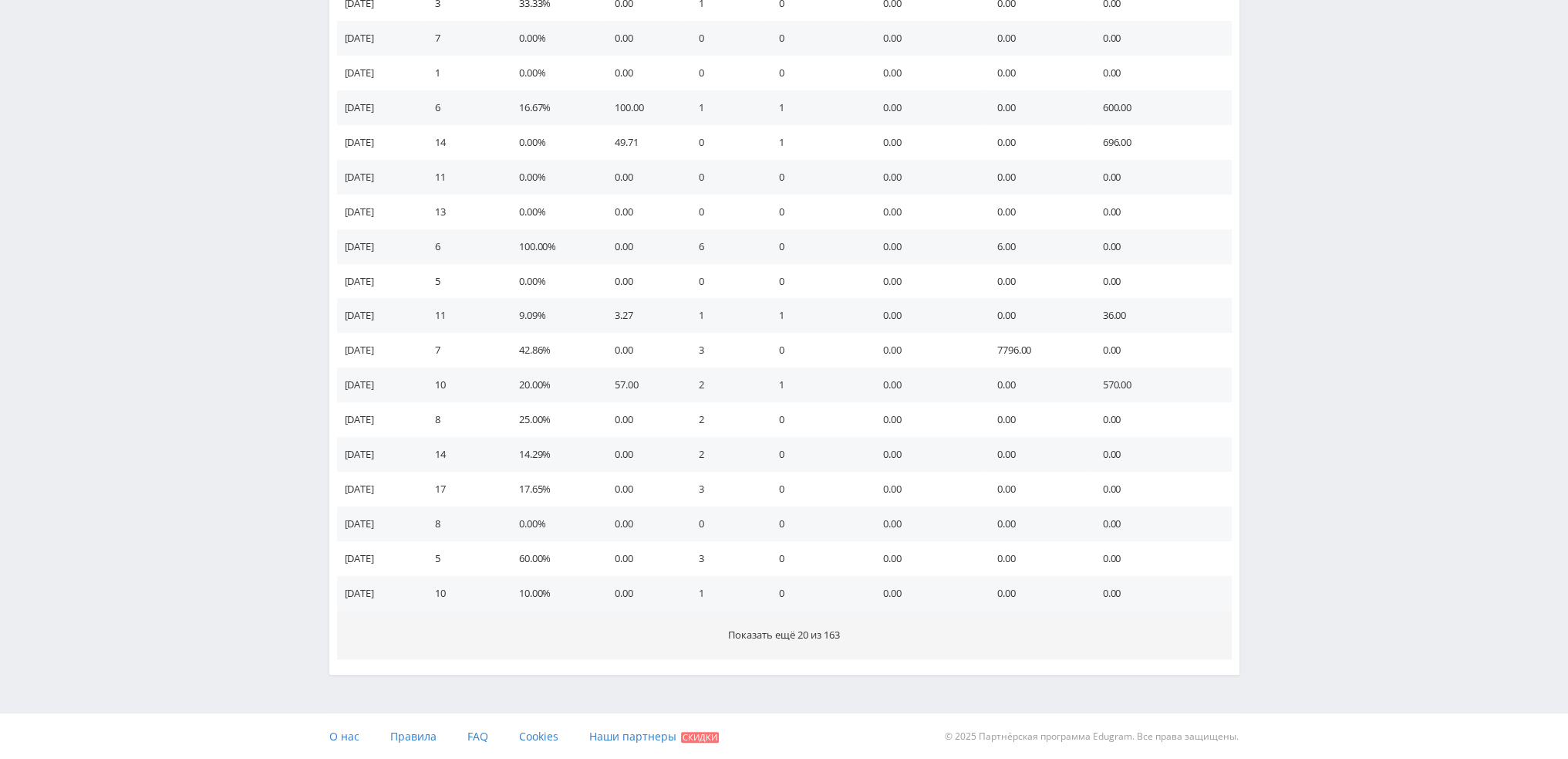
click at [781, 633] on span "Показать ещё 20 из 163" at bounding box center [784, 635] width 112 height 14
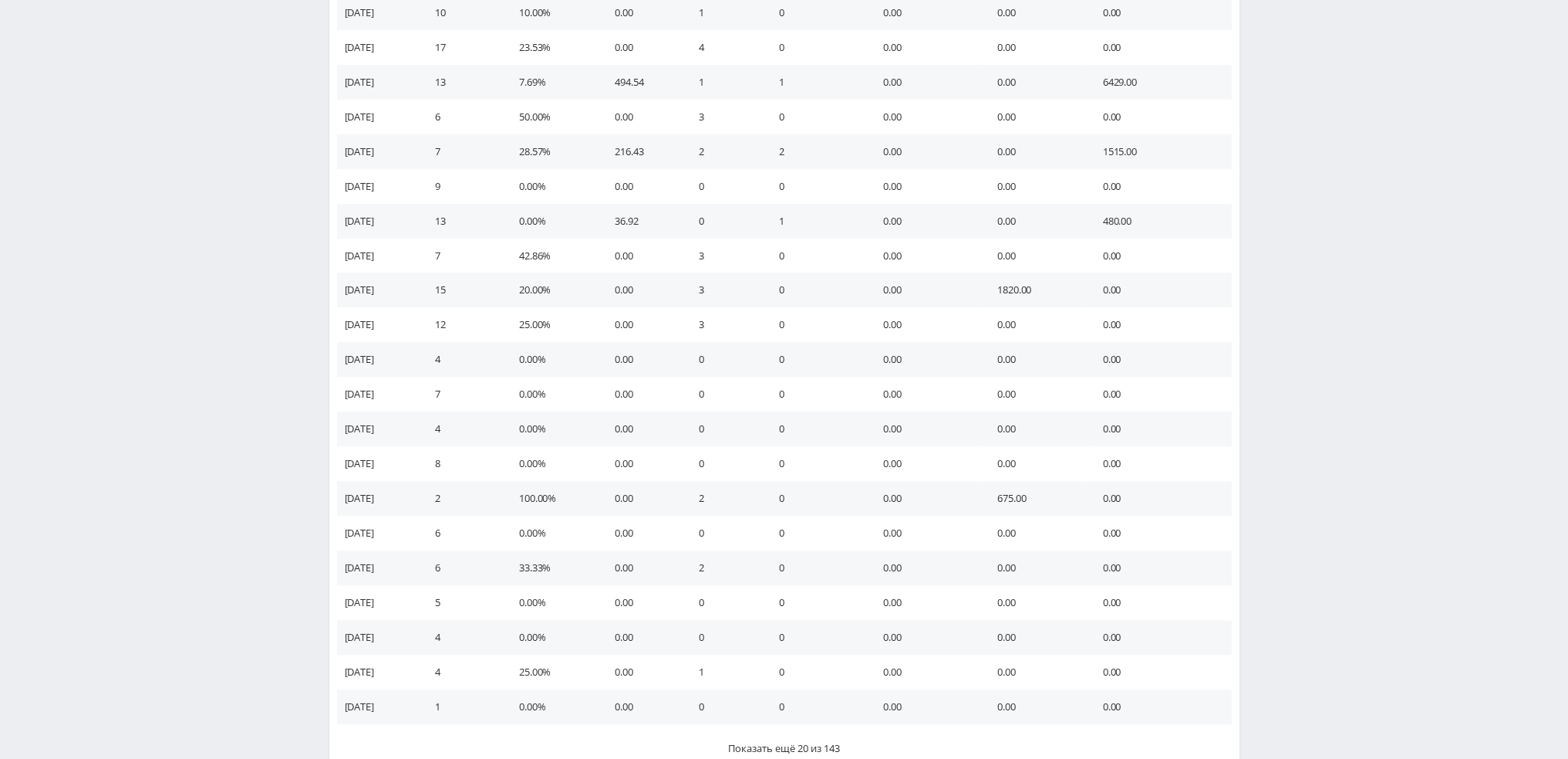
scroll to position [1445, 0]
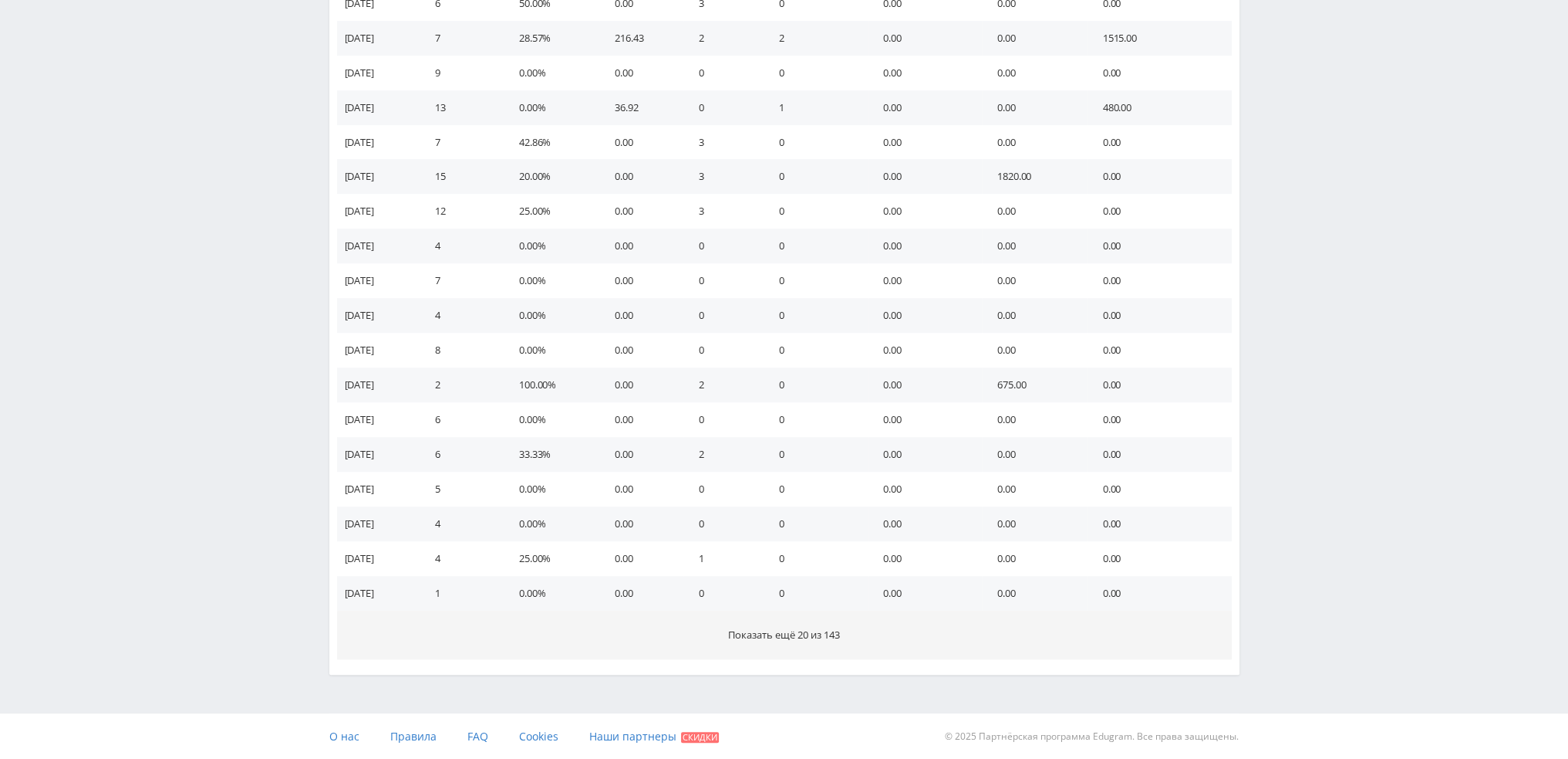
click at [766, 635] on span "Показать ещё 20 из 143" at bounding box center [784, 635] width 112 height 14
click at [766, 643] on button "Показать ещё 20 из 123" at bounding box center [784, 634] width 894 height 48
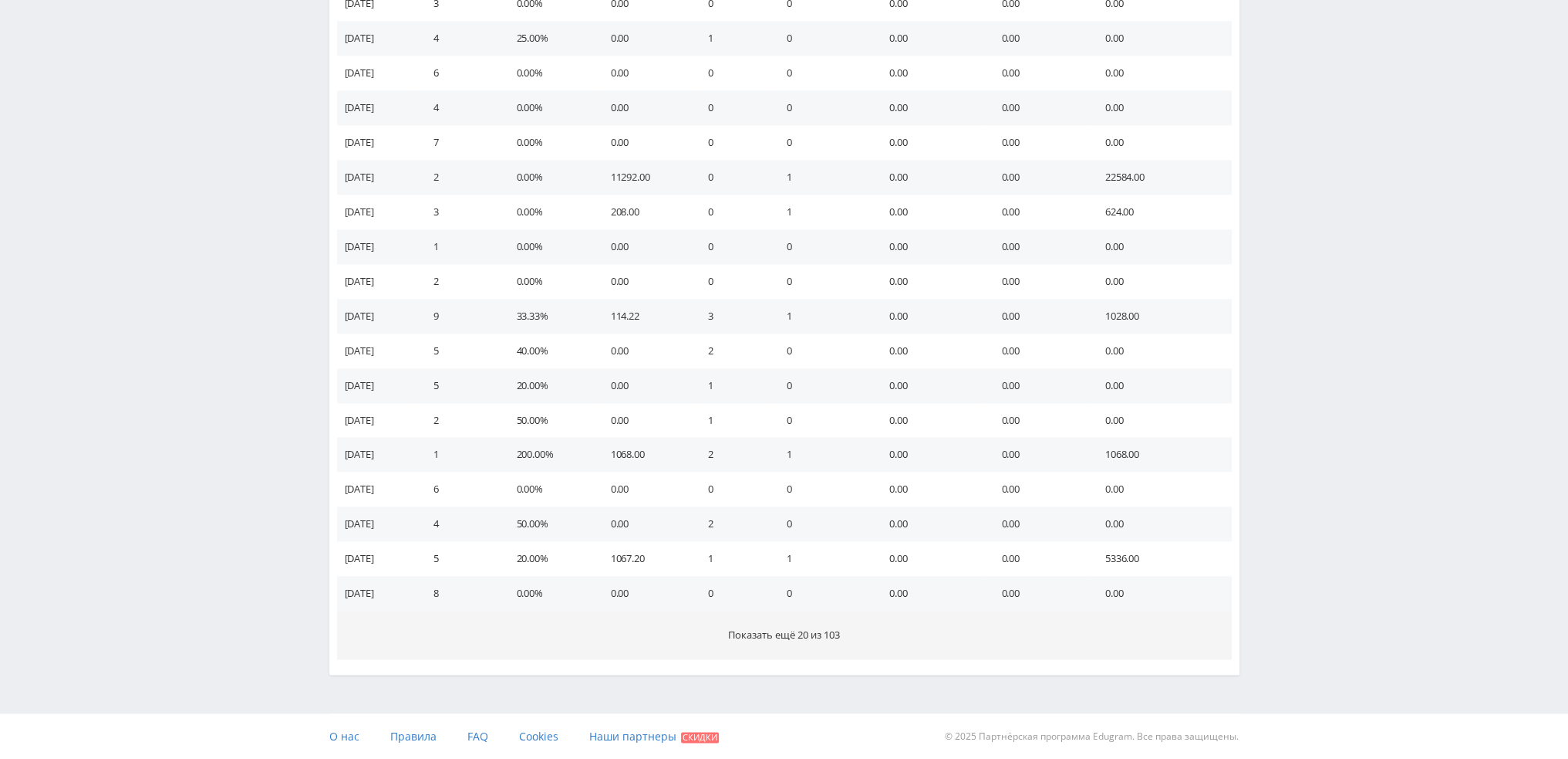
click at [767, 638] on span "Показать ещё 20 из 103" at bounding box center [784, 635] width 112 height 14
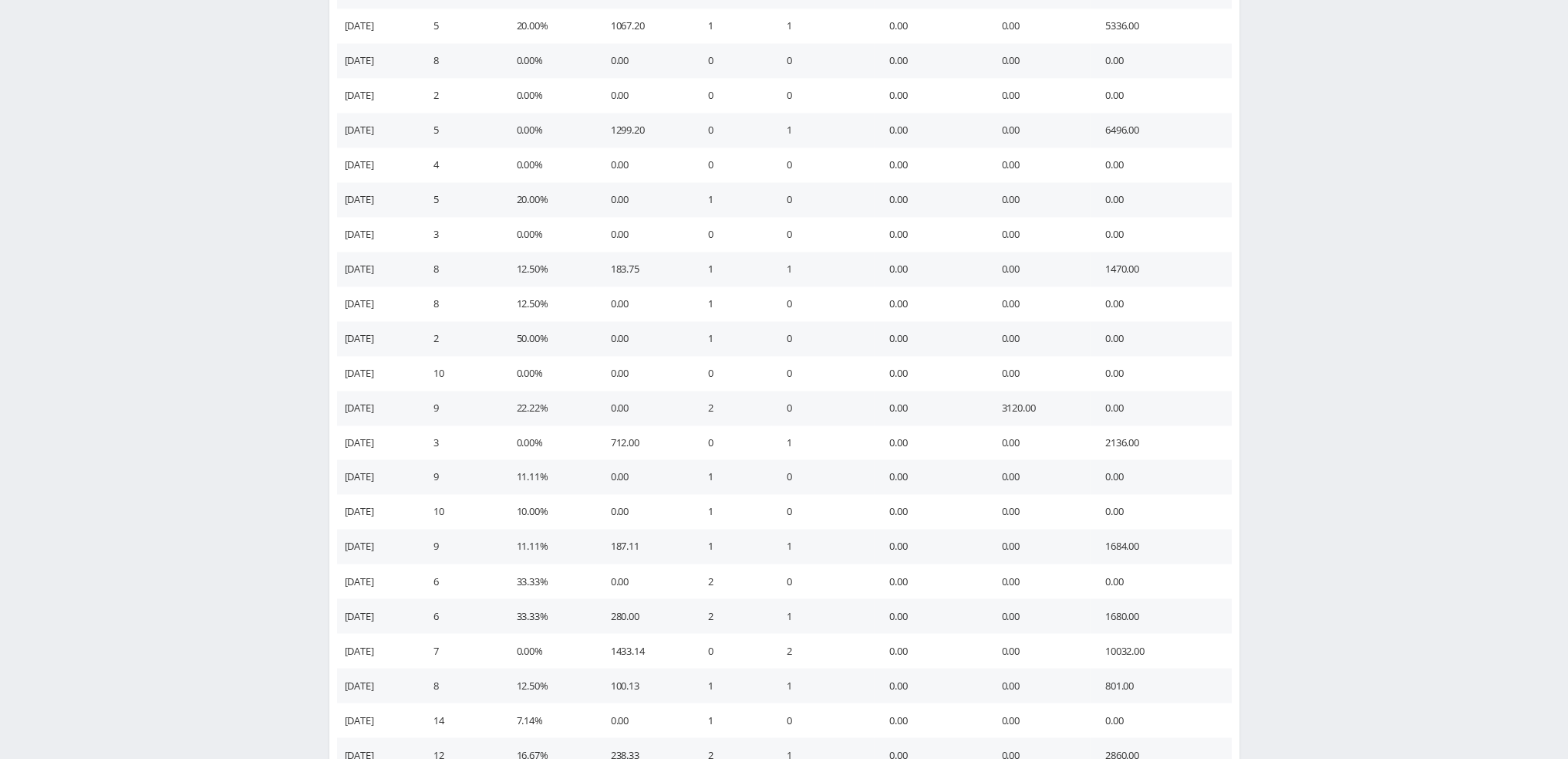
scroll to position [3526, 0]
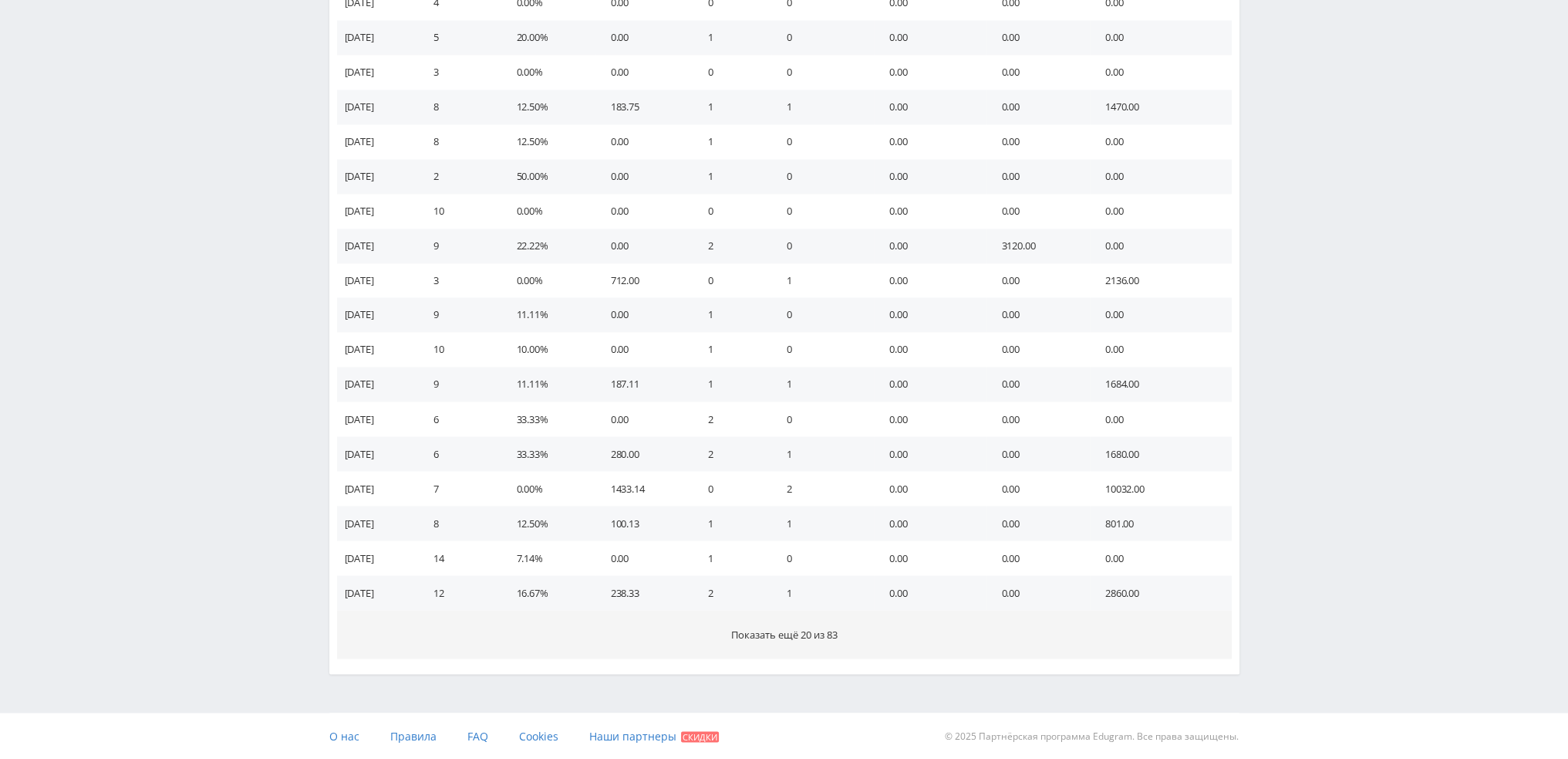
click at [767, 637] on span "Показать ещё 20 из 83" at bounding box center [784, 634] width 106 height 14
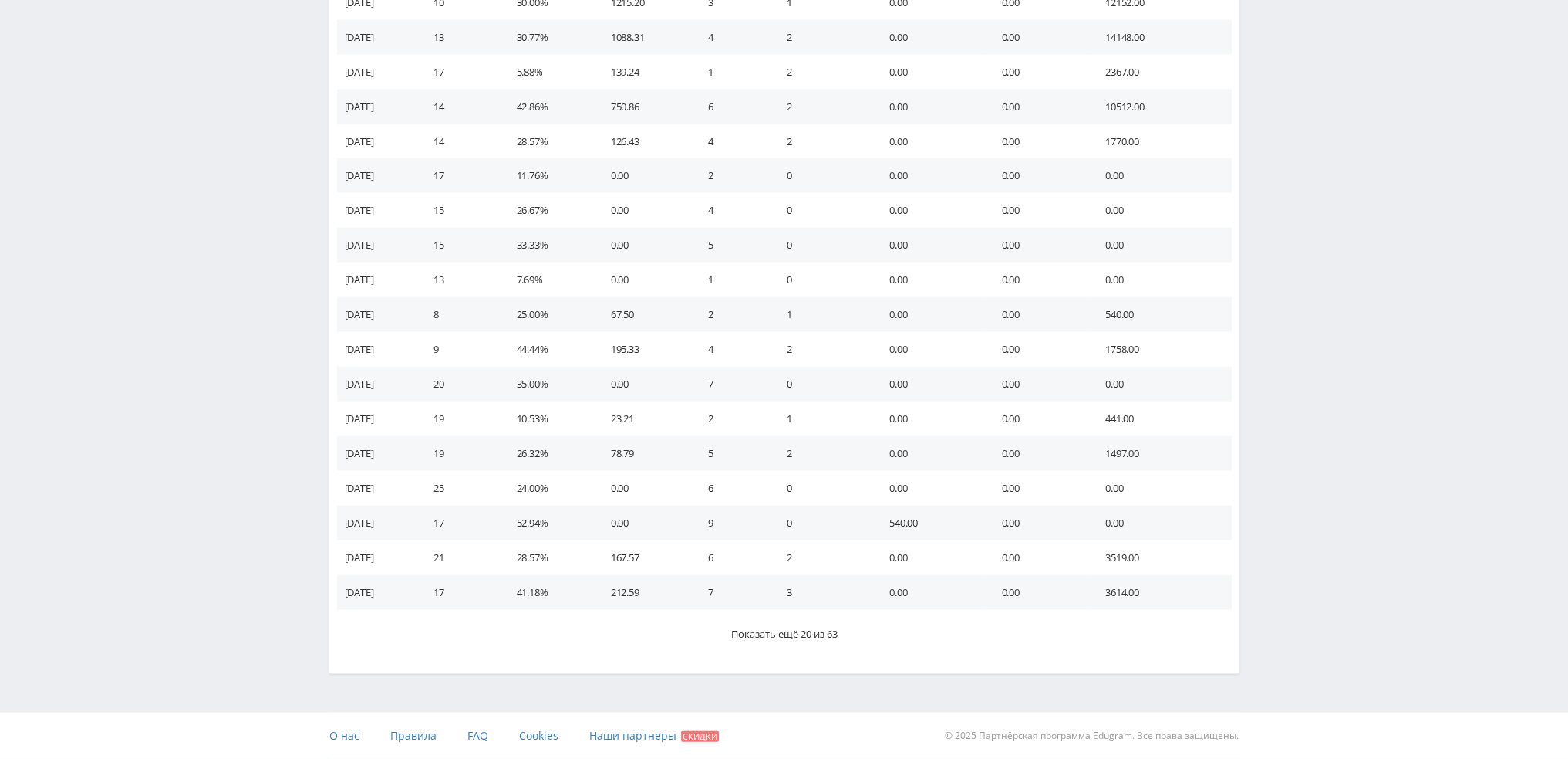
click at [767, 637] on span "Показать ещё 20 из 63" at bounding box center [784, 634] width 106 height 14
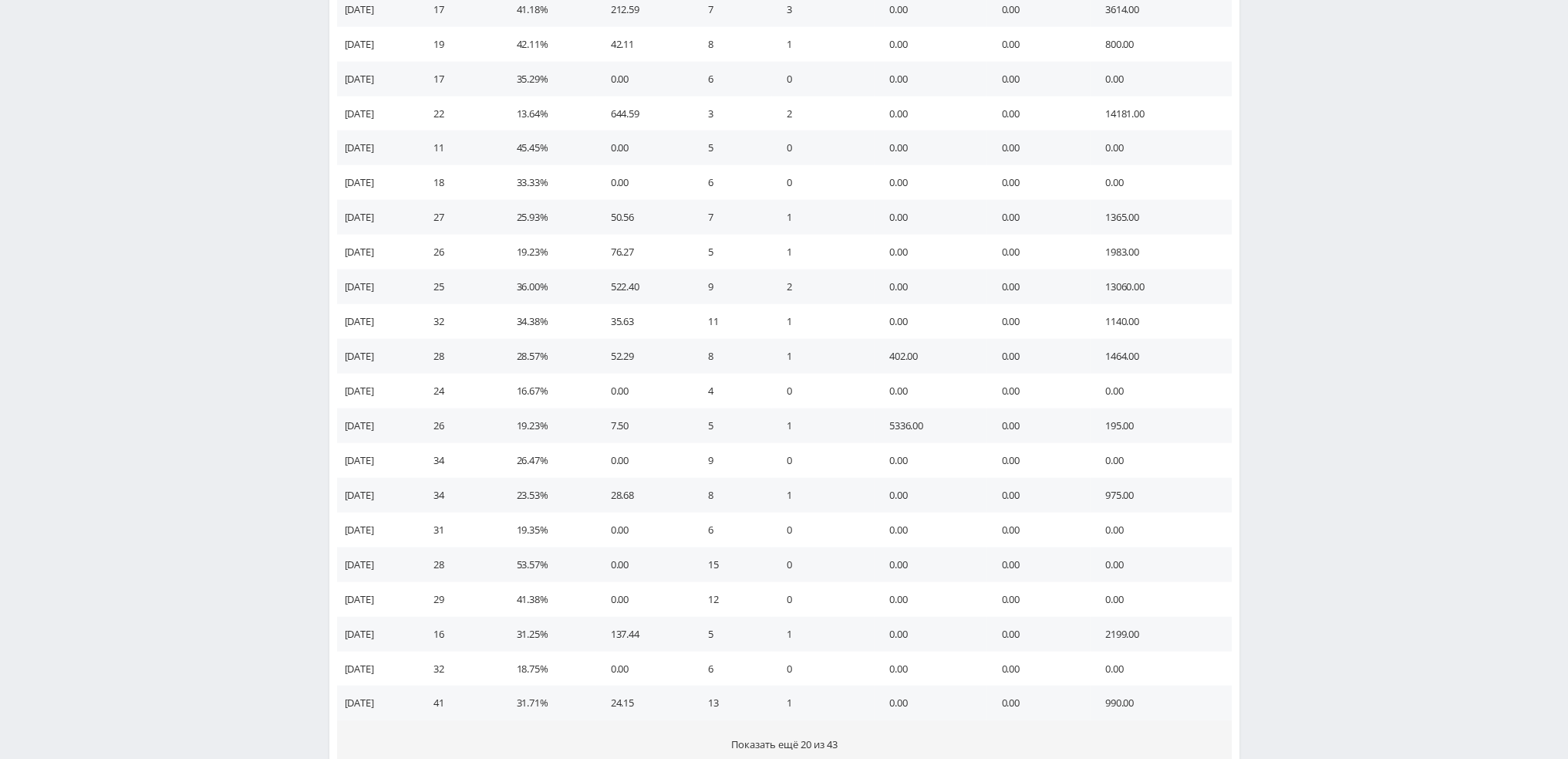
scroll to position [4914, 0]
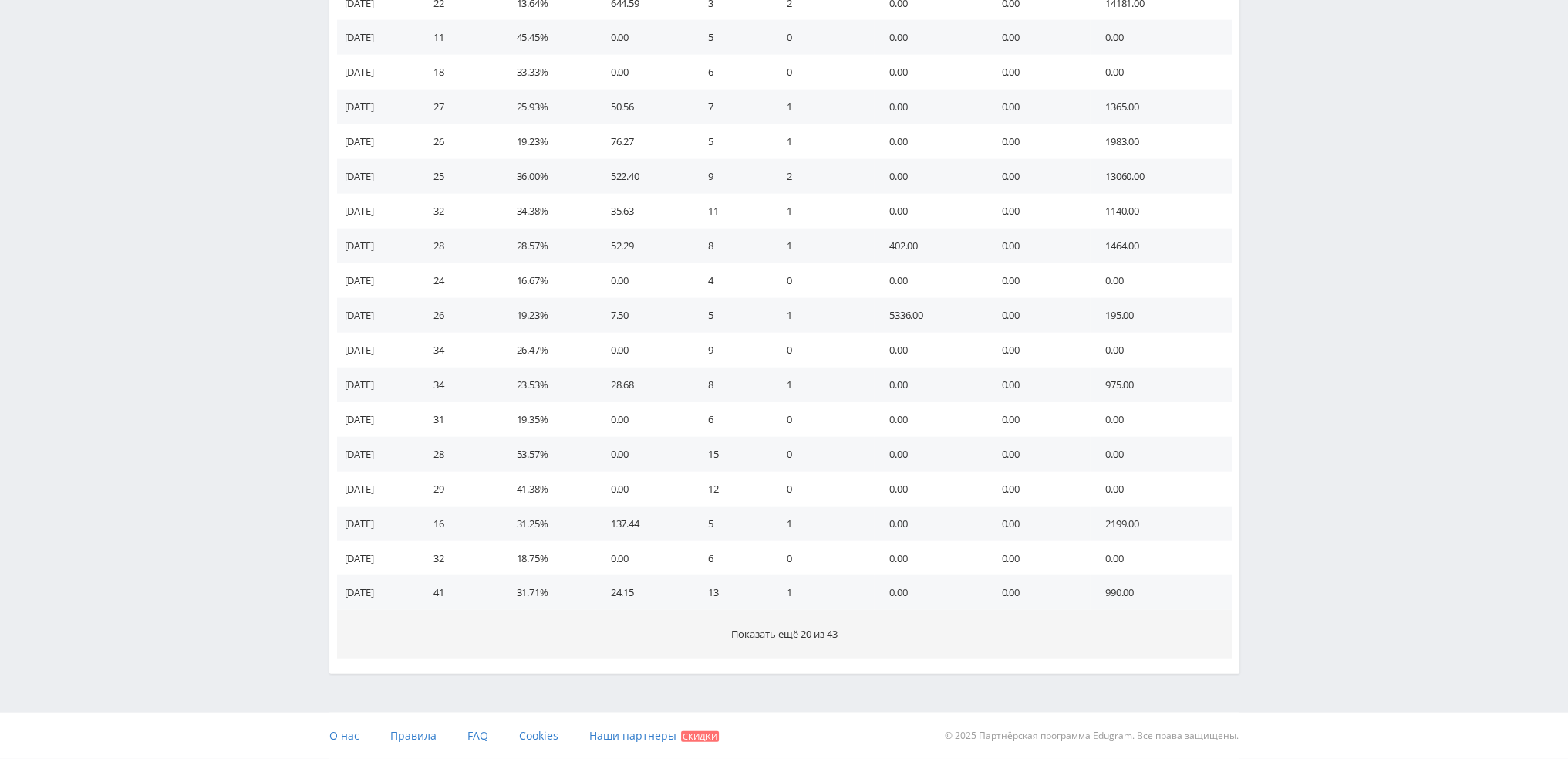
click at [767, 636] on span "Показать ещё 20 из 43" at bounding box center [784, 634] width 106 height 14
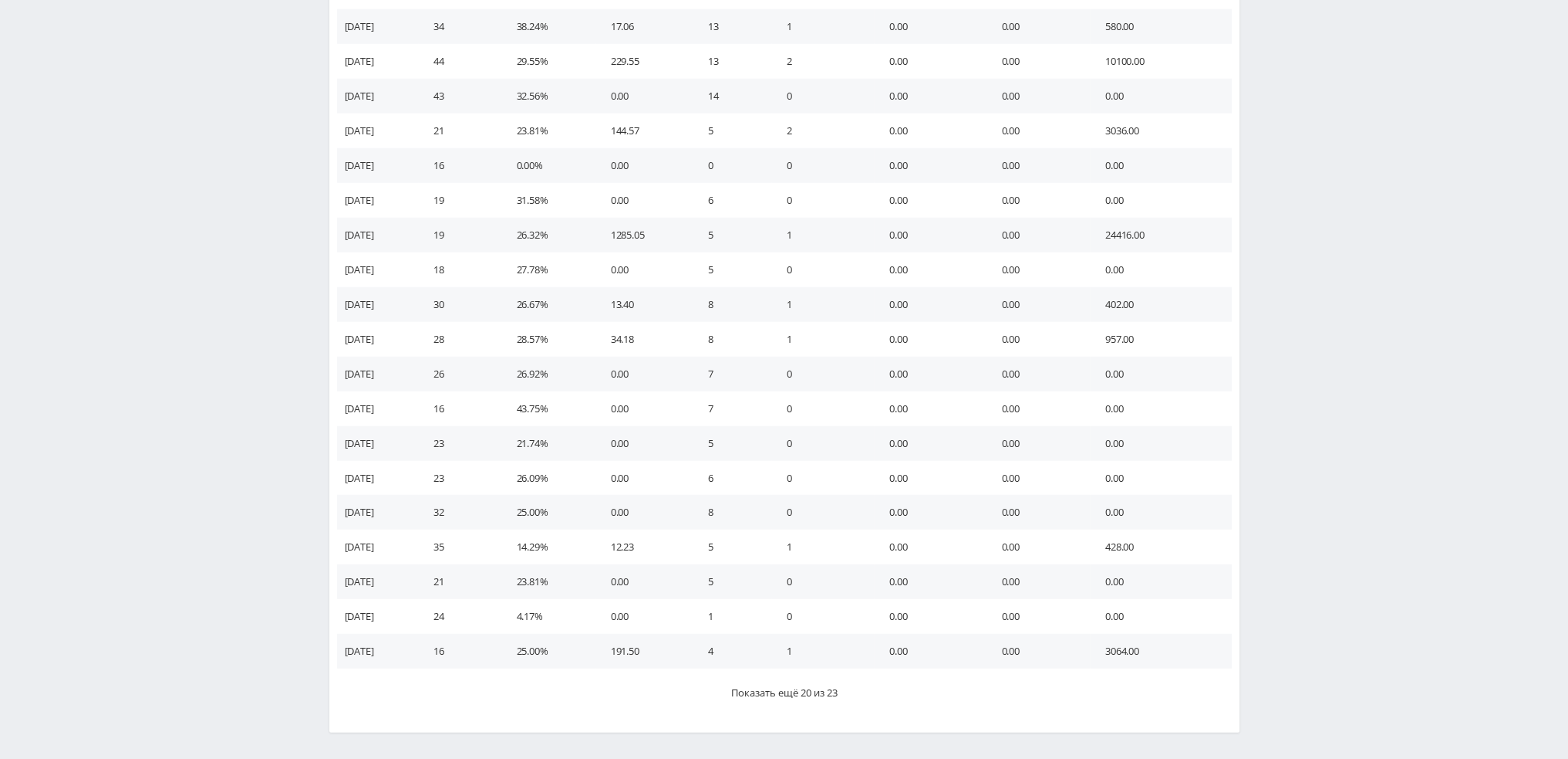
scroll to position [5607, 0]
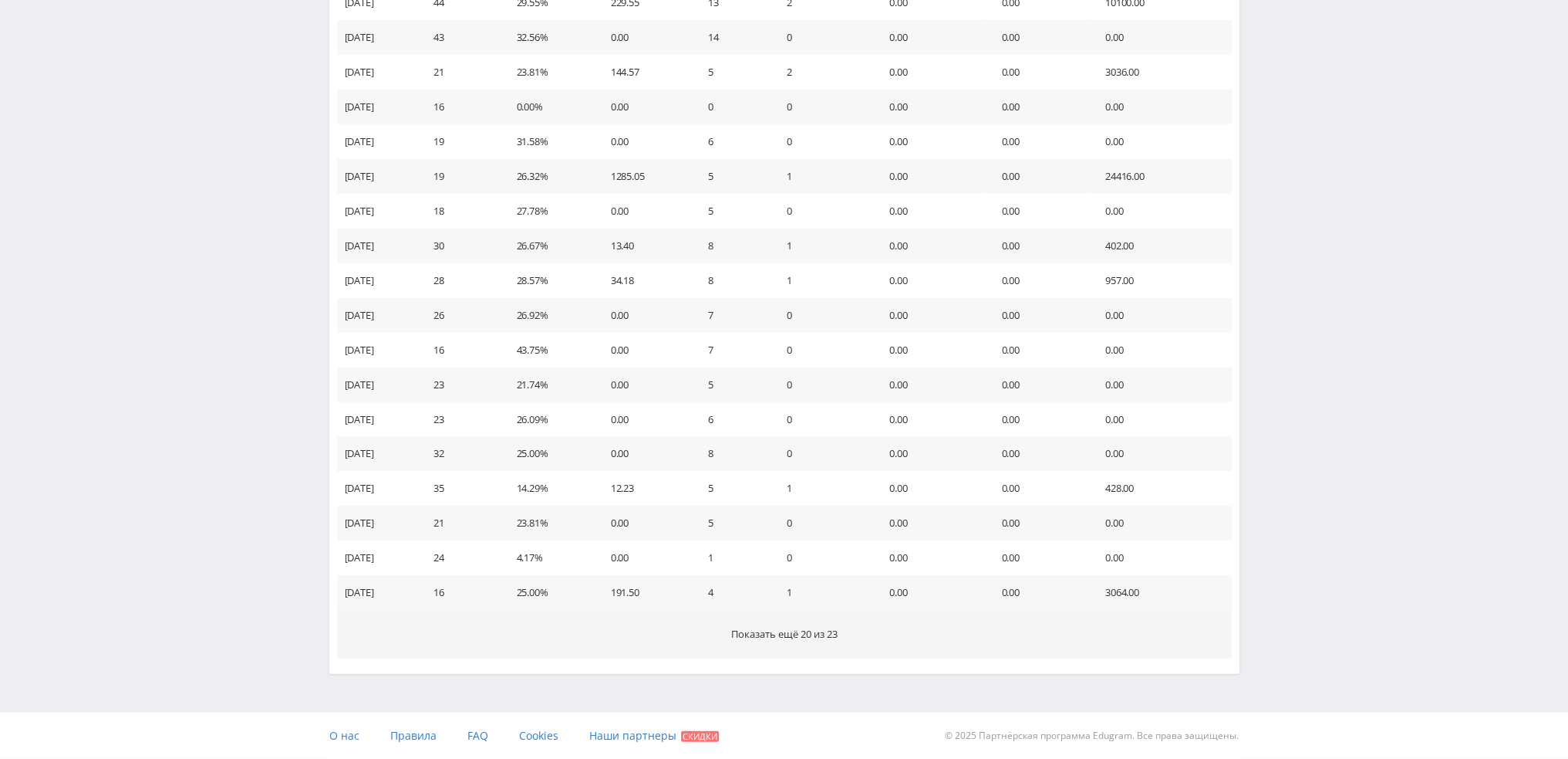
click at [767, 638] on span "Показать ещё 20 из 23" at bounding box center [784, 634] width 106 height 14
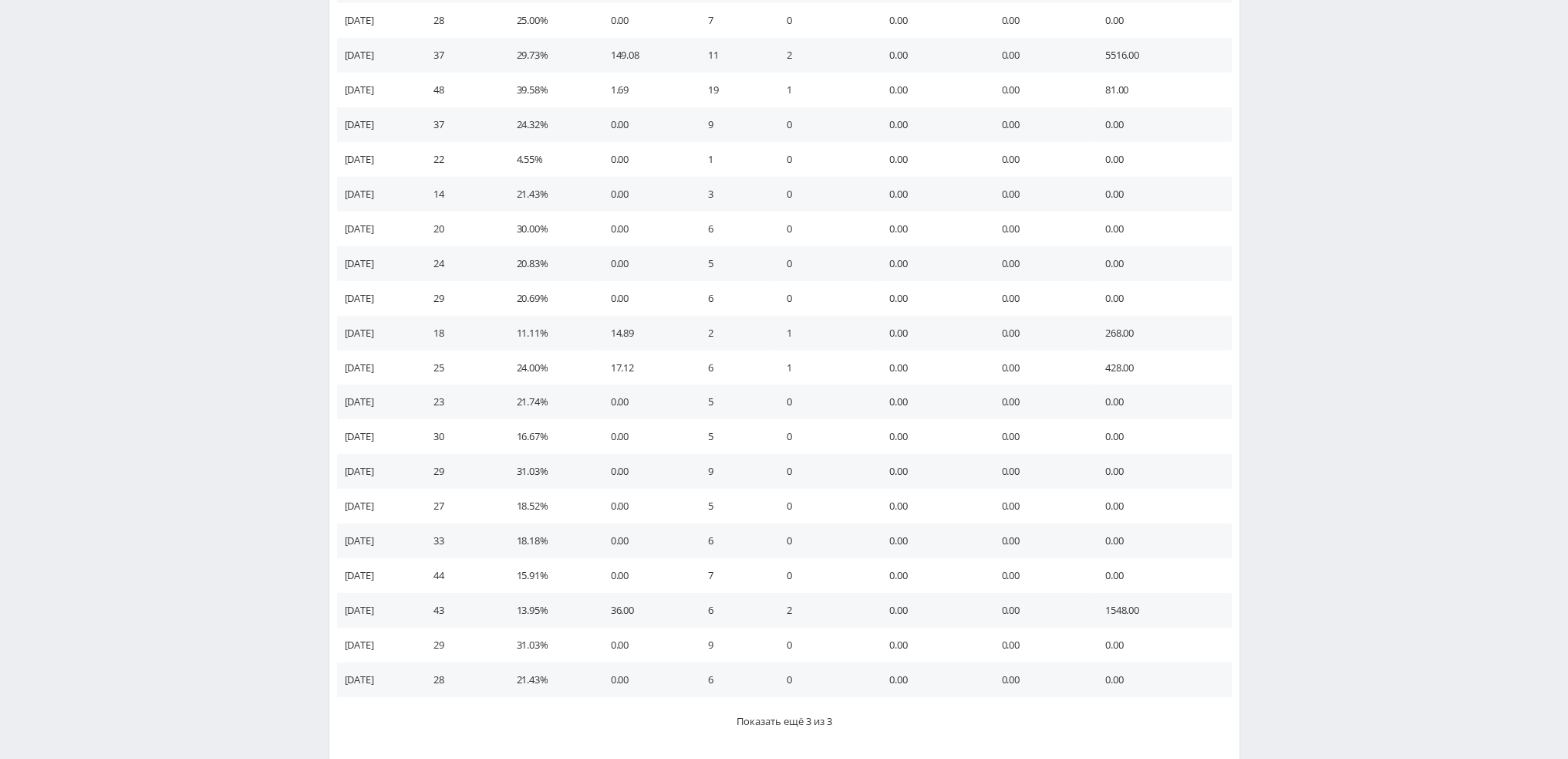
scroll to position [6302, 0]
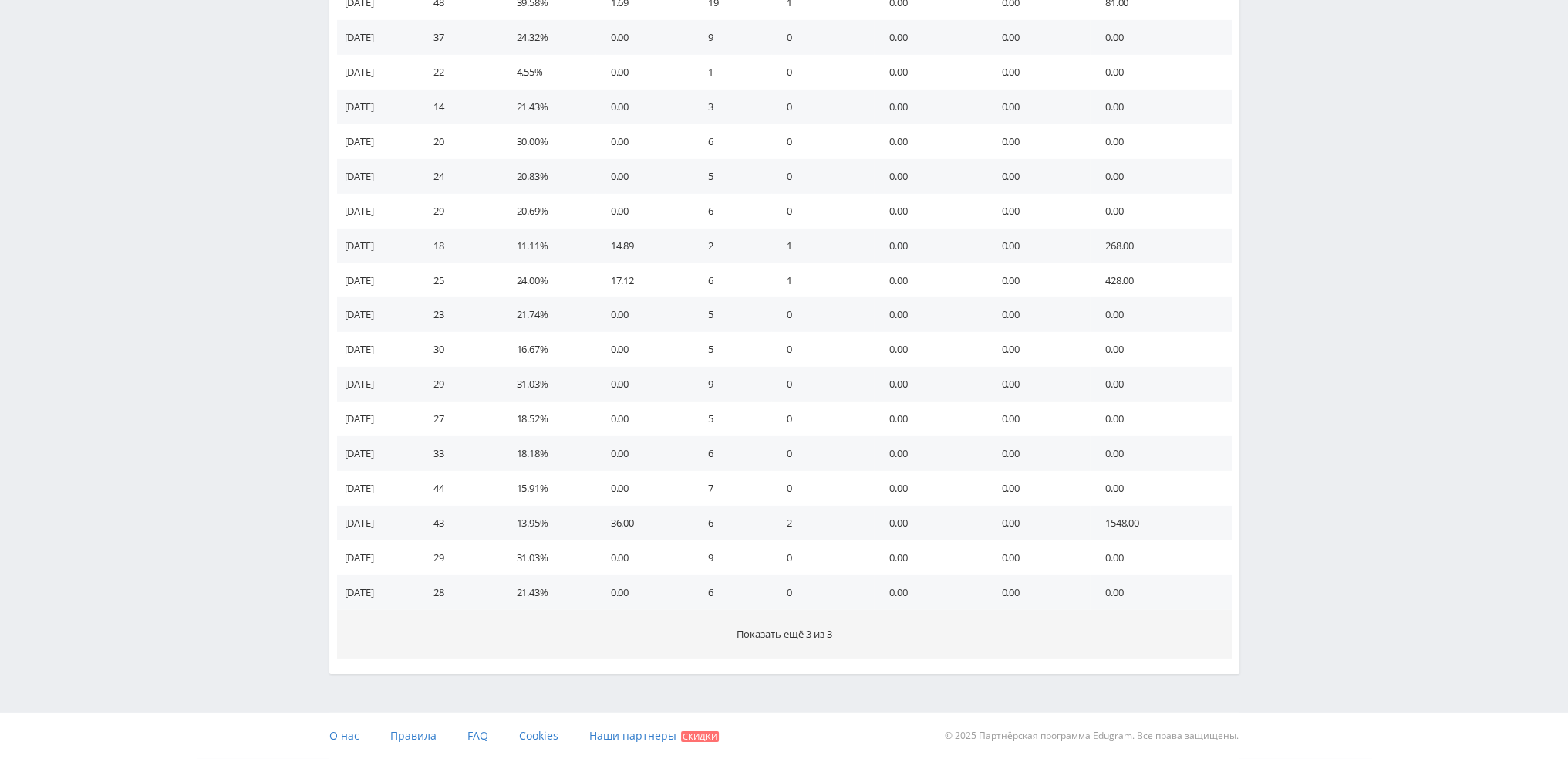
click at [768, 645] on button "Показать ещё 3 из 3" at bounding box center [784, 634] width 894 height 48
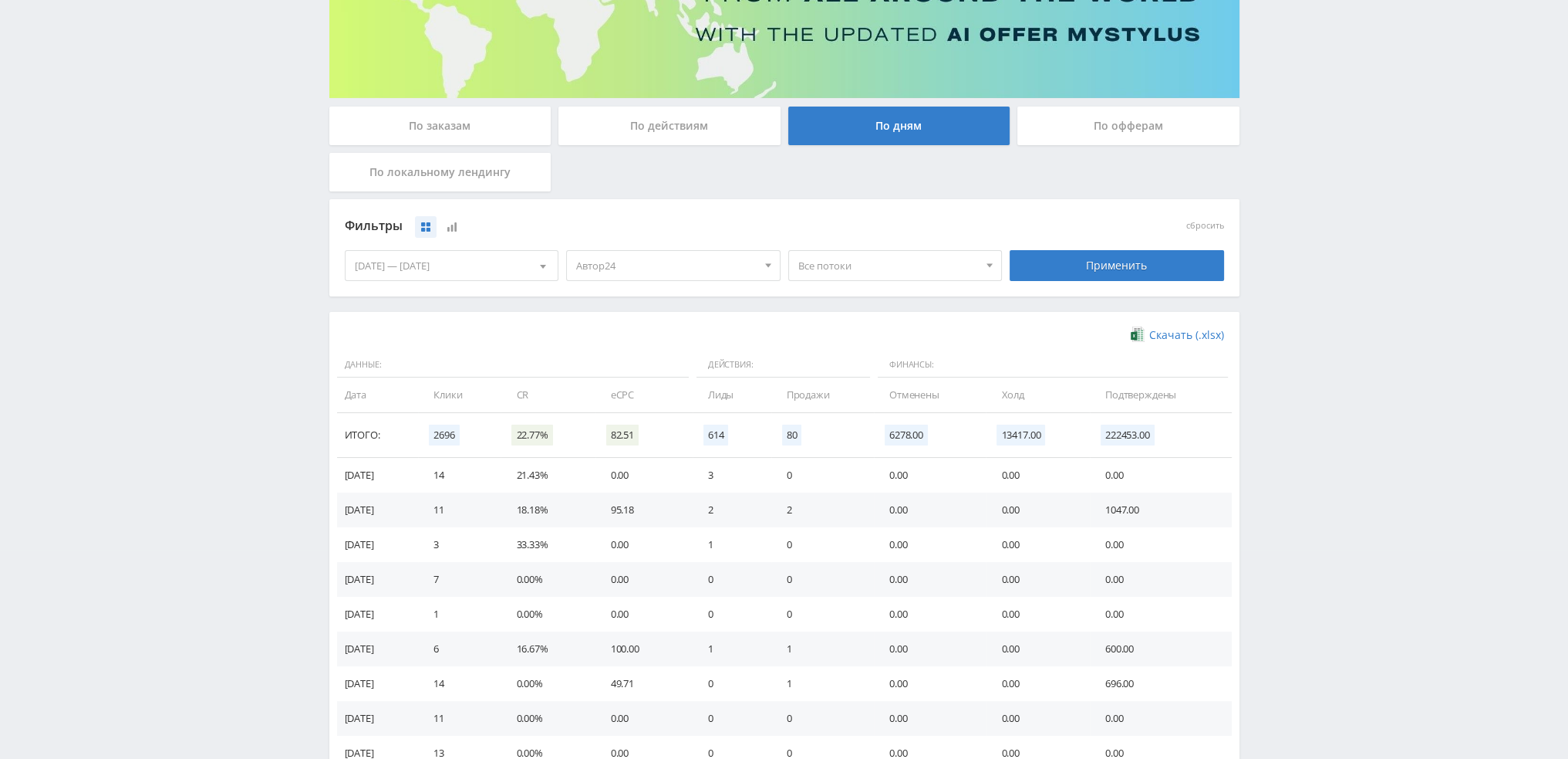
scroll to position [183, 0]
